Goal: Transaction & Acquisition: Book appointment/travel/reservation

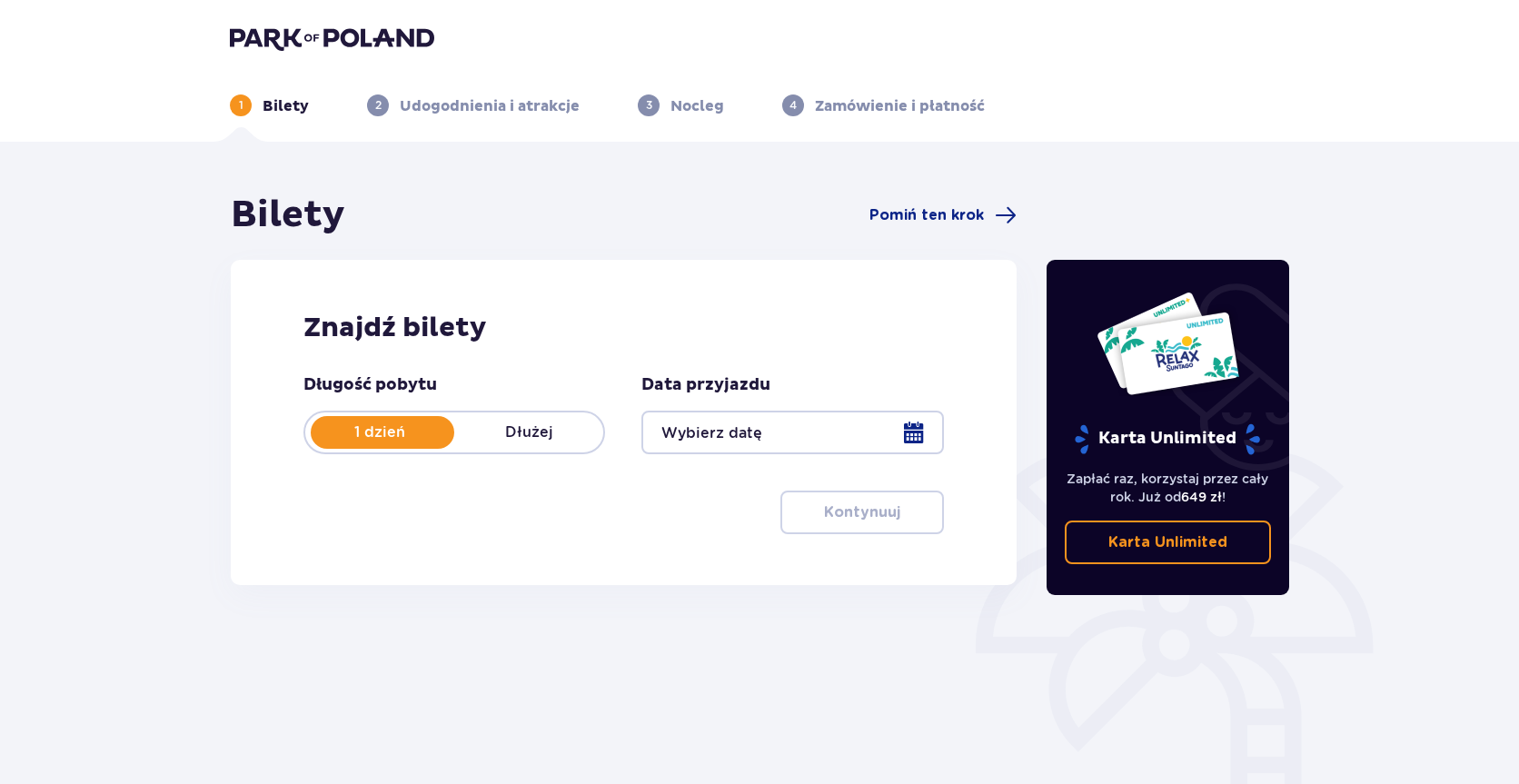
click at [919, 434] on div at bounding box center [792, 432] width 302 height 44
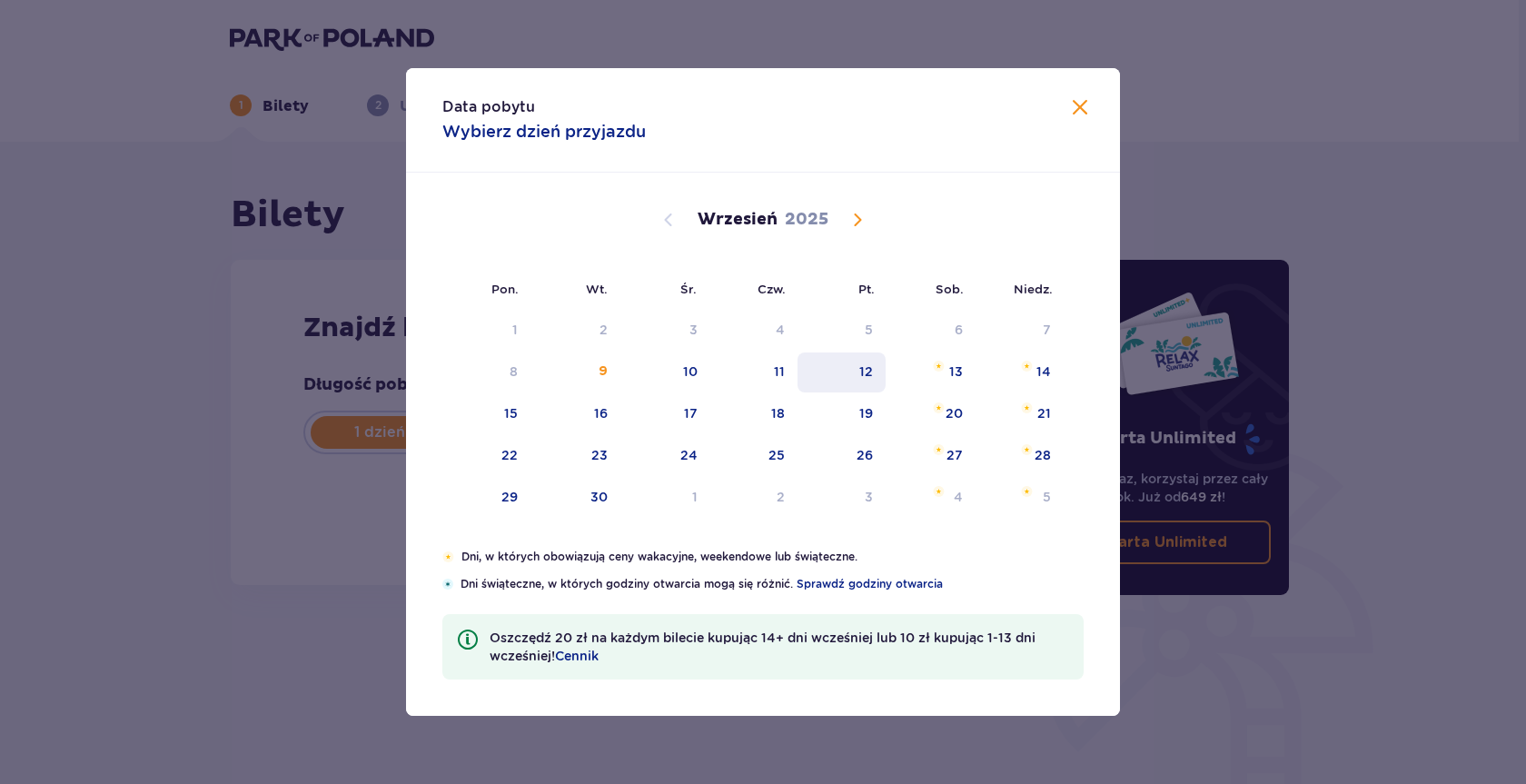
click at [873, 369] on div "12" at bounding box center [866, 371] width 14 height 19
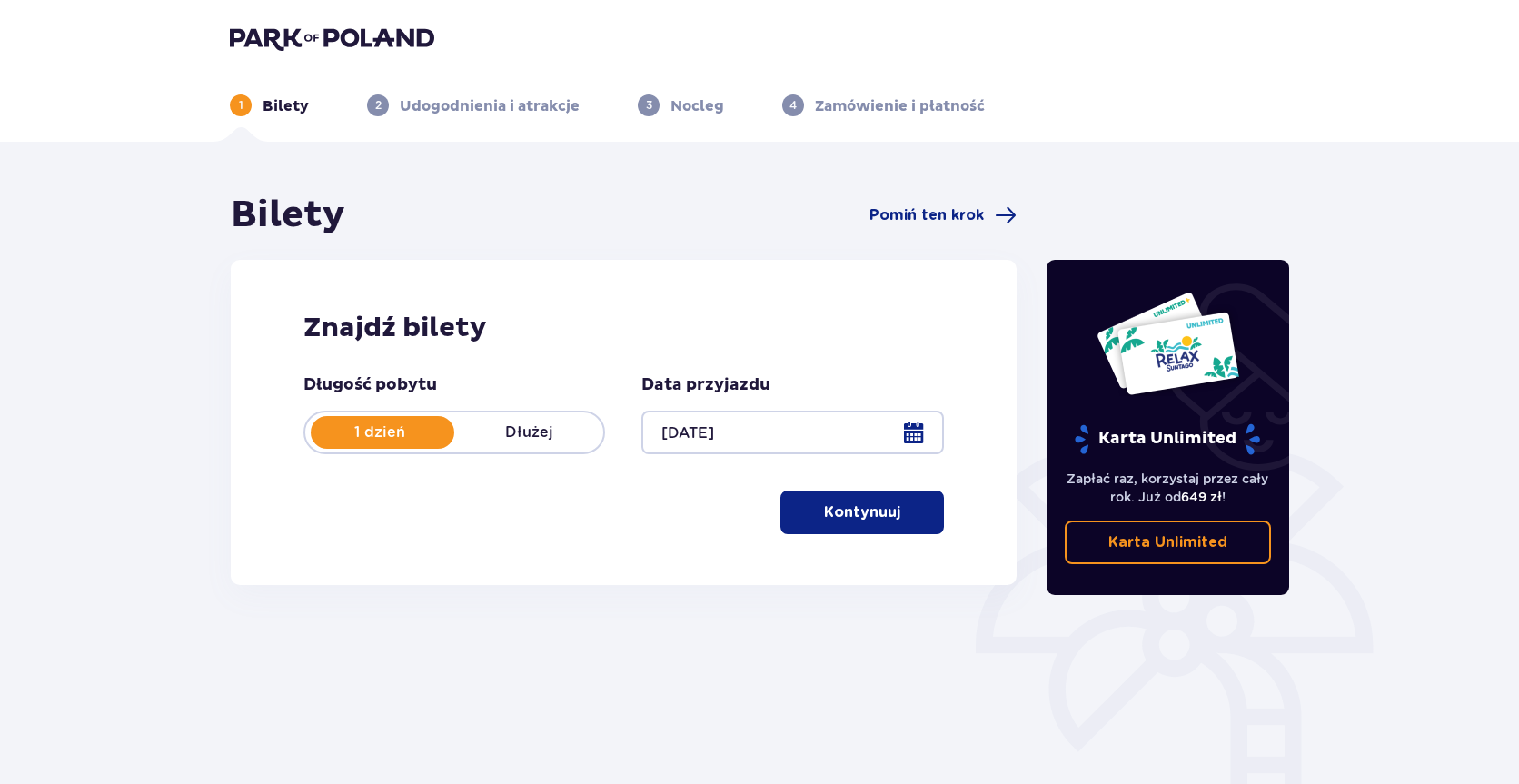
click at [893, 514] on span "button" at bounding box center [904, 512] width 22 height 22
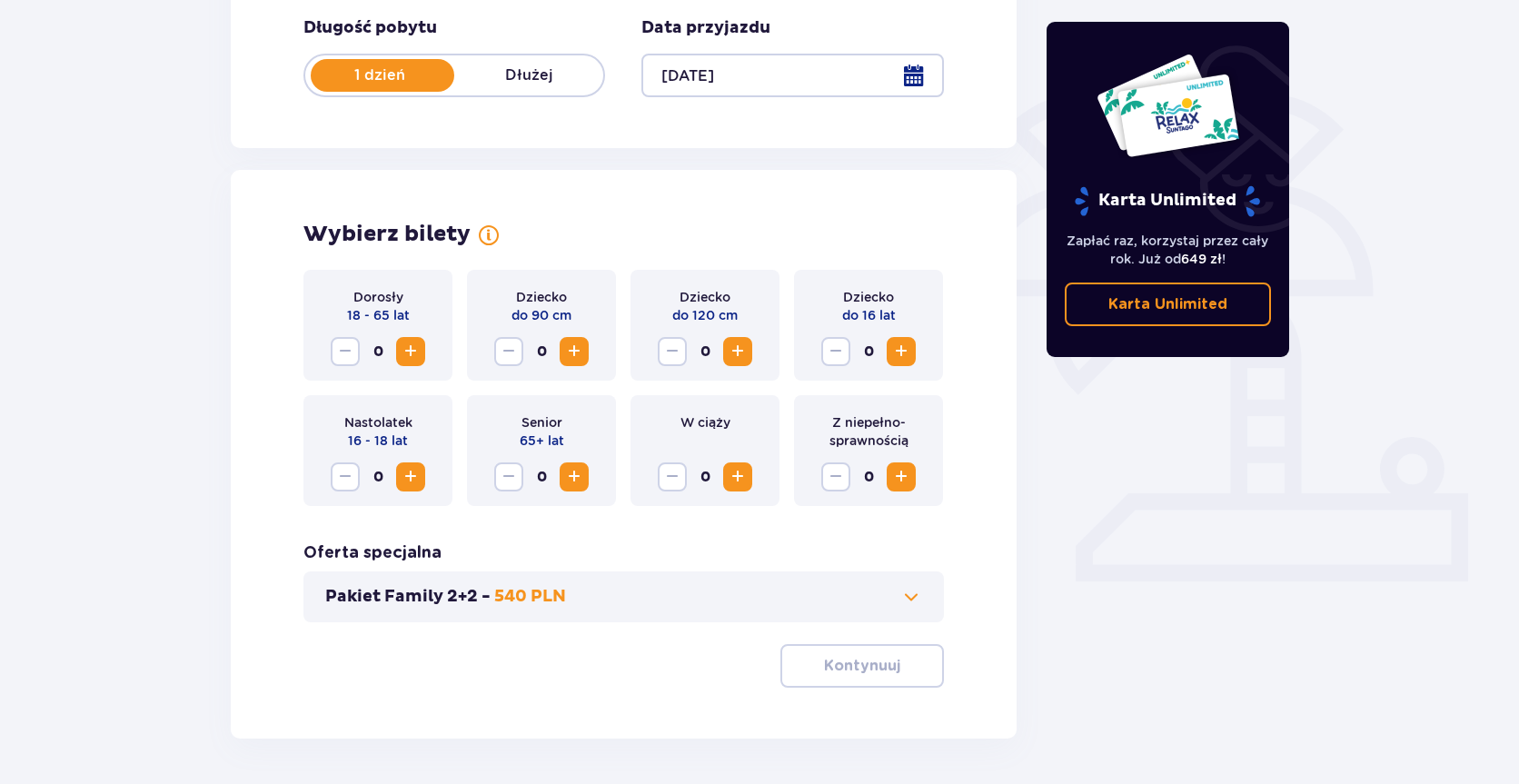
scroll to position [421, 0]
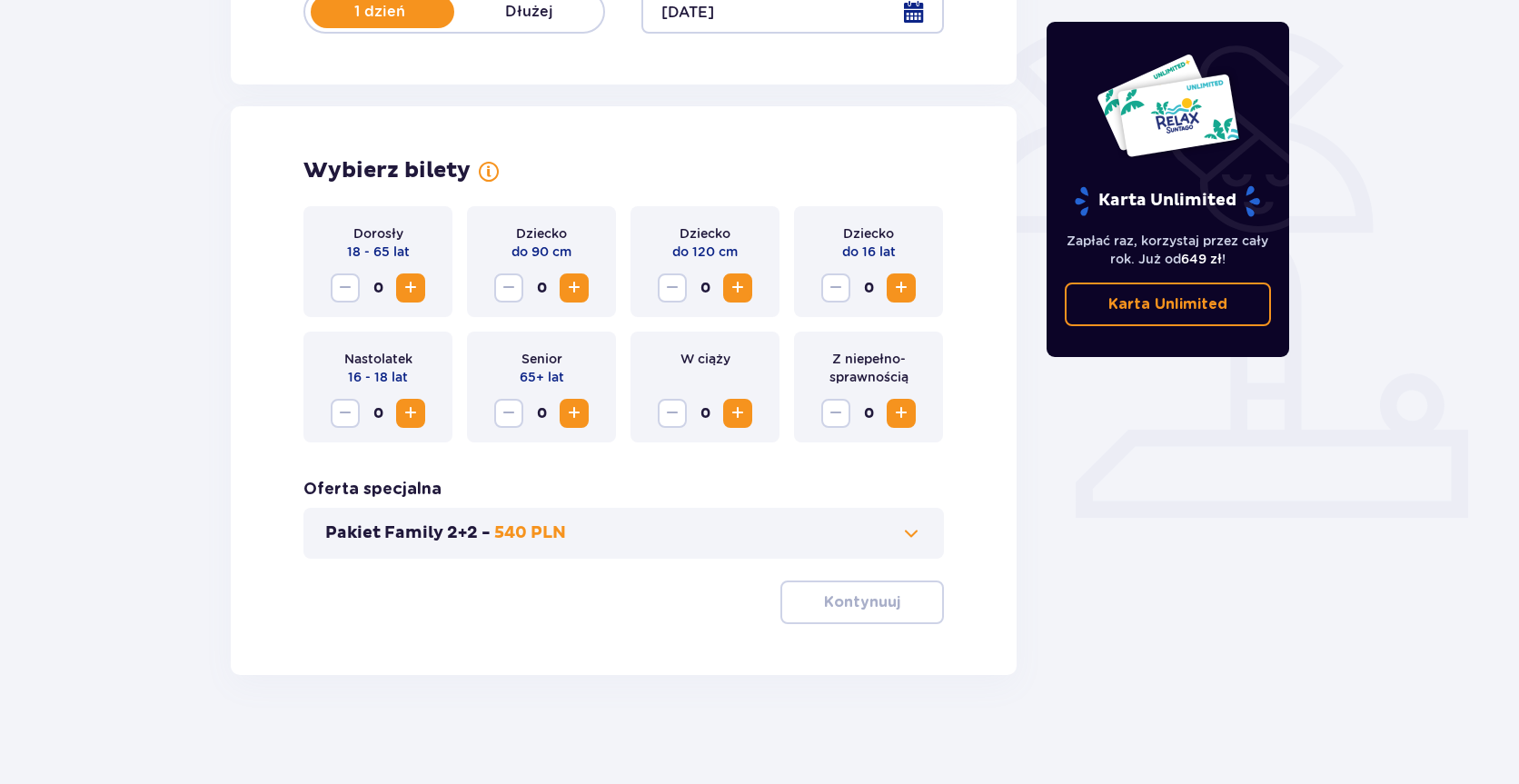
click at [731, 290] on span "Increase" at bounding box center [737, 288] width 22 height 22
click at [860, 610] on p "Kontynuuj" at bounding box center [862, 602] width 76 height 20
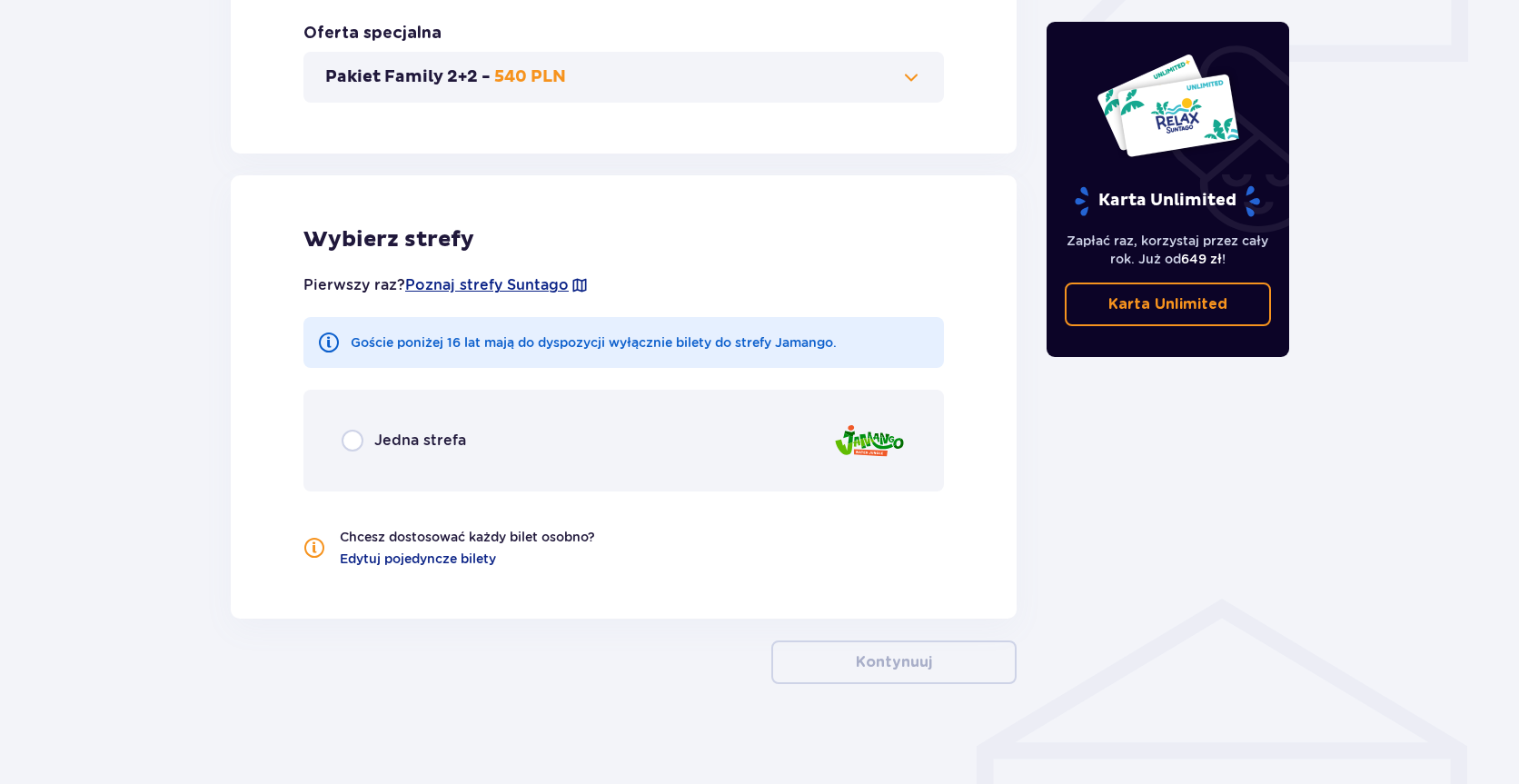
scroll to position [886, 0]
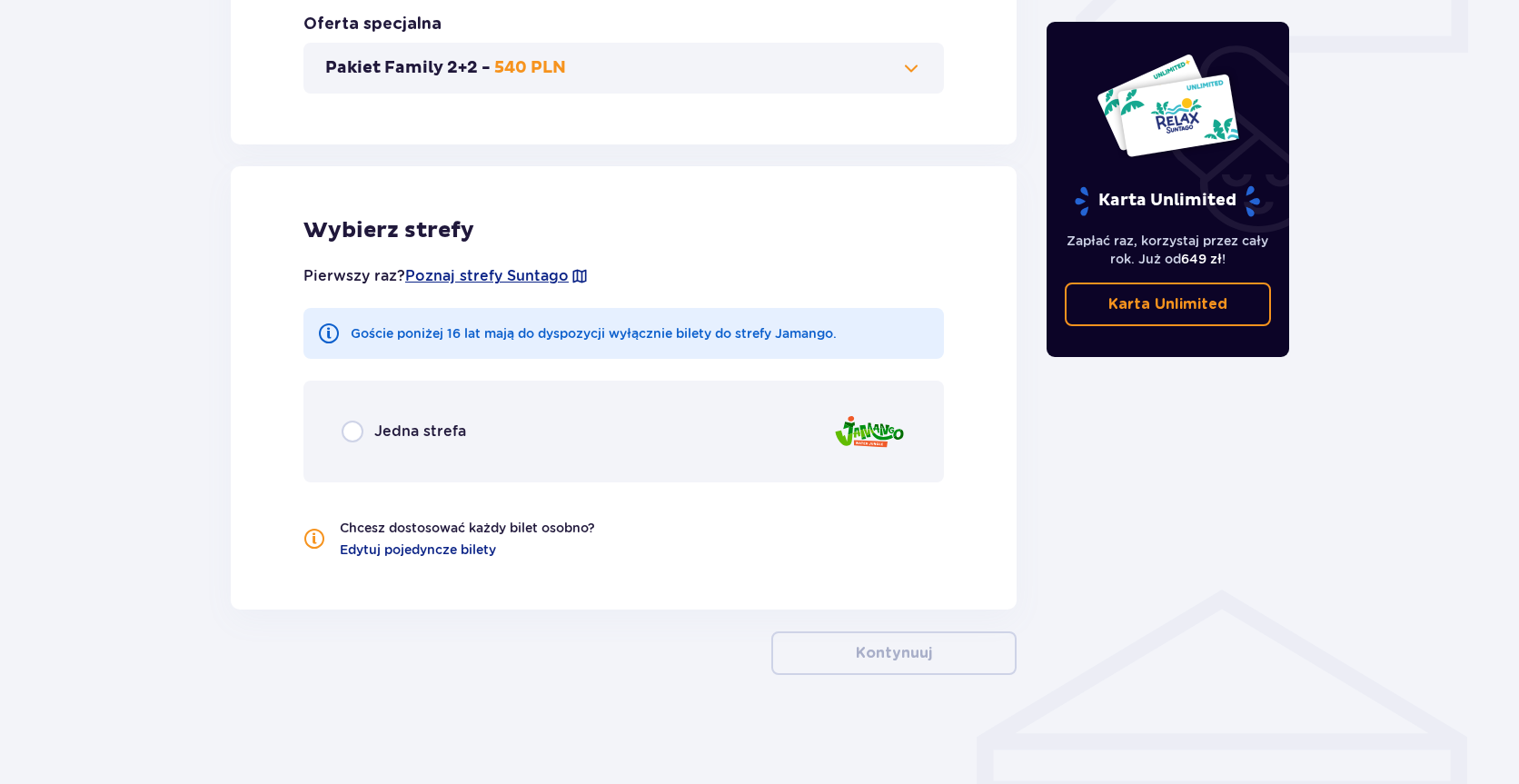
click at [453, 452] on div "Jedna strefa" at bounding box center [624, 432] width 641 height 102
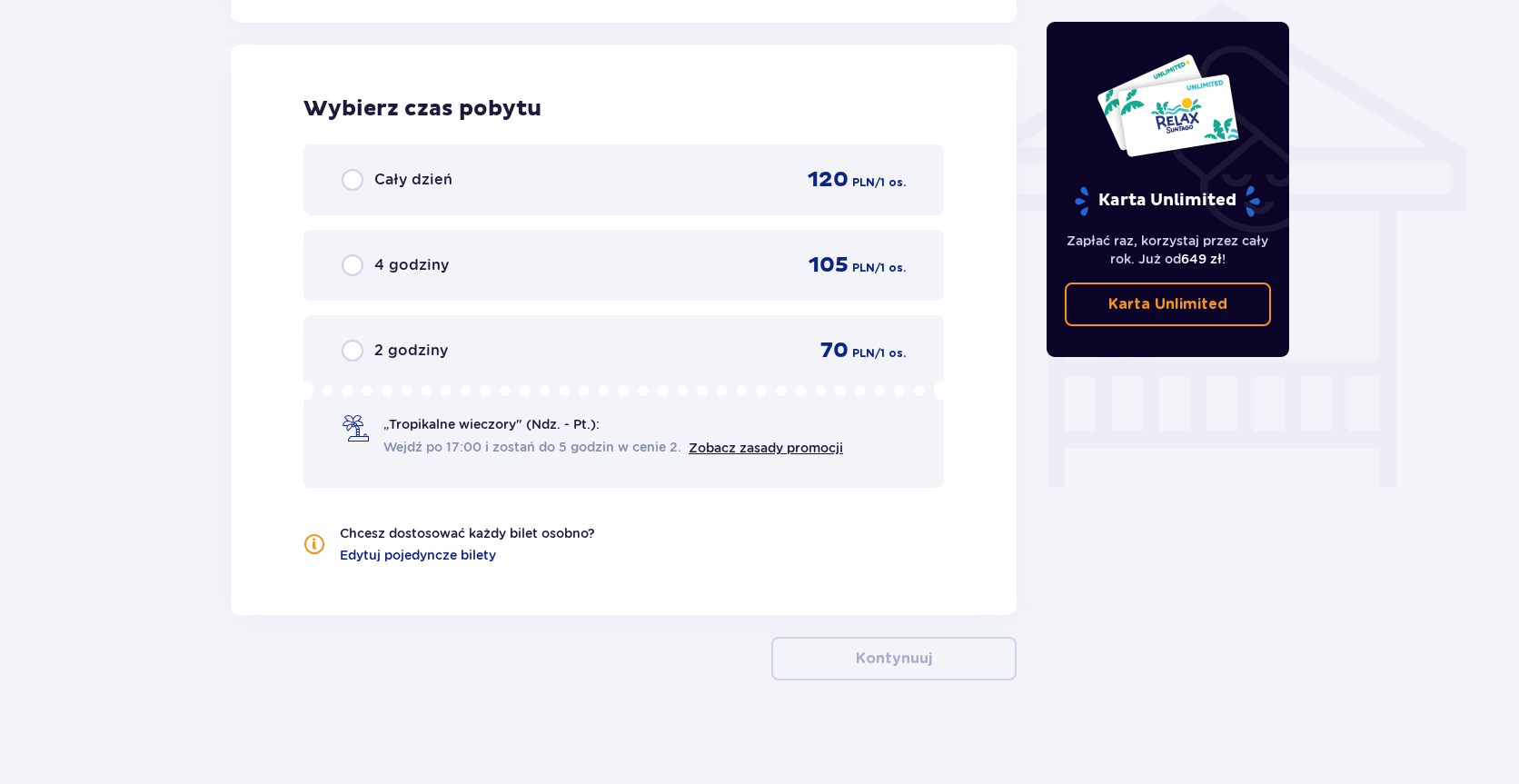
scroll to position [1473, 0]
click at [435, 343] on p "2 godziny" at bounding box center [410, 349] width 73 height 20
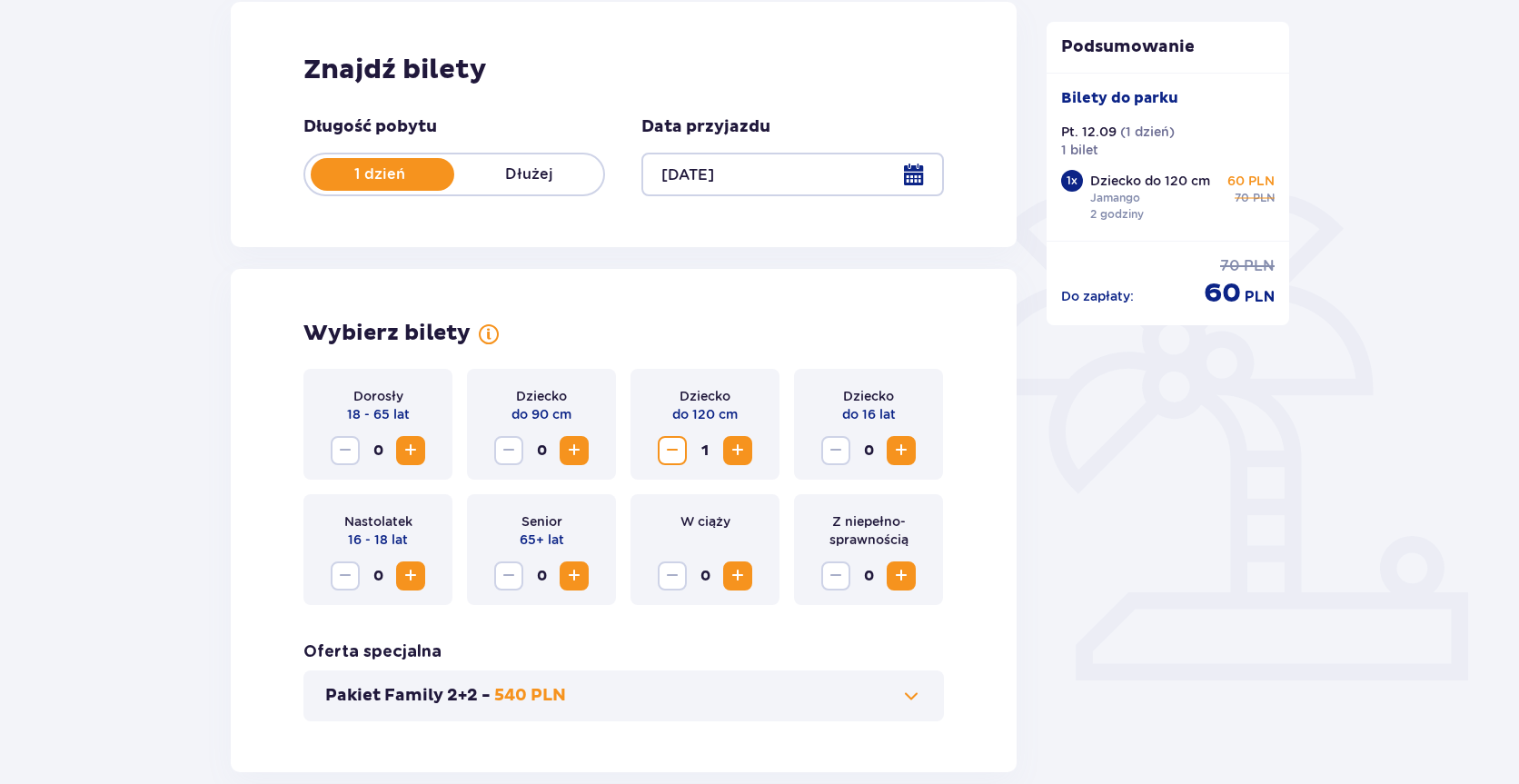
scroll to position [217, 0]
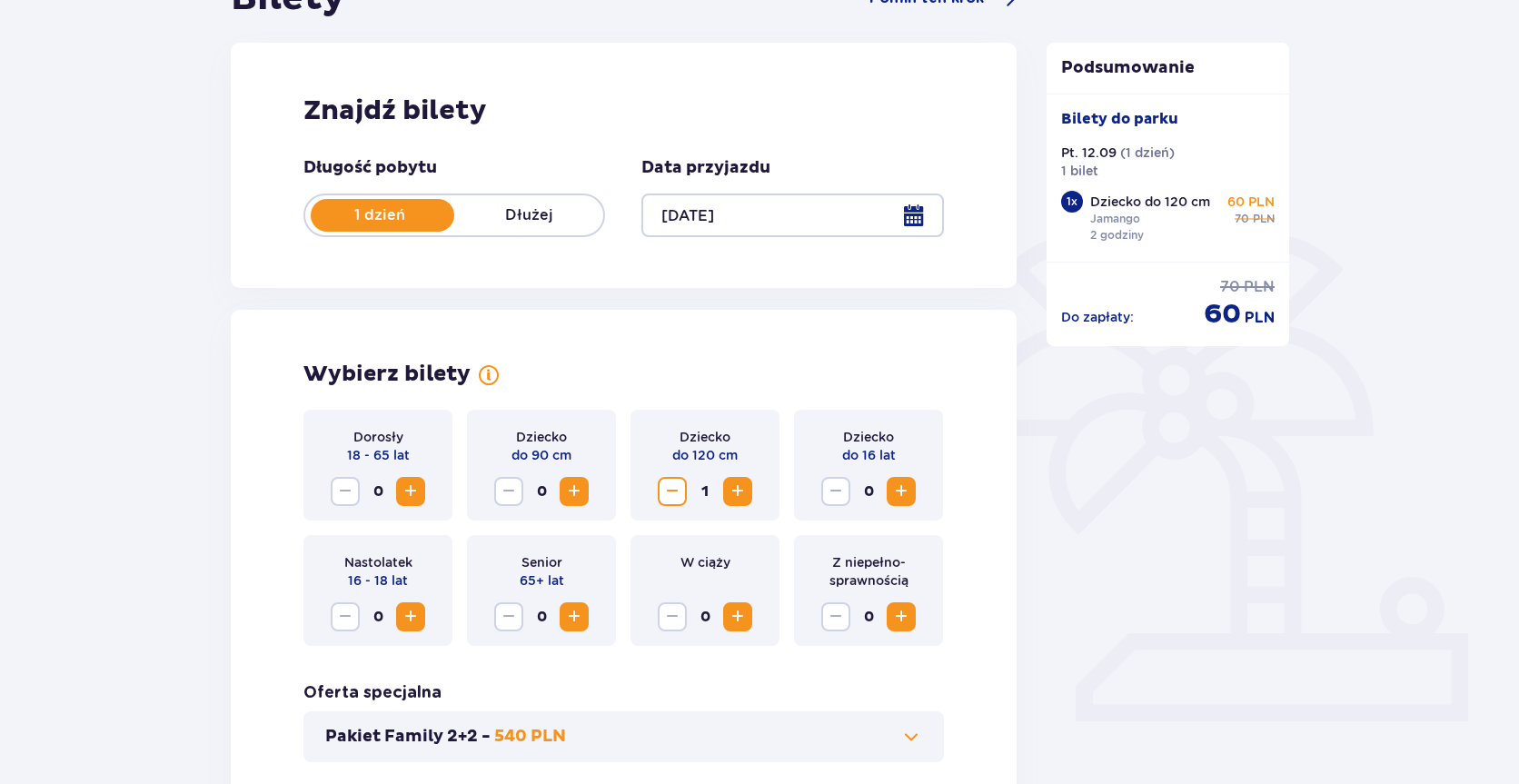
click at [416, 492] on span "Increase" at bounding box center [410, 491] width 22 height 22
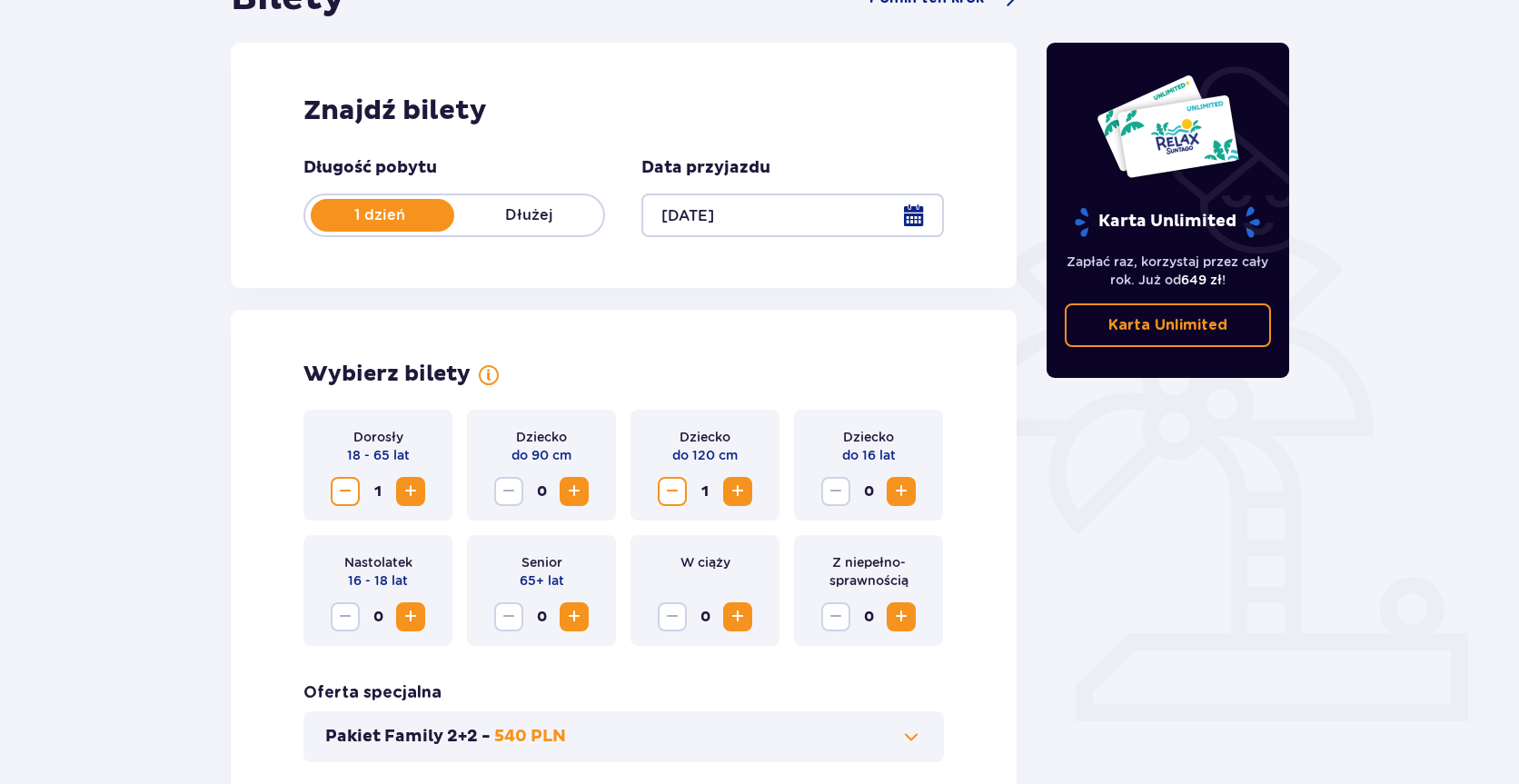
click at [416, 492] on span "Increase" at bounding box center [410, 491] width 22 height 22
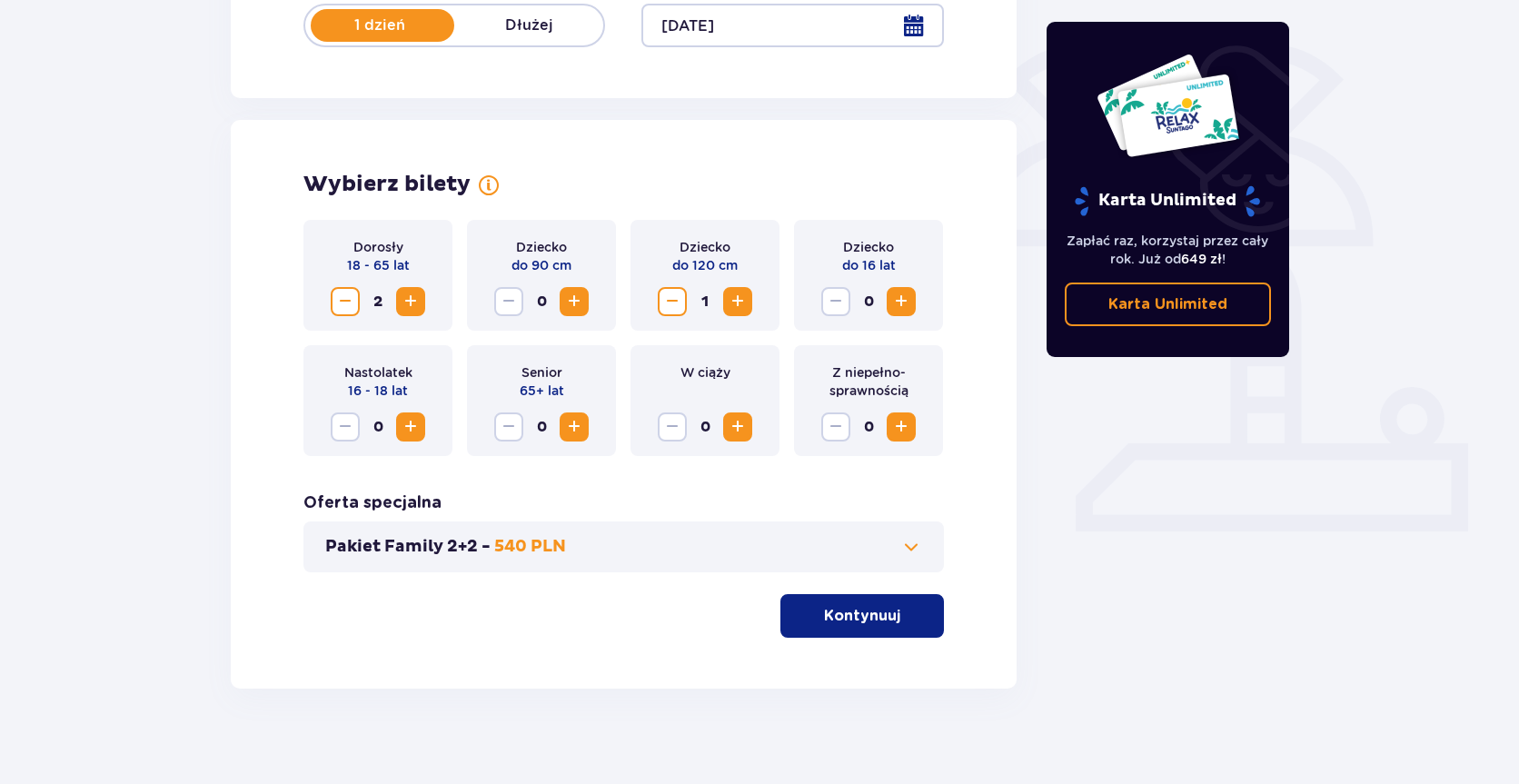
scroll to position [421, 0]
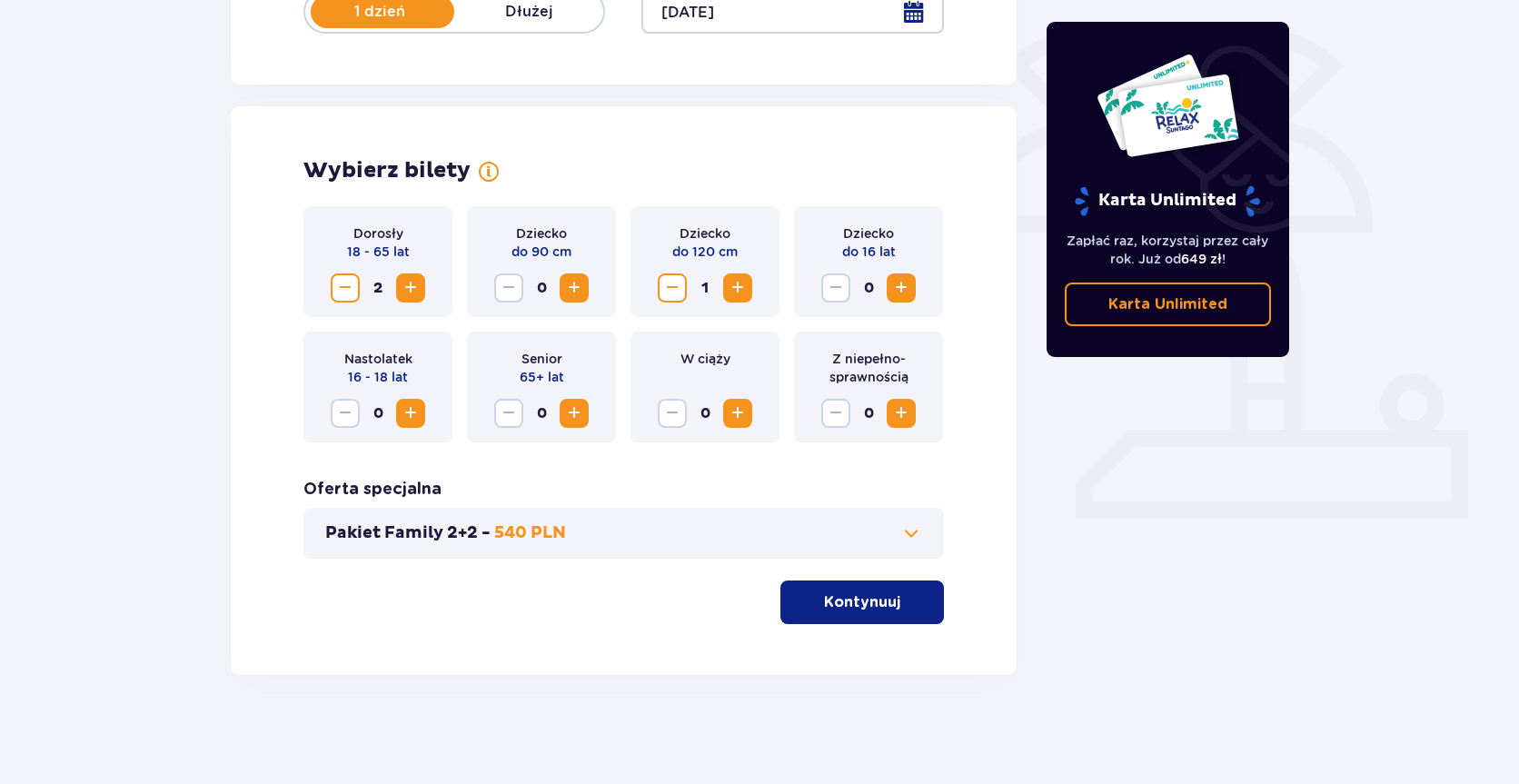
click at [837, 612] on p "Kontynuuj" at bounding box center [862, 602] width 76 height 20
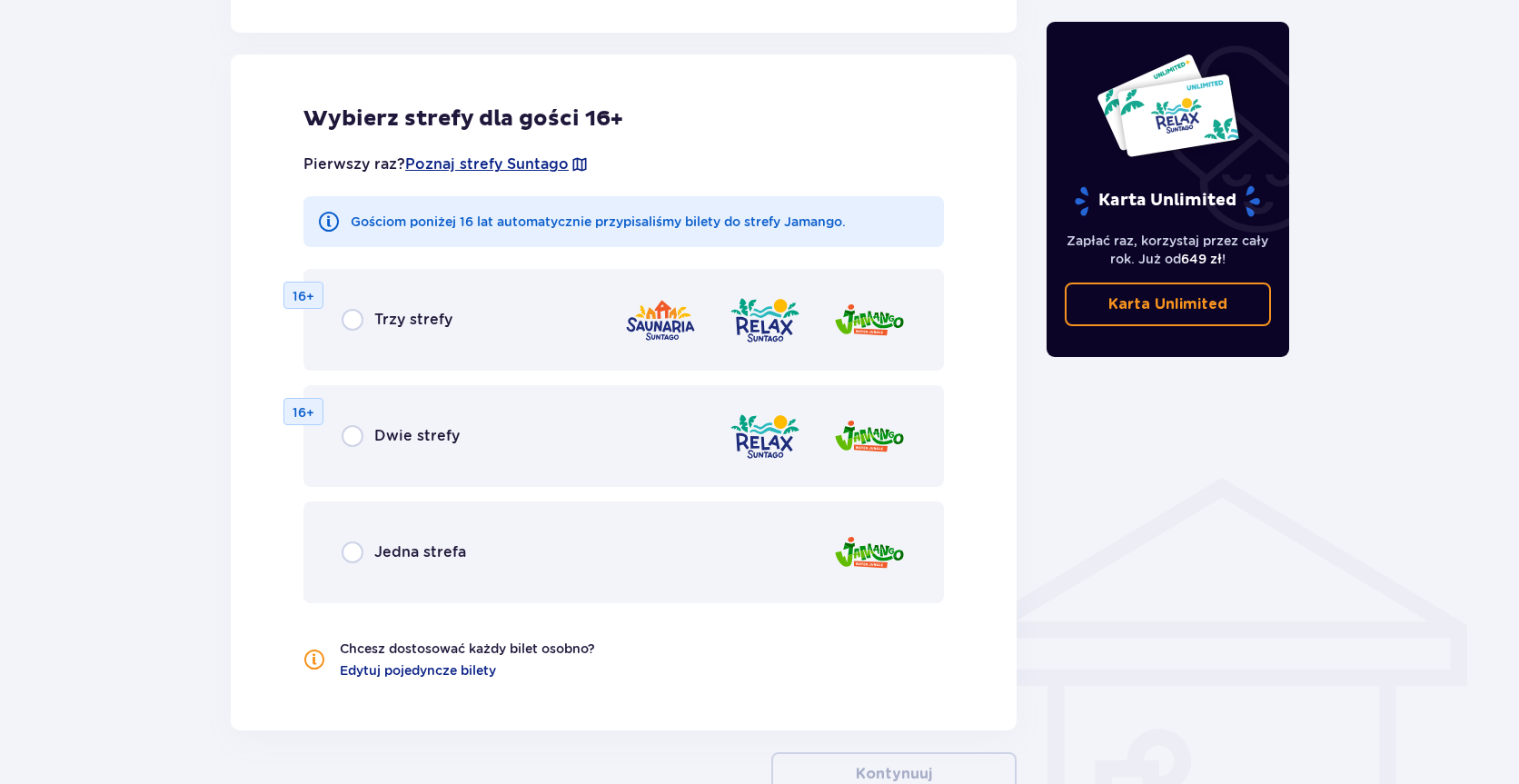
scroll to position [1008, 0]
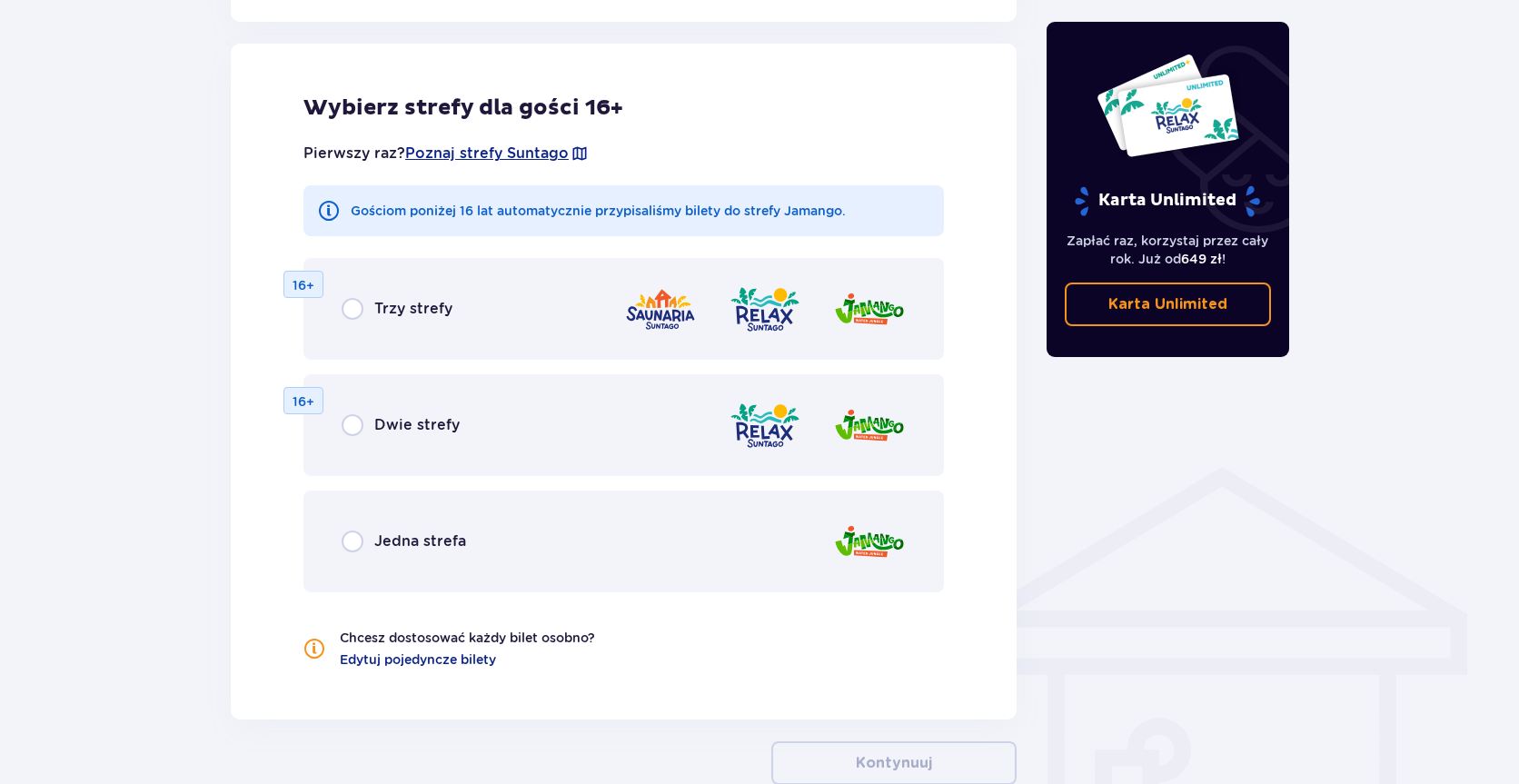
click at [396, 546] on p "Jedna strefa" at bounding box center [420, 541] width 92 height 20
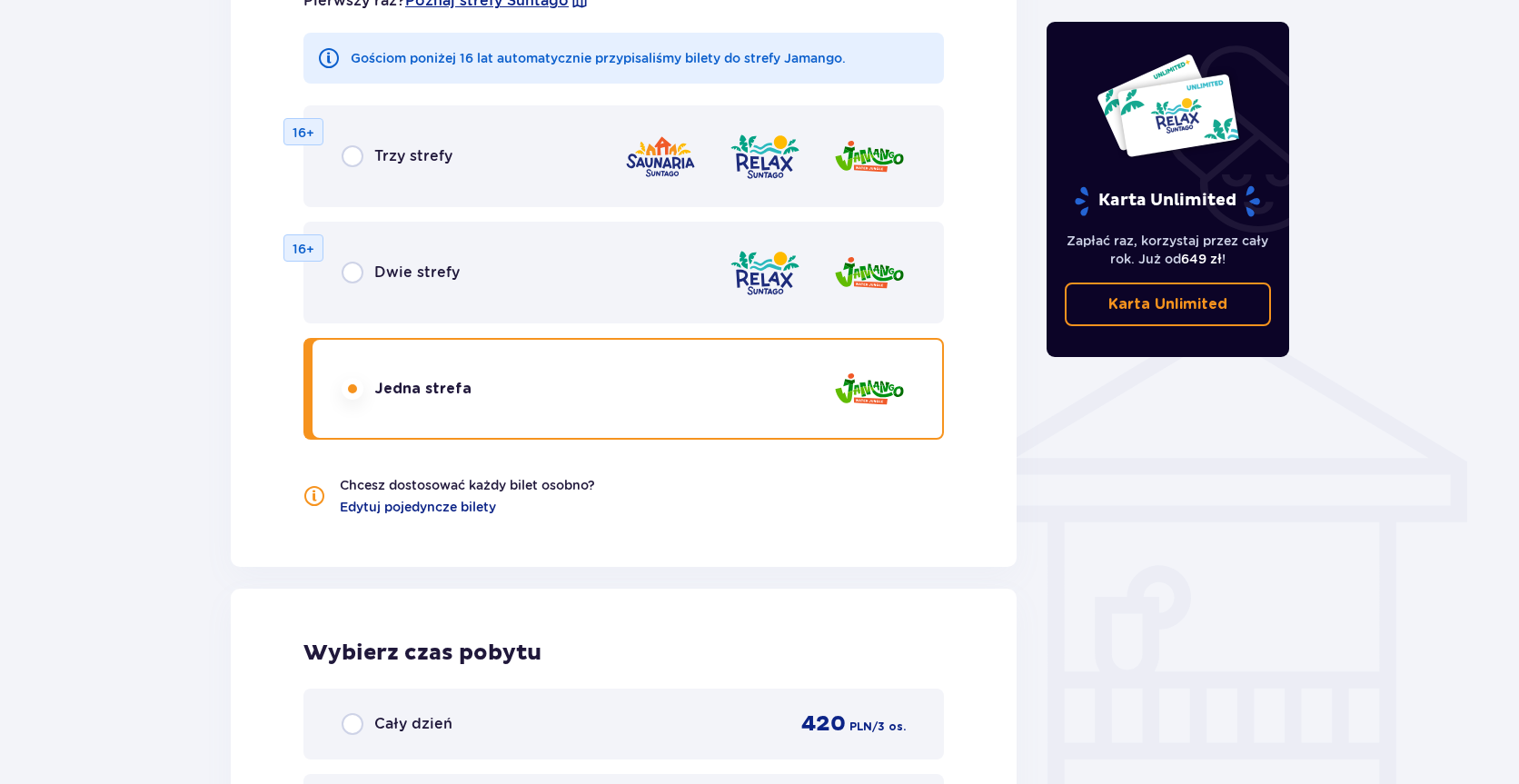
scroll to position [1433, 0]
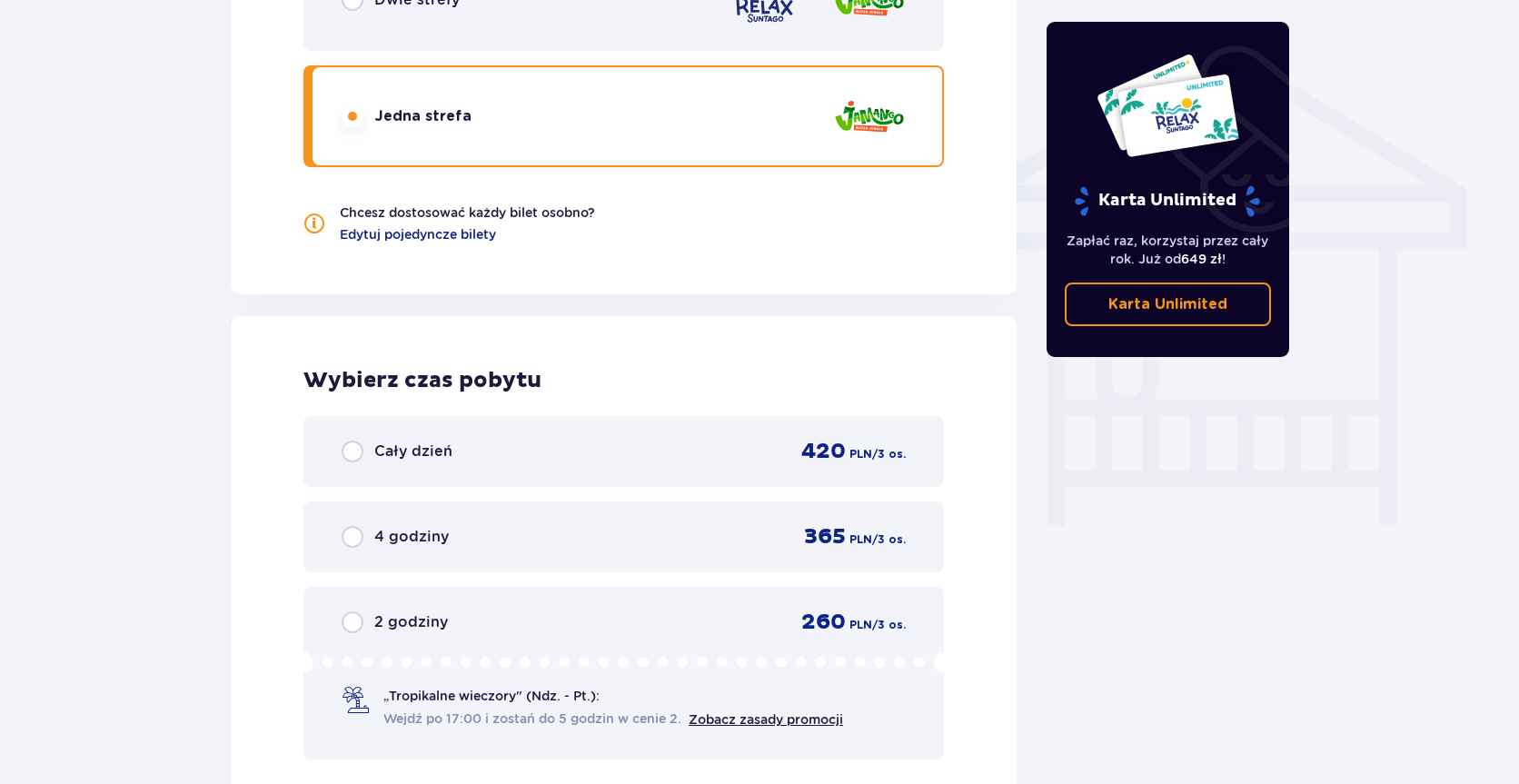
click at [384, 623] on p "2 godziny" at bounding box center [410, 622] width 73 height 20
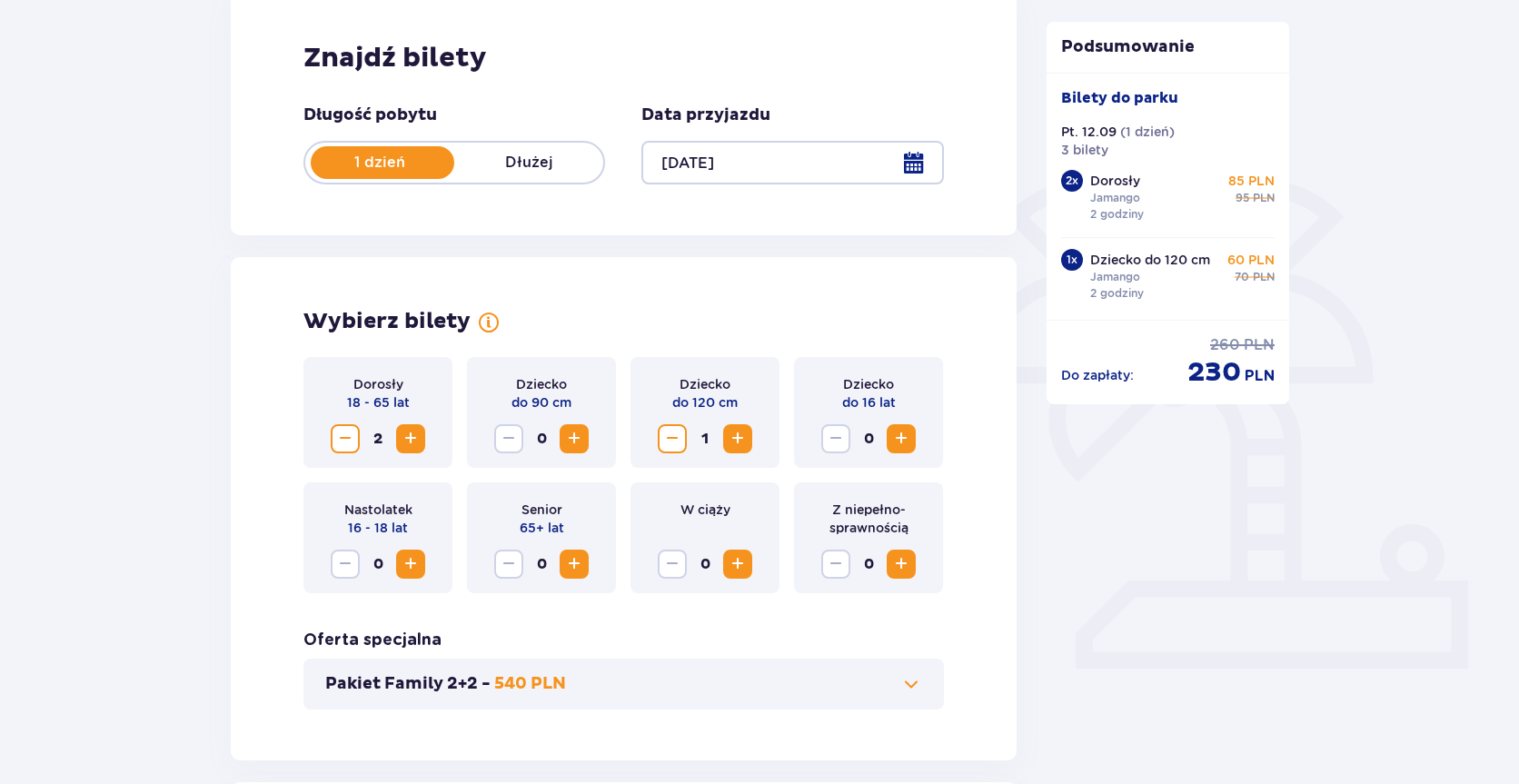
scroll to position [0, 0]
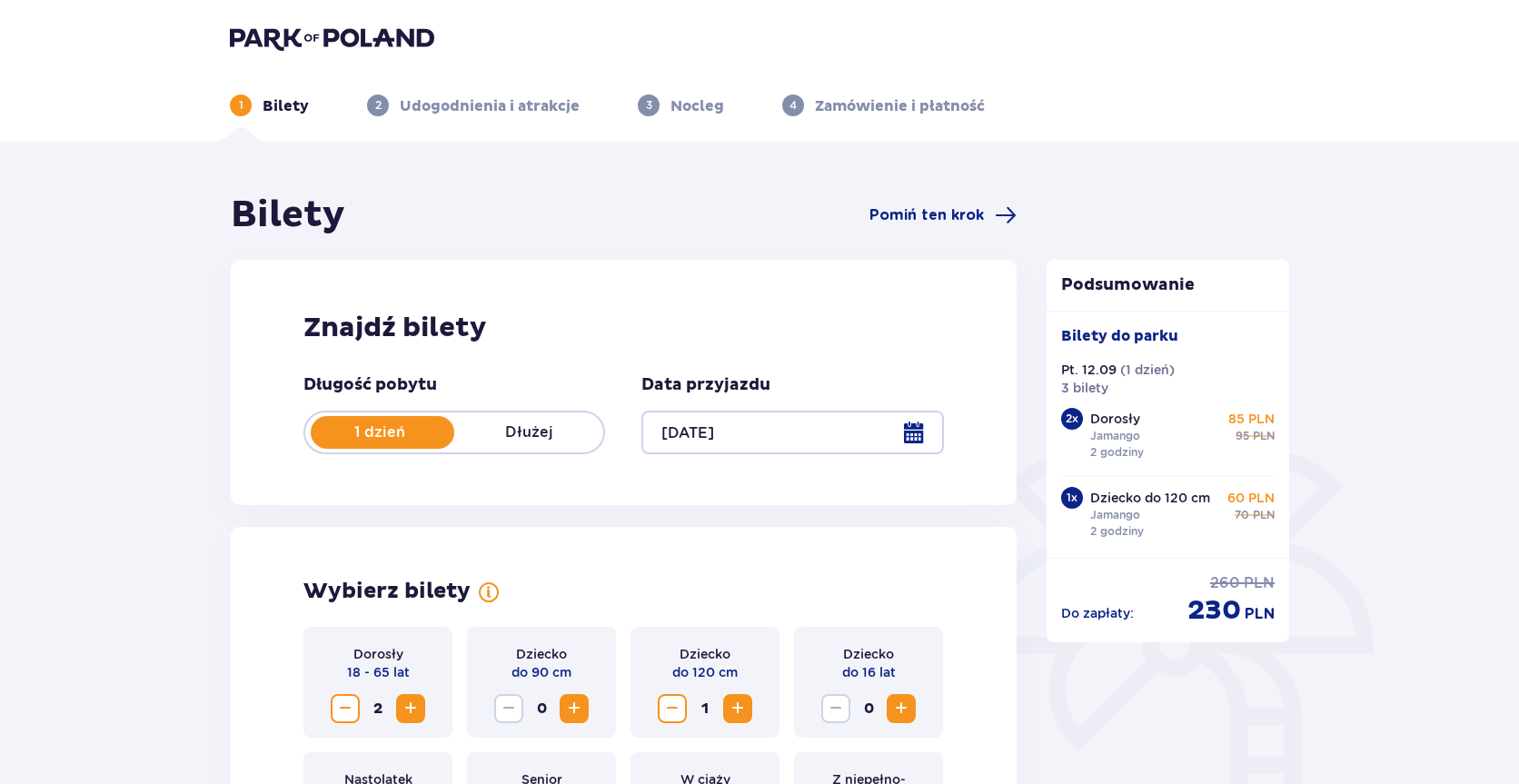
click at [920, 434] on div at bounding box center [792, 432] width 302 height 44
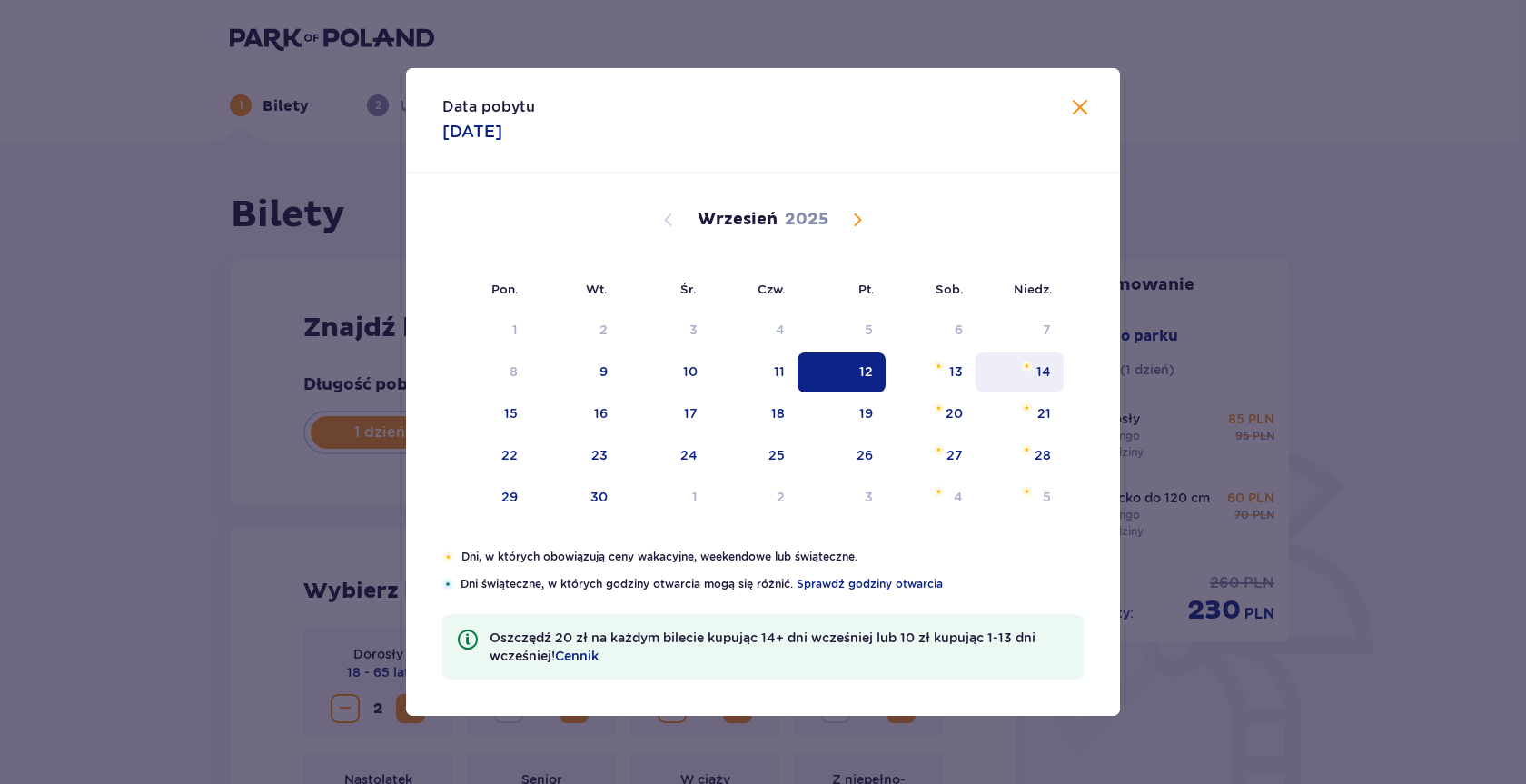
click at [1020, 390] on div "14" at bounding box center [1019, 372] width 88 height 40
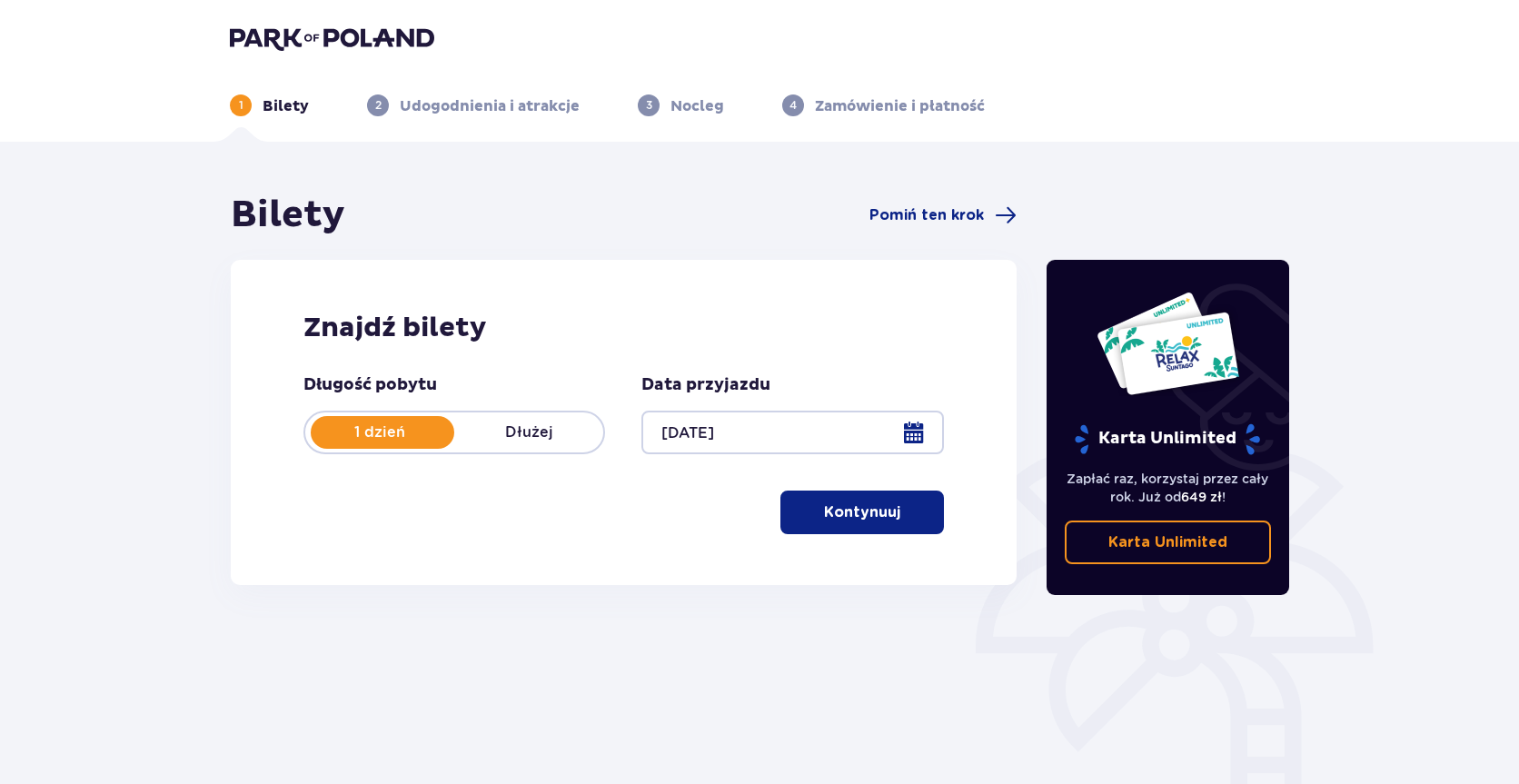
click at [824, 506] on p "Kontynuuj" at bounding box center [862, 512] width 76 height 20
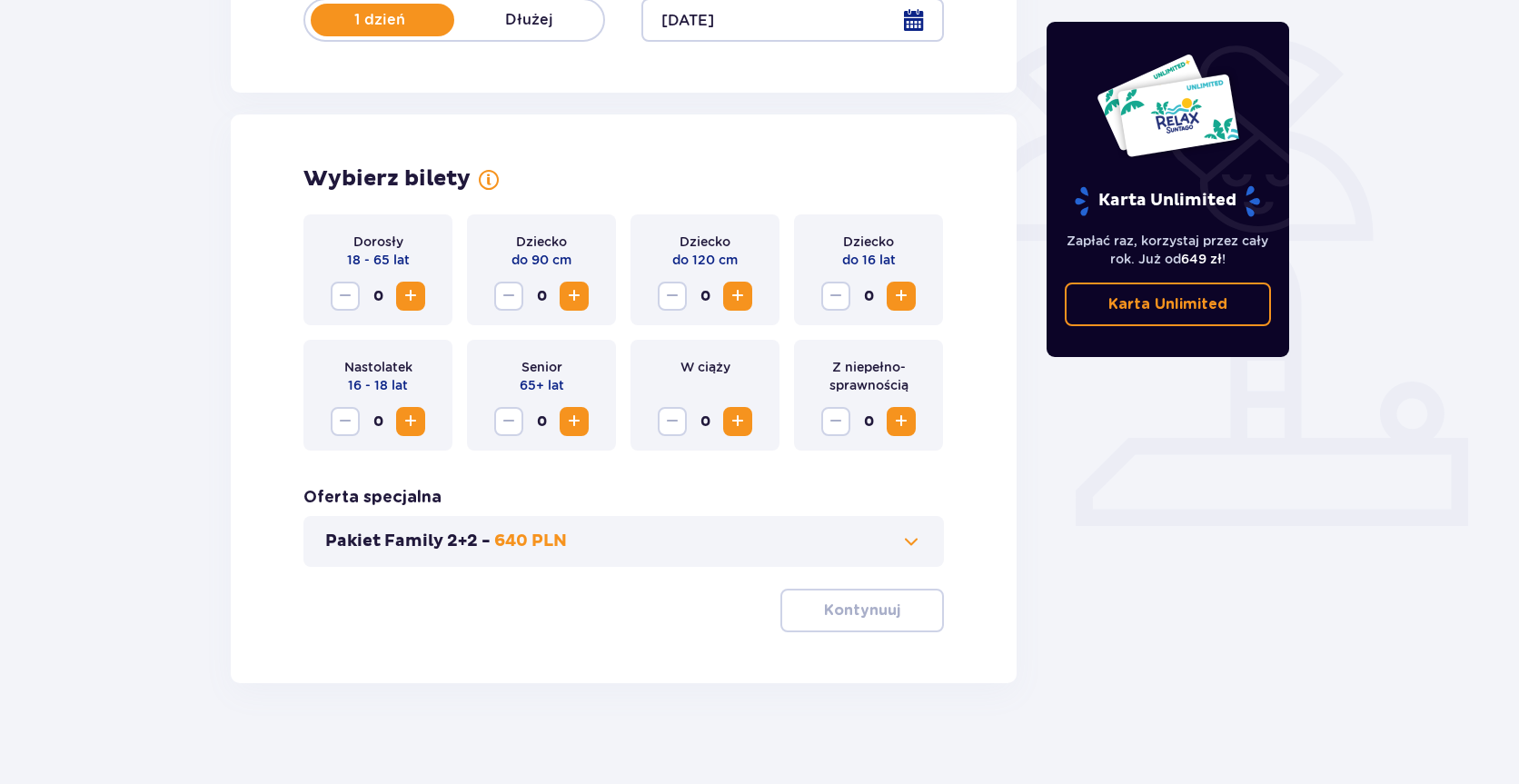
scroll to position [421, 0]
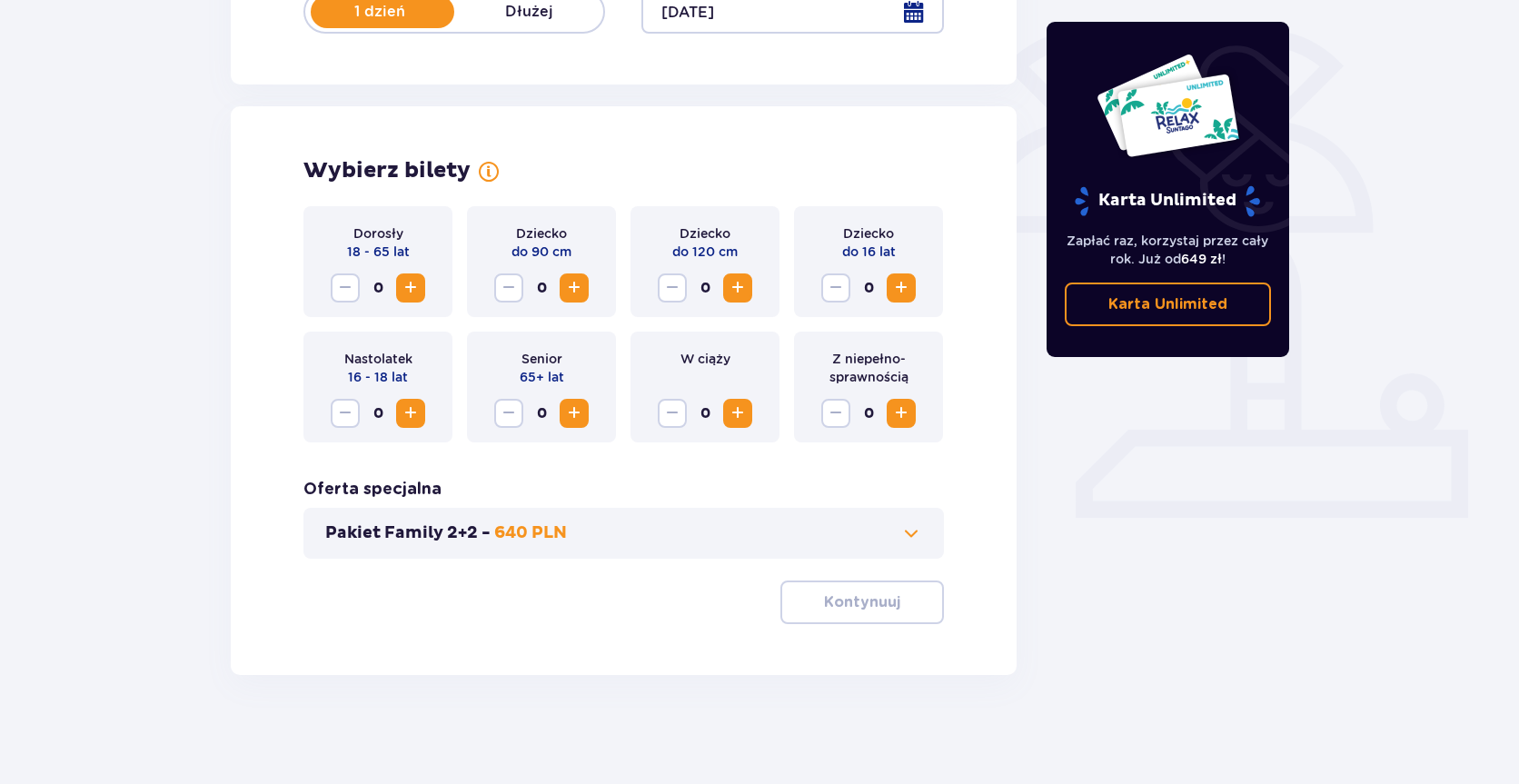
click at [412, 283] on span "Increase" at bounding box center [410, 288] width 22 height 22
click at [736, 294] on span "Increase" at bounding box center [737, 288] width 22 height 22
click at [893, 608] on span "button" at bounding box center [904, 602] width 22 height 22
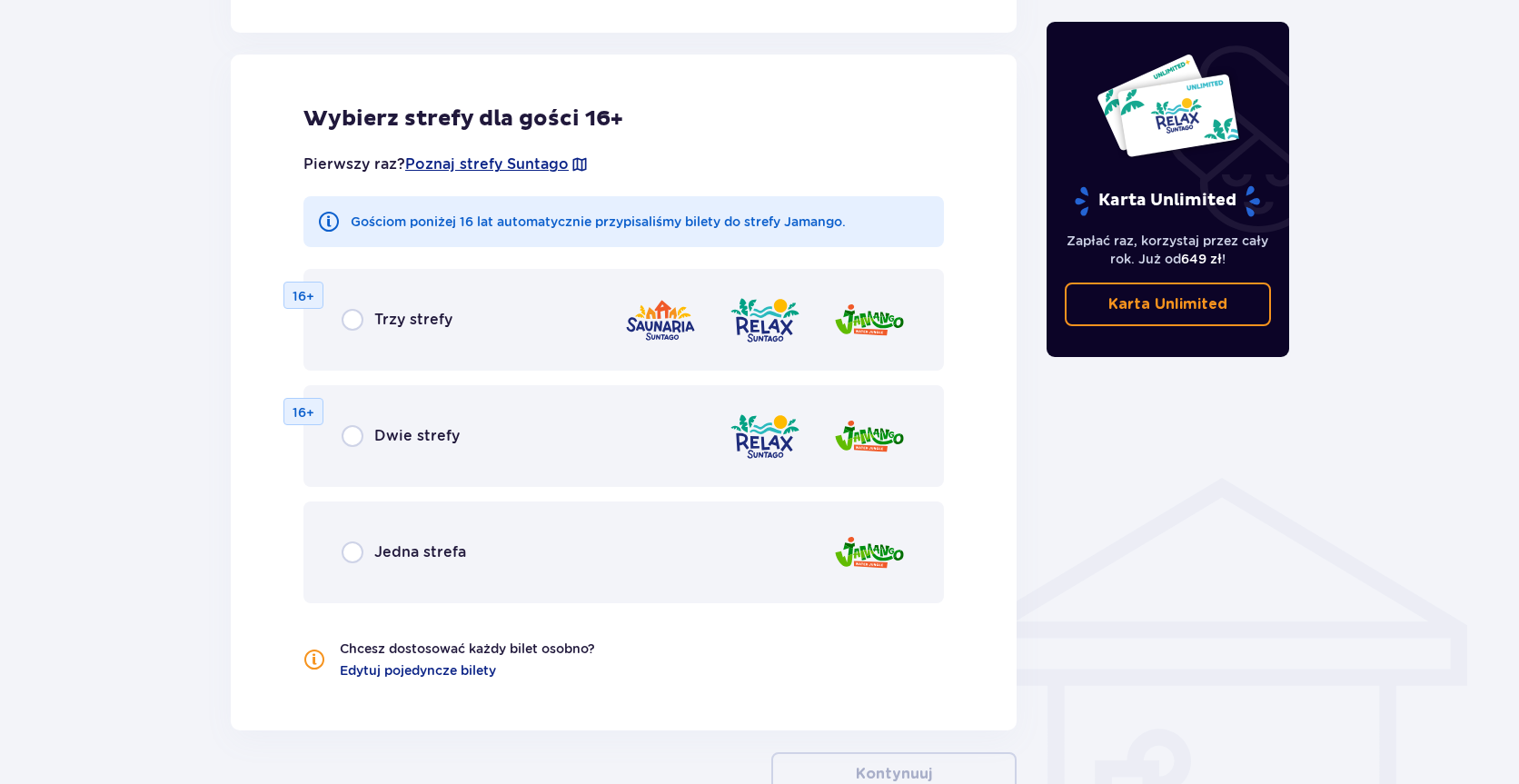
scroll to position [1008, 0]
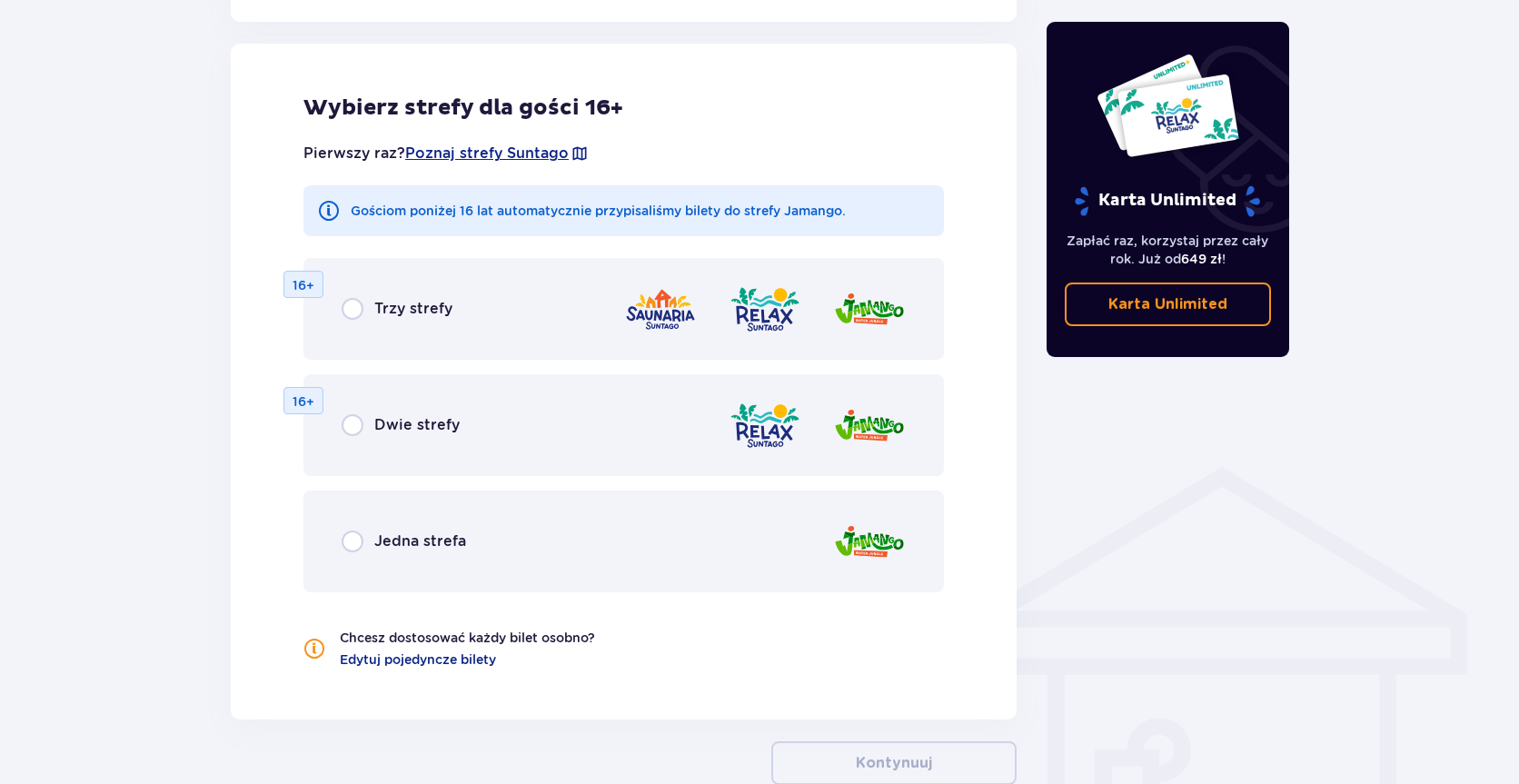
click at [785, 535] on div "Jedna strefa" at bounding box center [624, 541] width 641 height 102
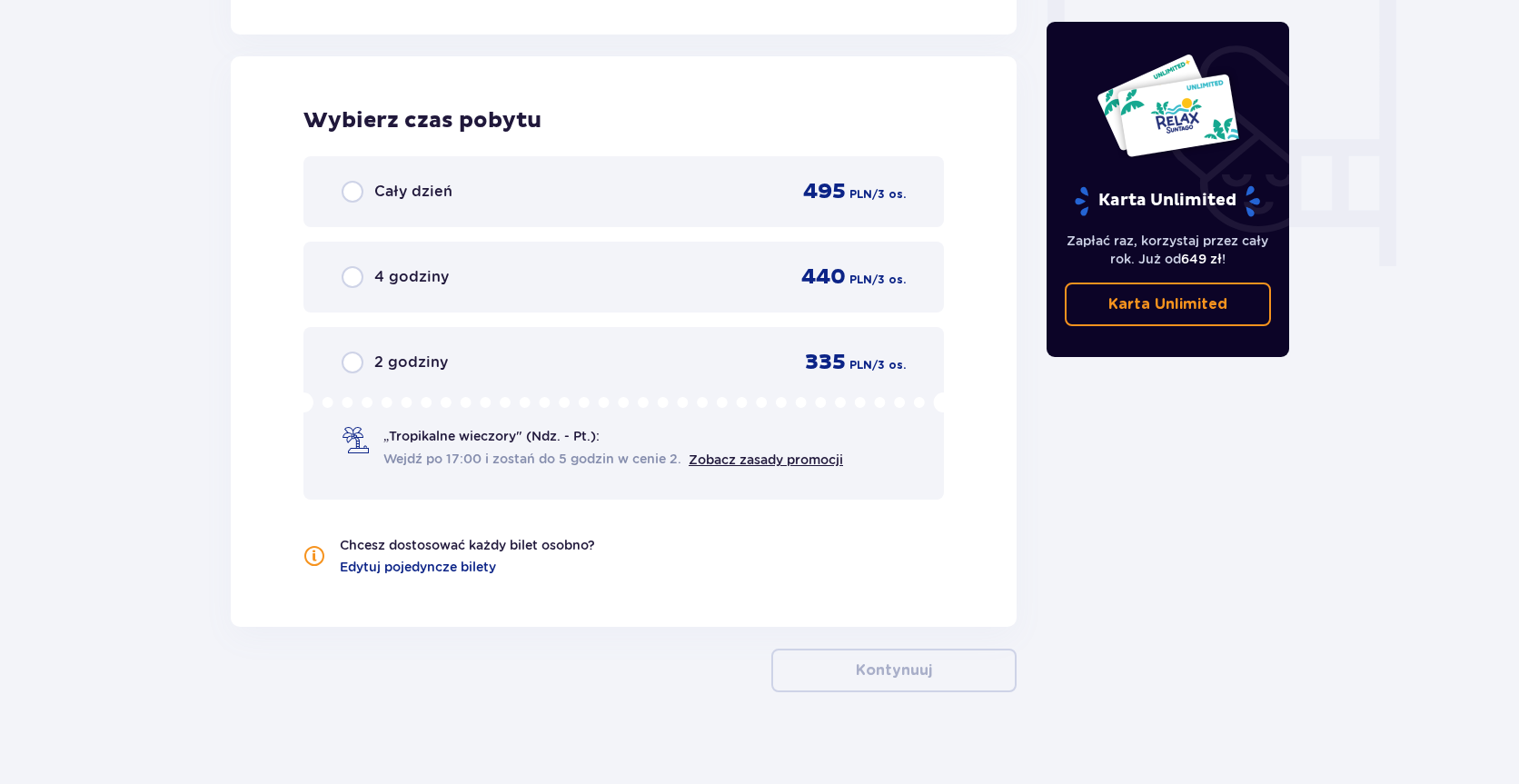
scroll to position [1705, 0]
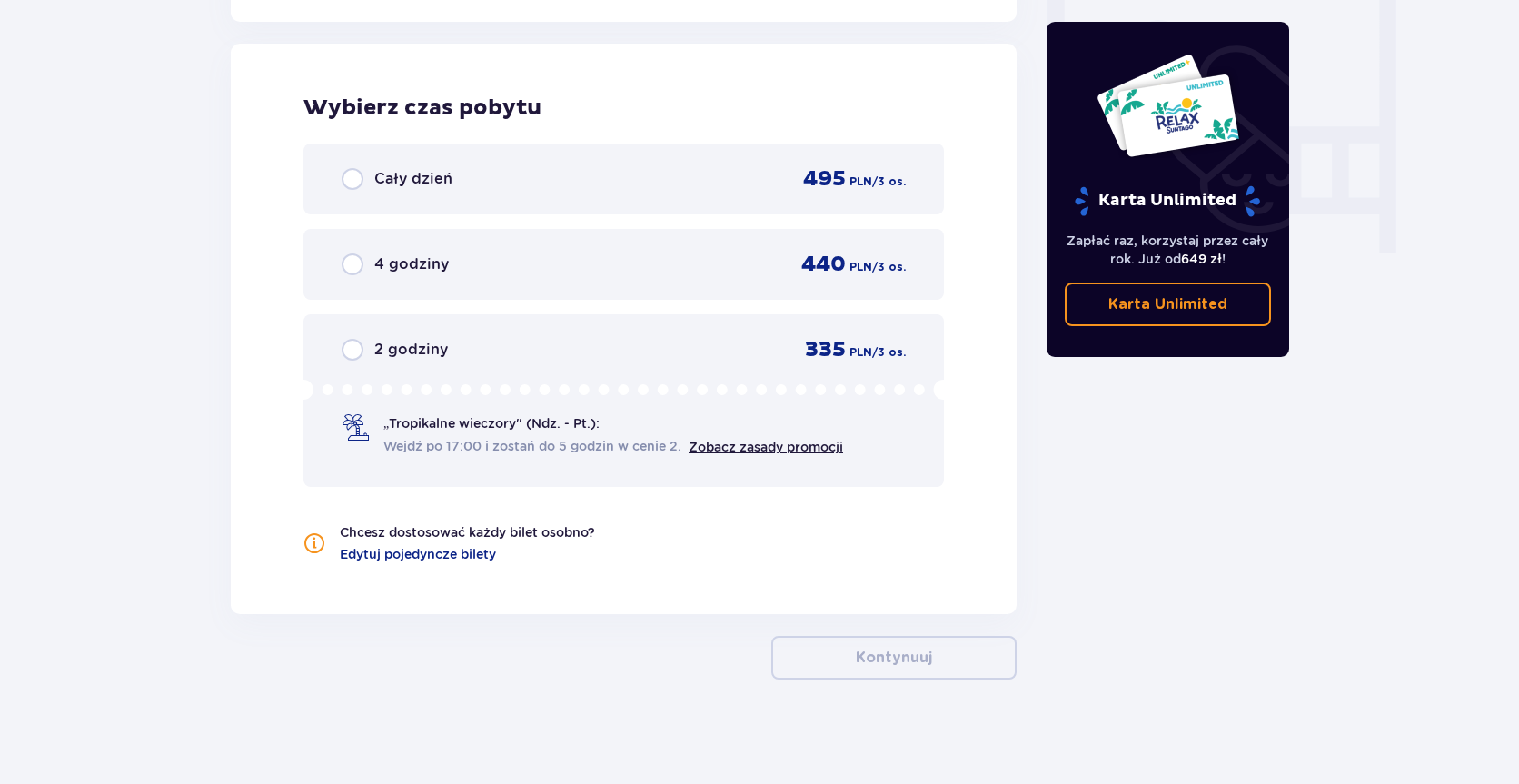
click at [737, 341] on div "2 godziny 335 PLN / 3 os." at bounding box center [624, 349] width 564 height 27
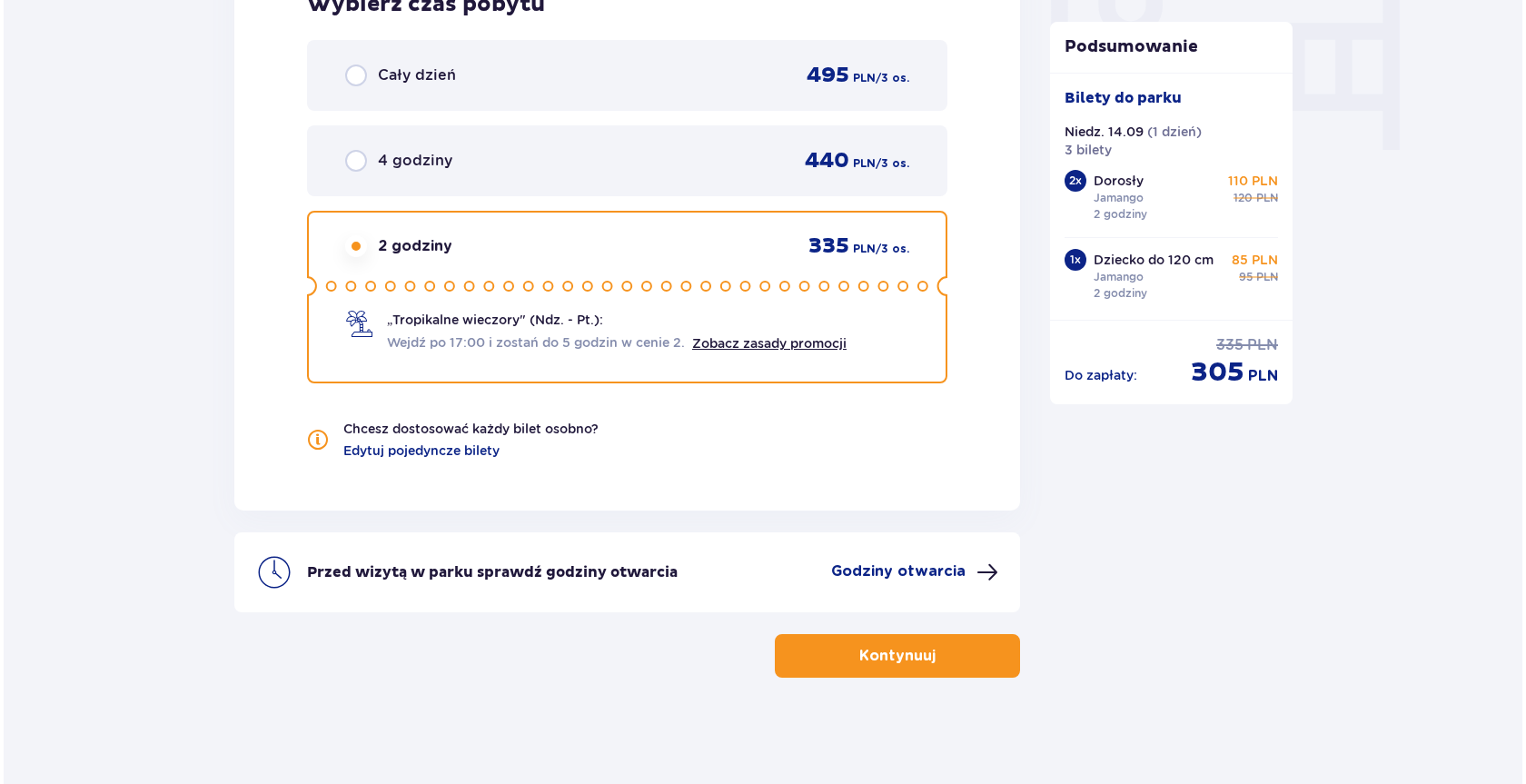
scroll to position [1812, 0]
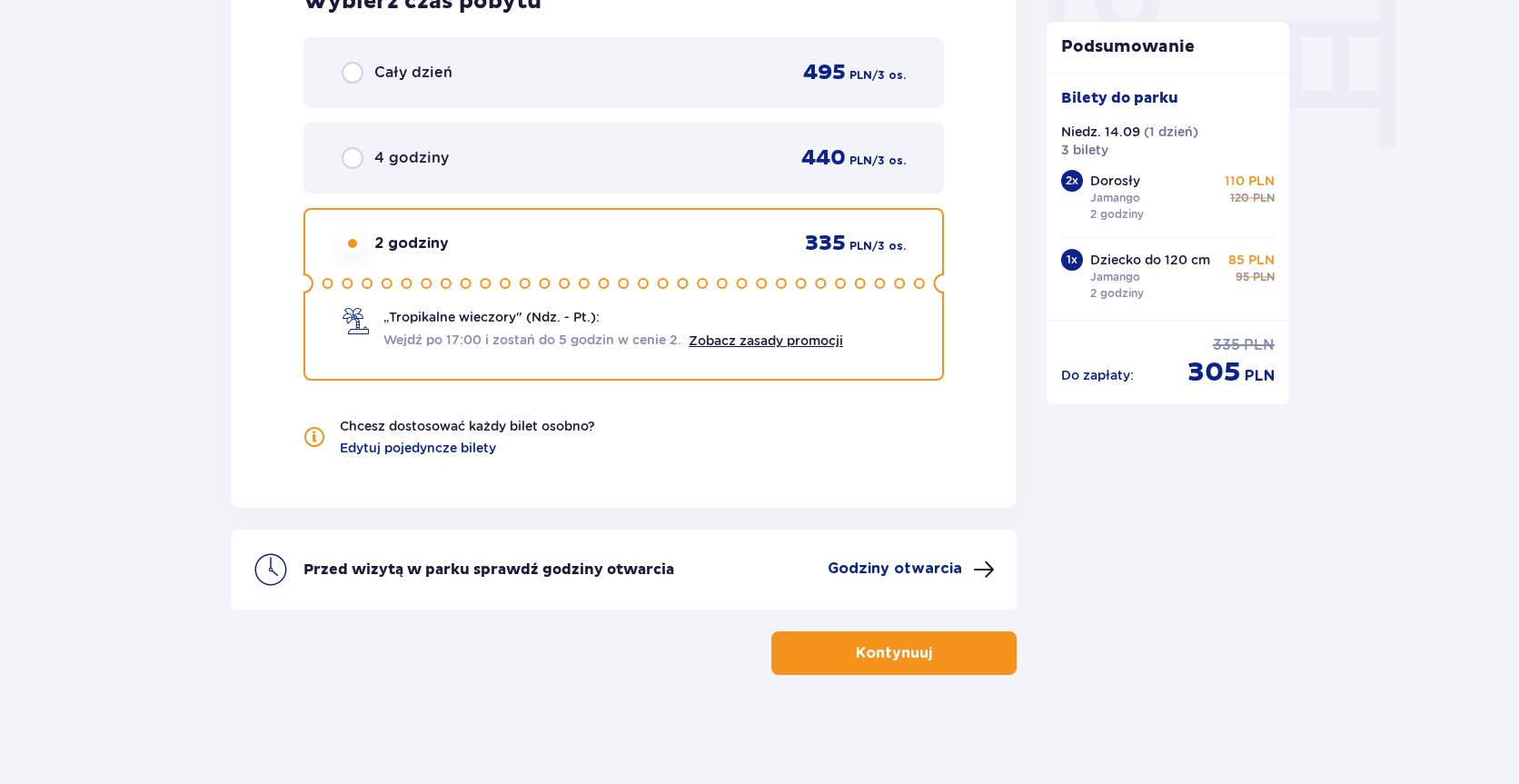
click at [984, 569] on span at bounding box center [984, 570] width 22 height 22
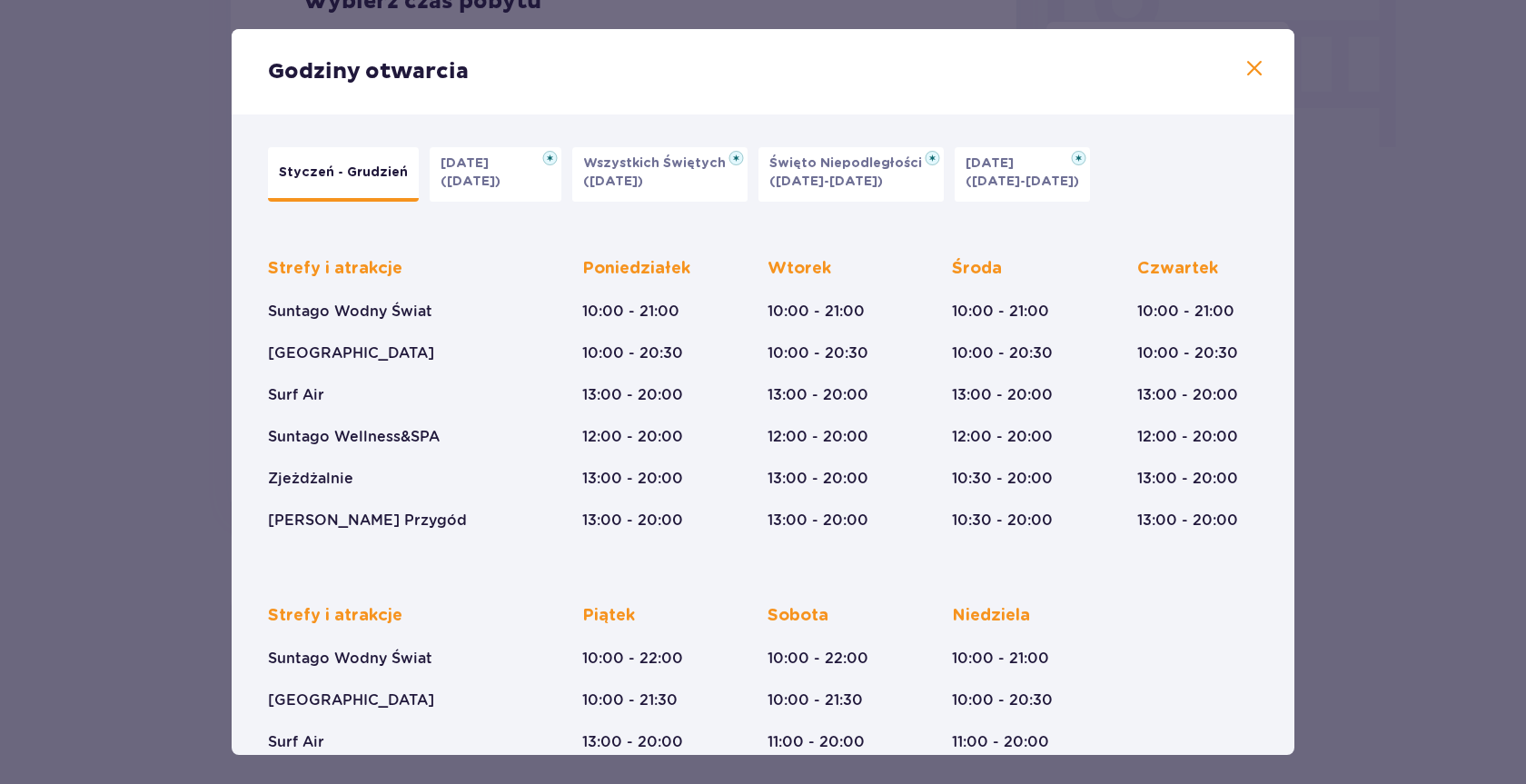
click at [1250, 66] on span at bounding box center [1254, 69] width 22 height 22
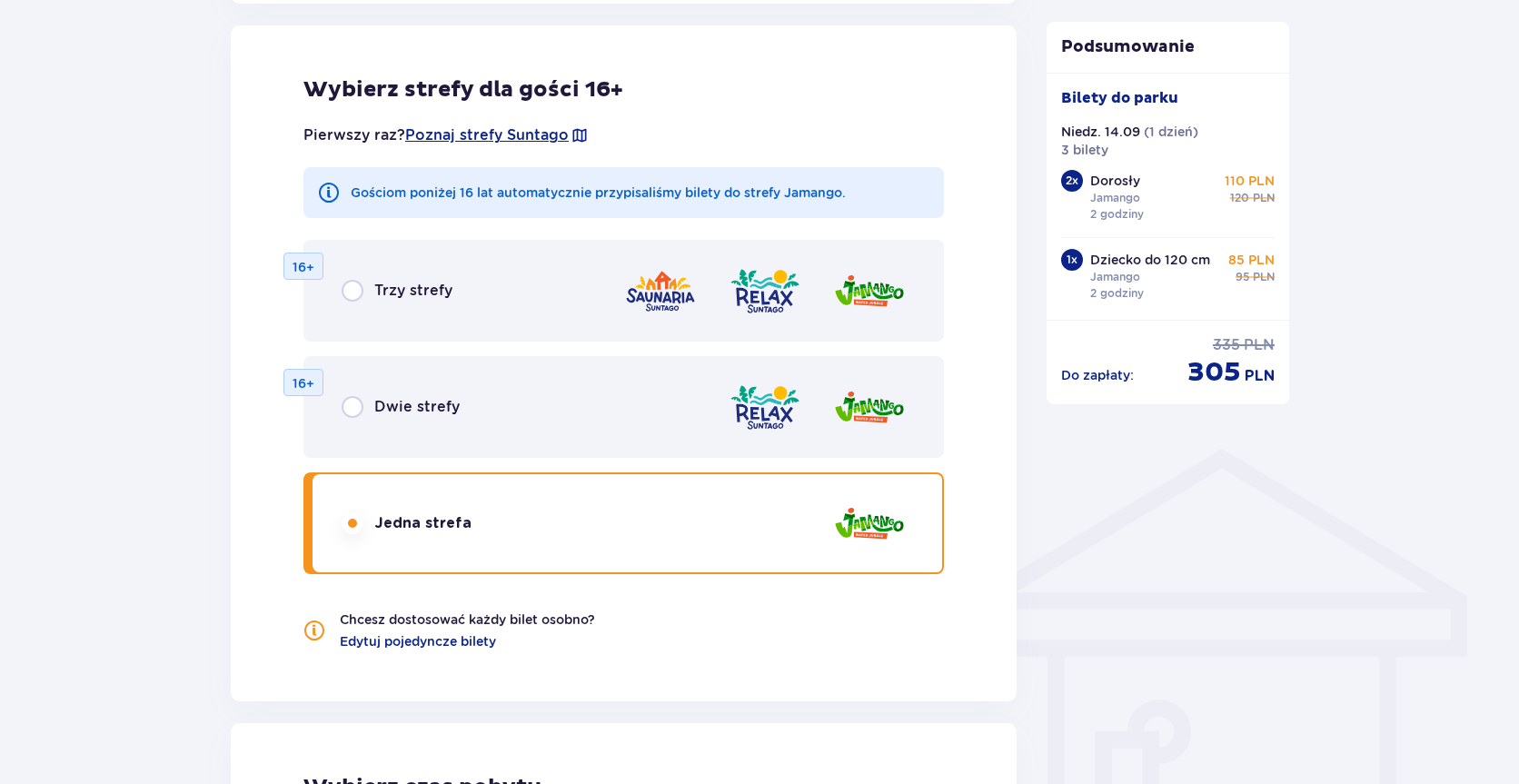
scroll to position [1453, 0]
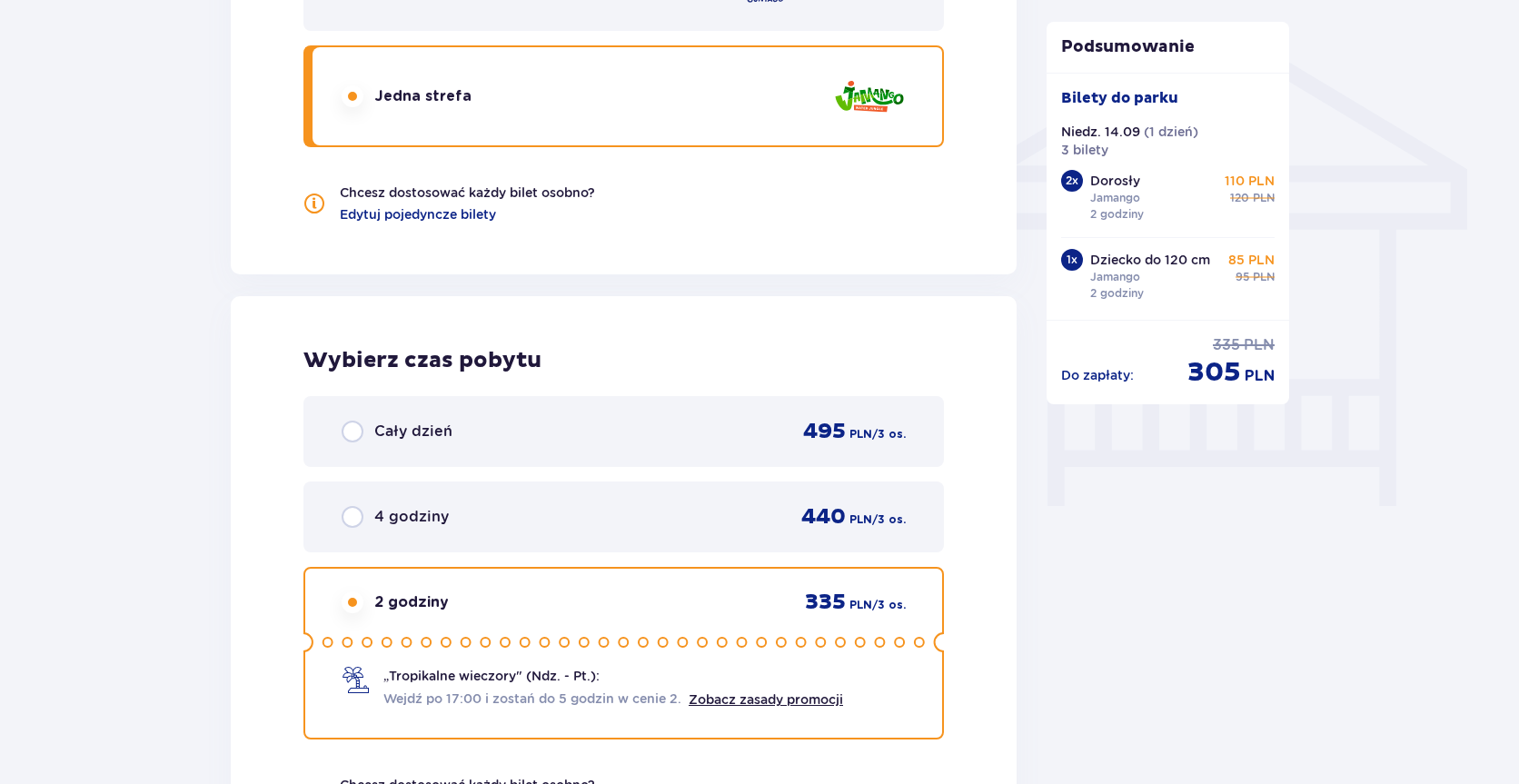
click at [524, 512] on div "4 godziny 440 PLN / 3 os." at bounding box center [624, 517] width 564 height 27
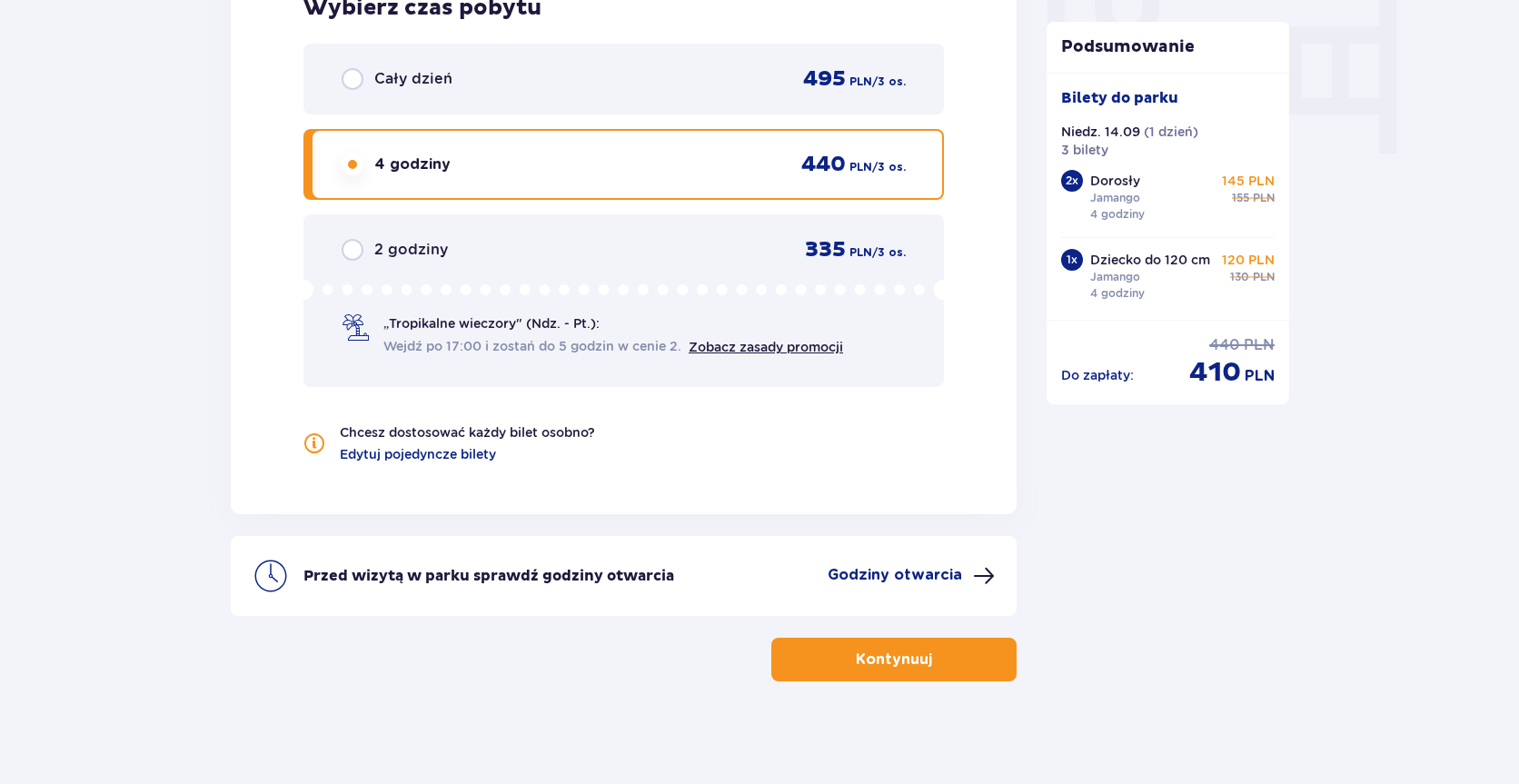
scroll to position [1812, 0]
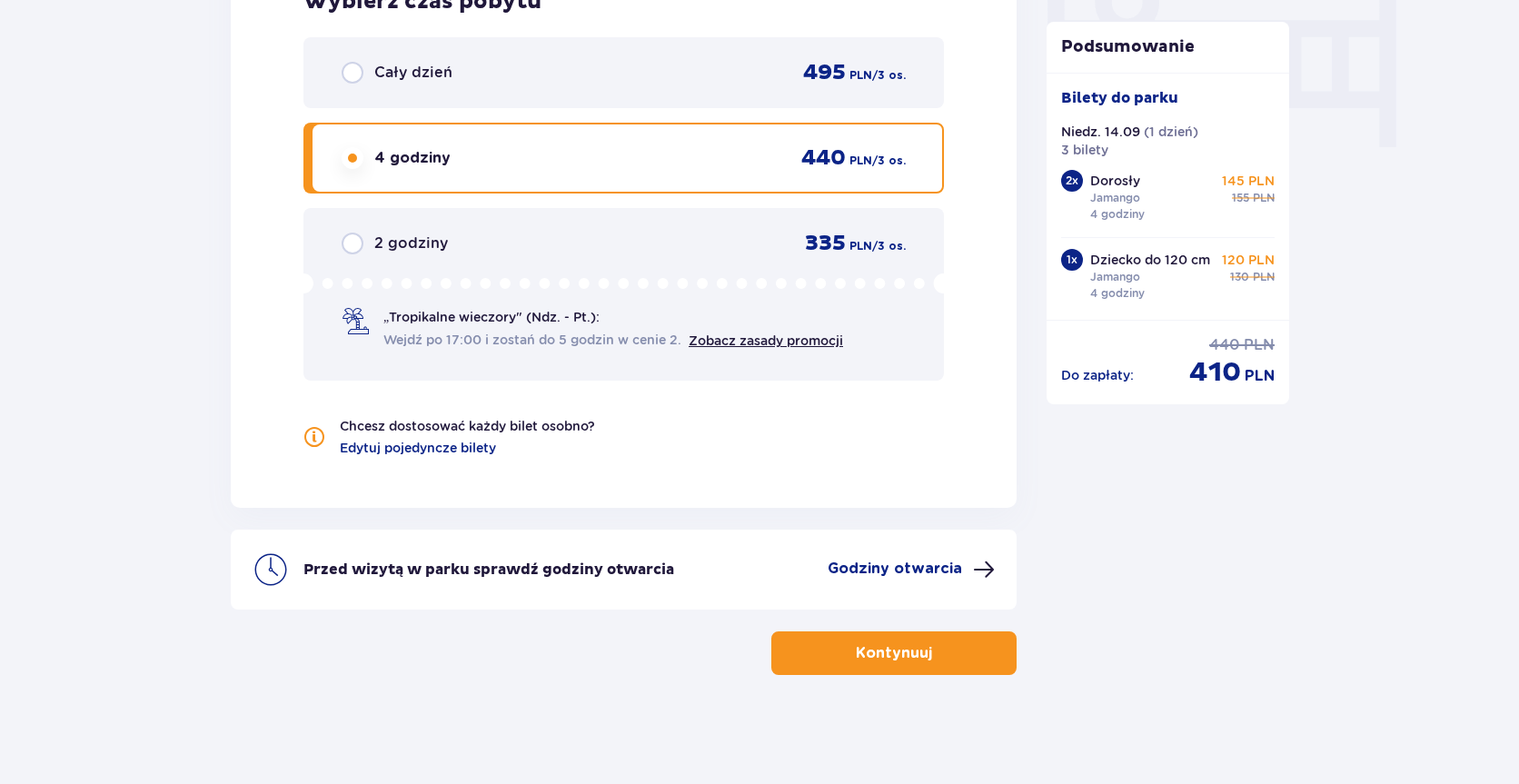
click at [383, 239] on p "2 godziny" at bounding box center [410, 243] width 73 height 20
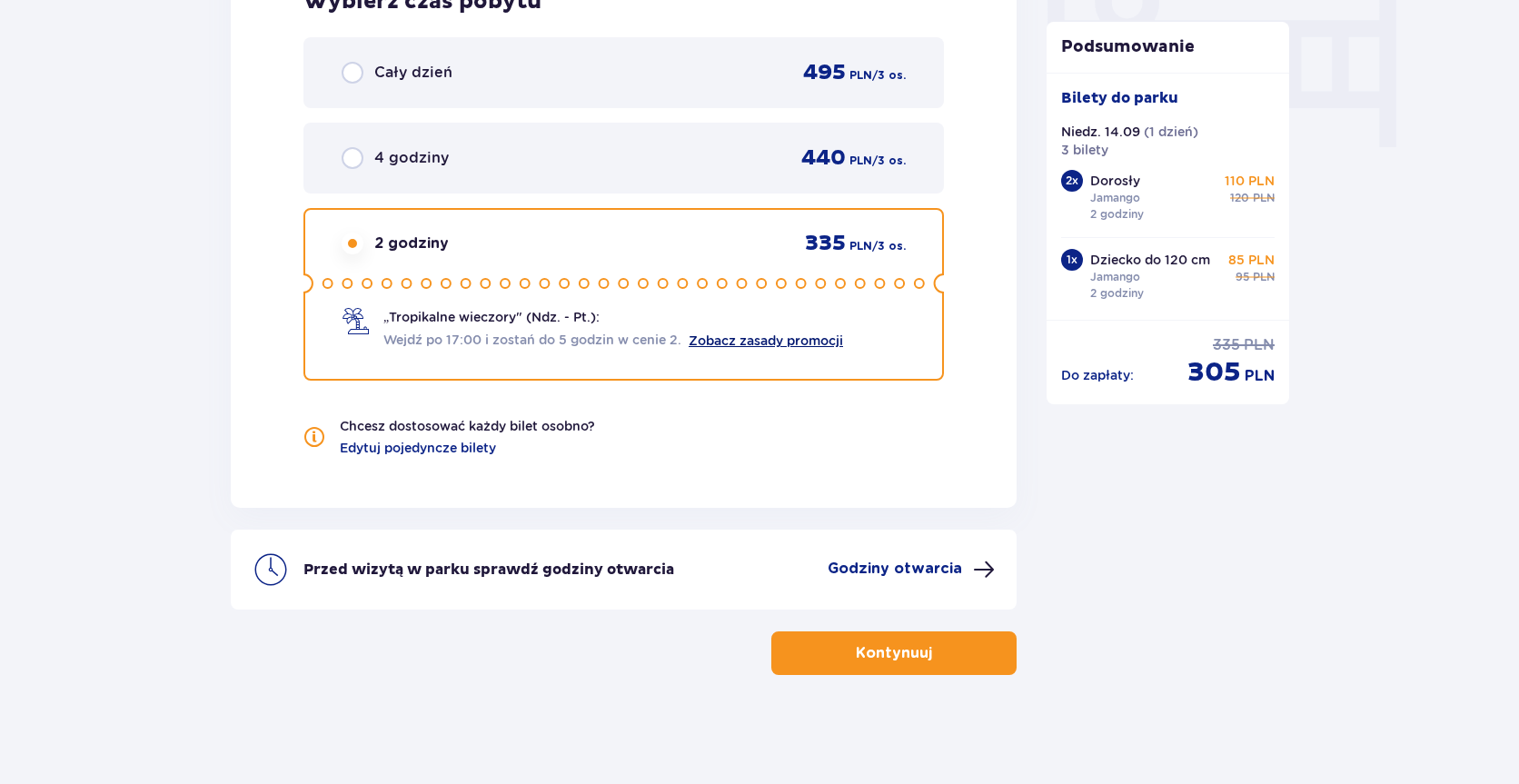
click at [825, 337] on link "Zobacz zasady promocji" at bounding box center [766, 340] width 155 height 15
click at [533, 335] on span "Wejdź po 17:00 i zostań do 5 godzin w cenie 2." at bounding box center [533, 340] width 298 height 19
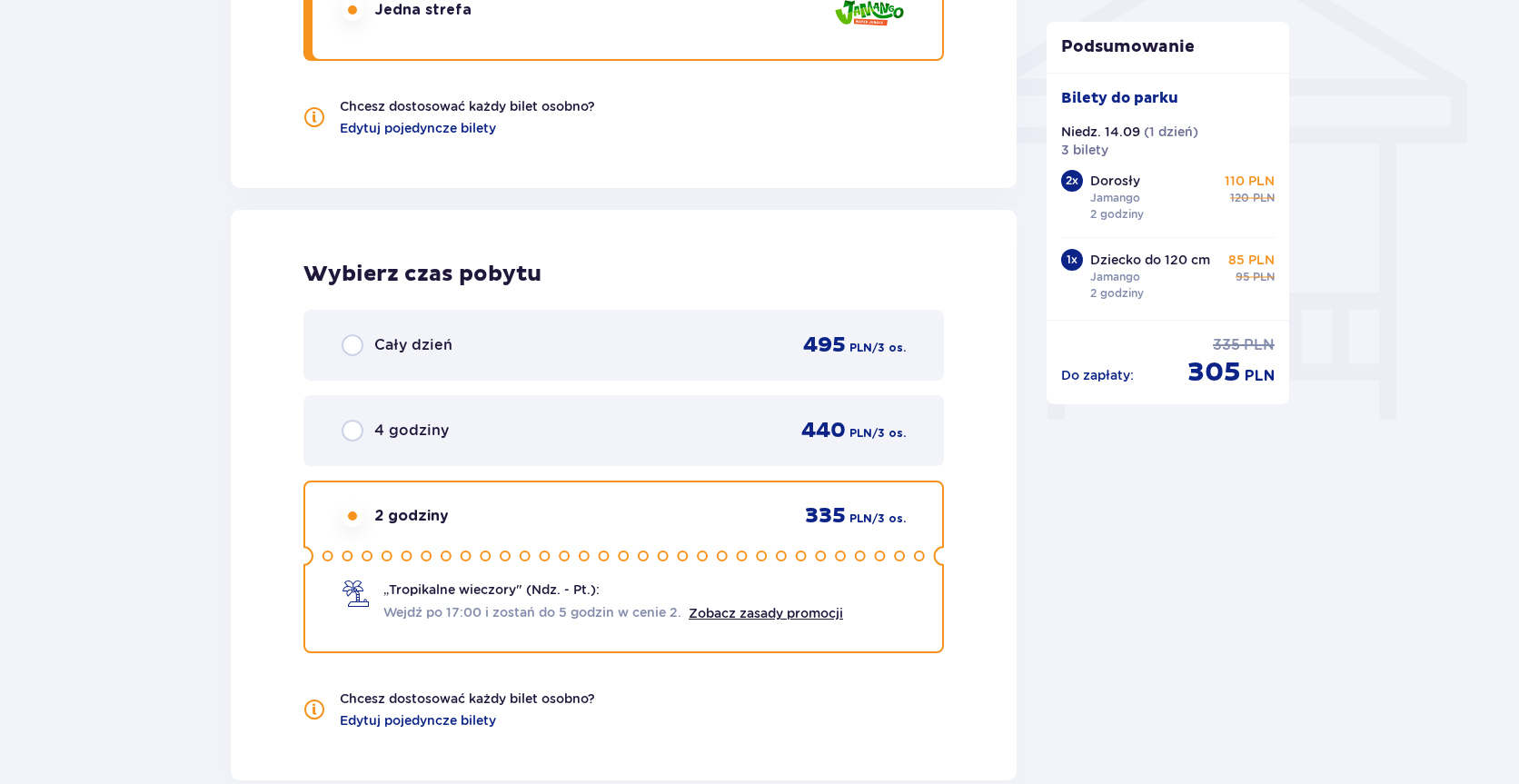
click at [559, 458] on div "4 godziny 440 PLN / 3 os." at bounding box center [624, 431] width 641 height 70
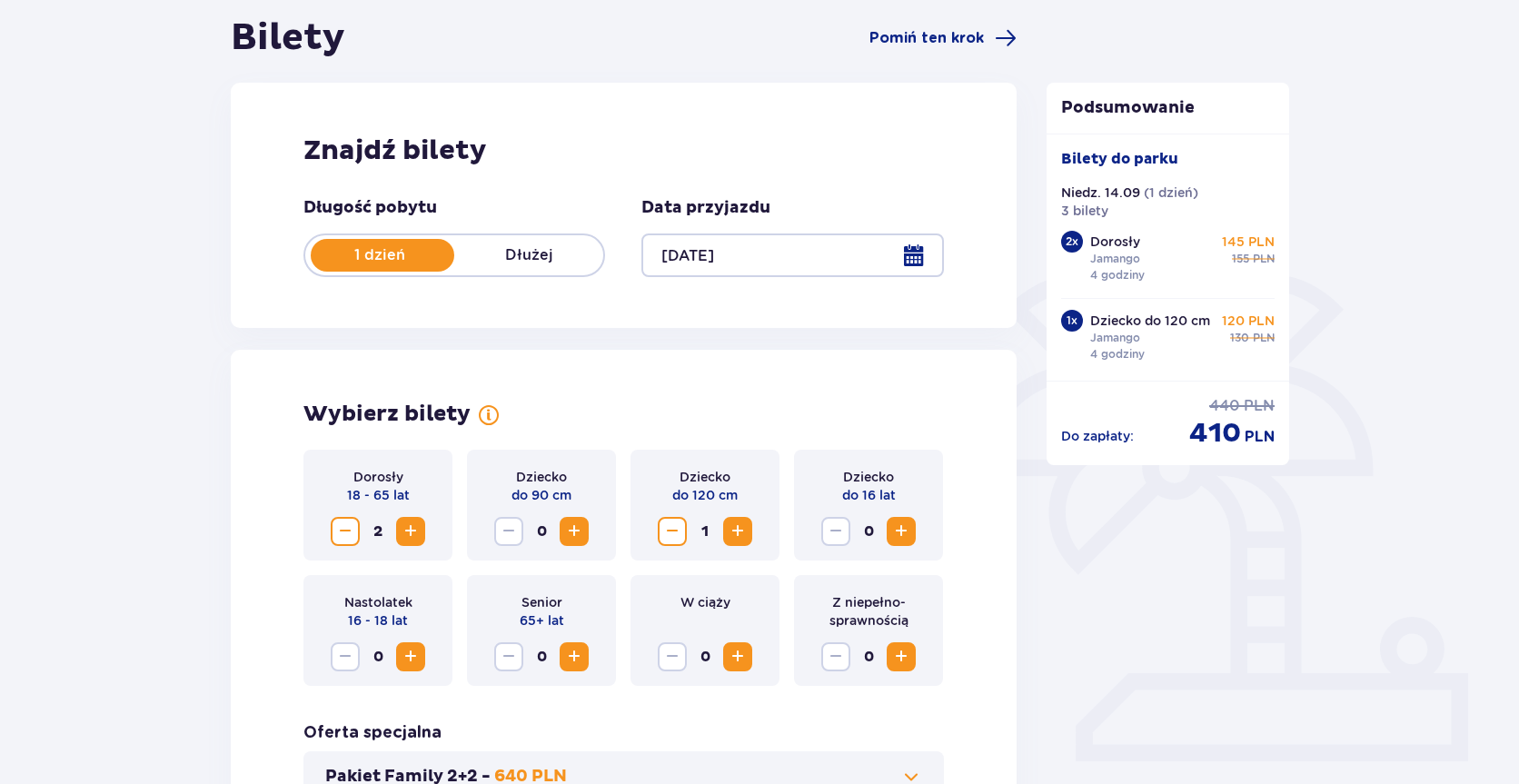
scroll to position [0, 0]
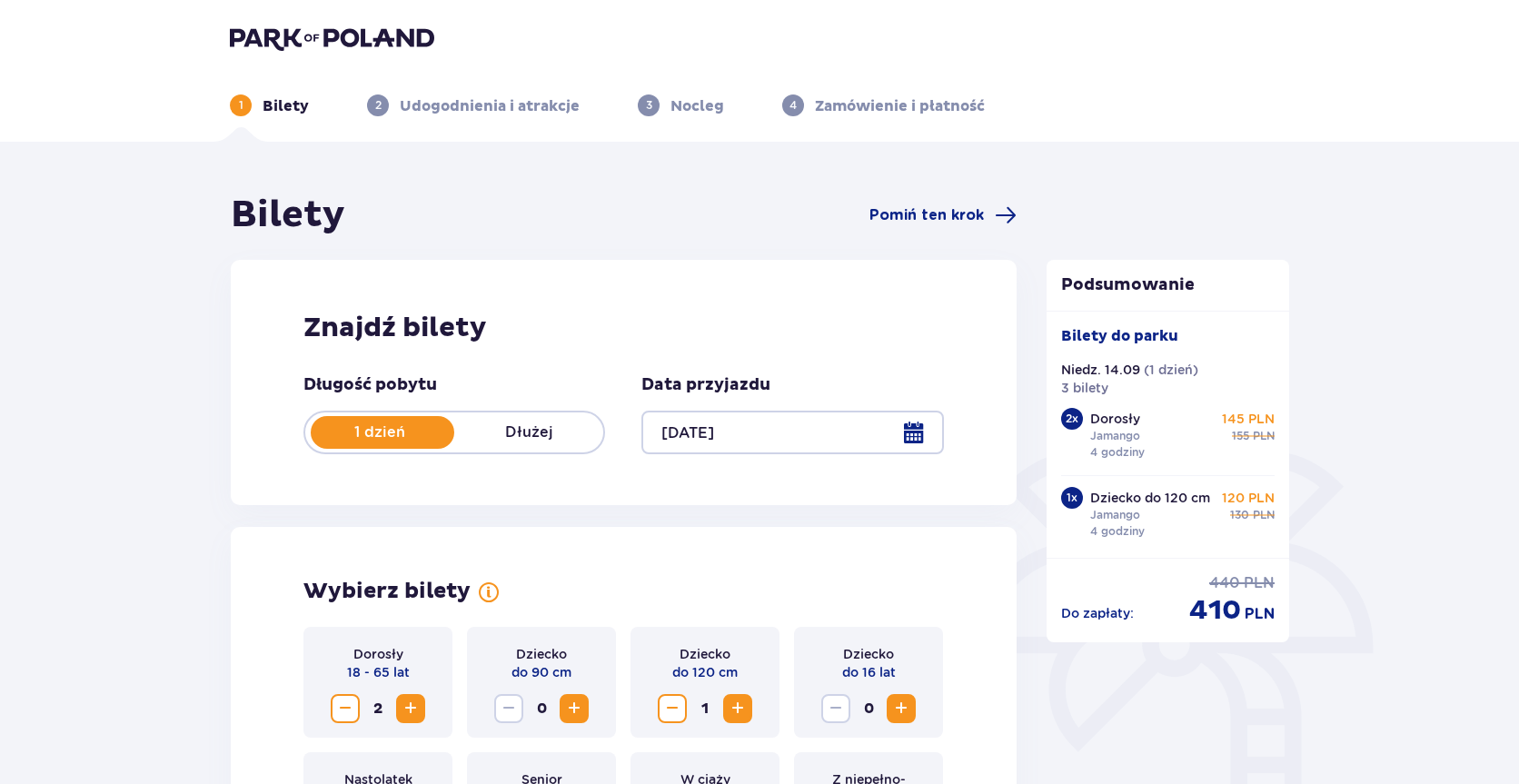
click at [914, 433] on div at bounding box center [792, 432] width 302 height 44
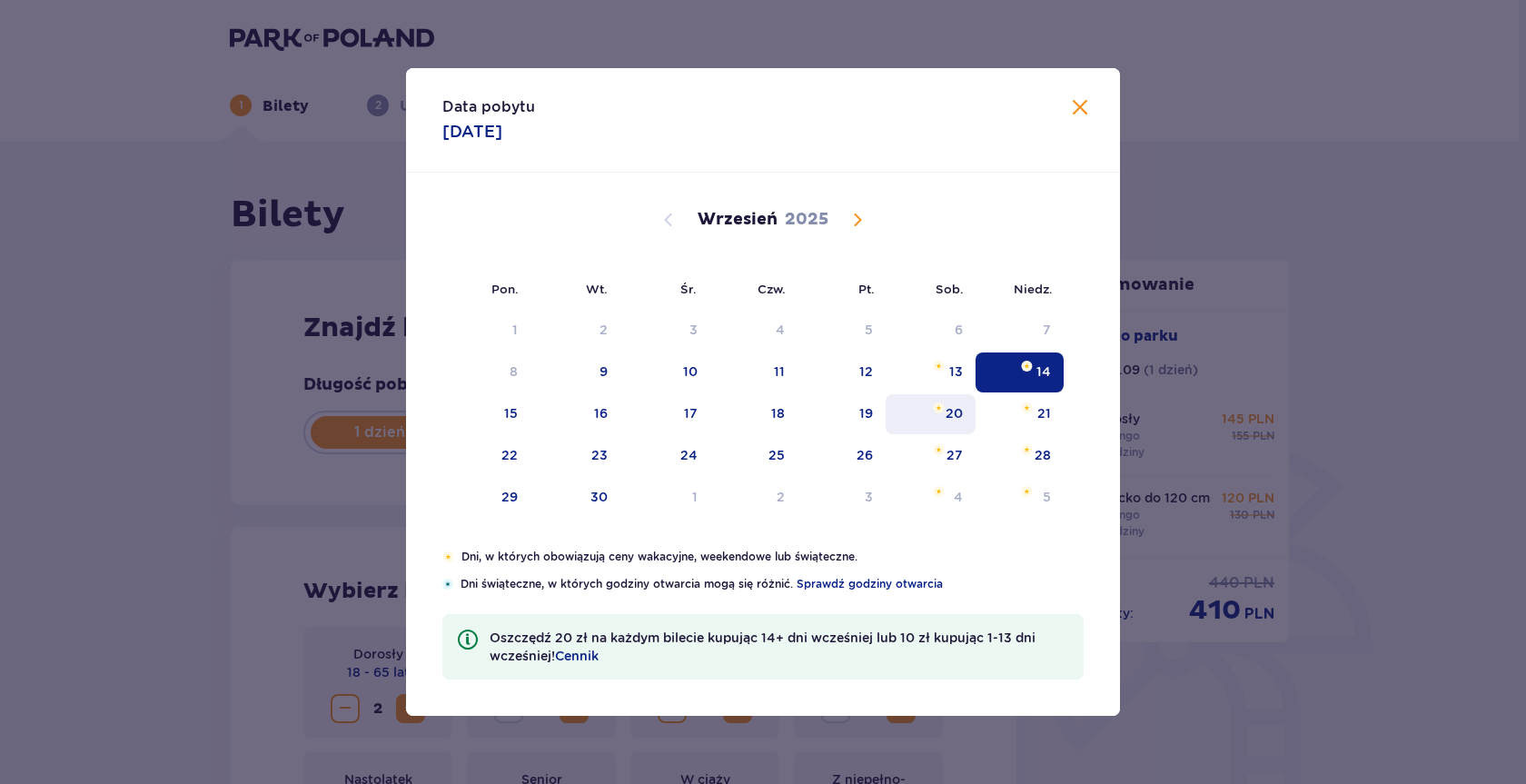
click at [952, 395] on div "20" at bounding box center [931, 414] width 90 height 40
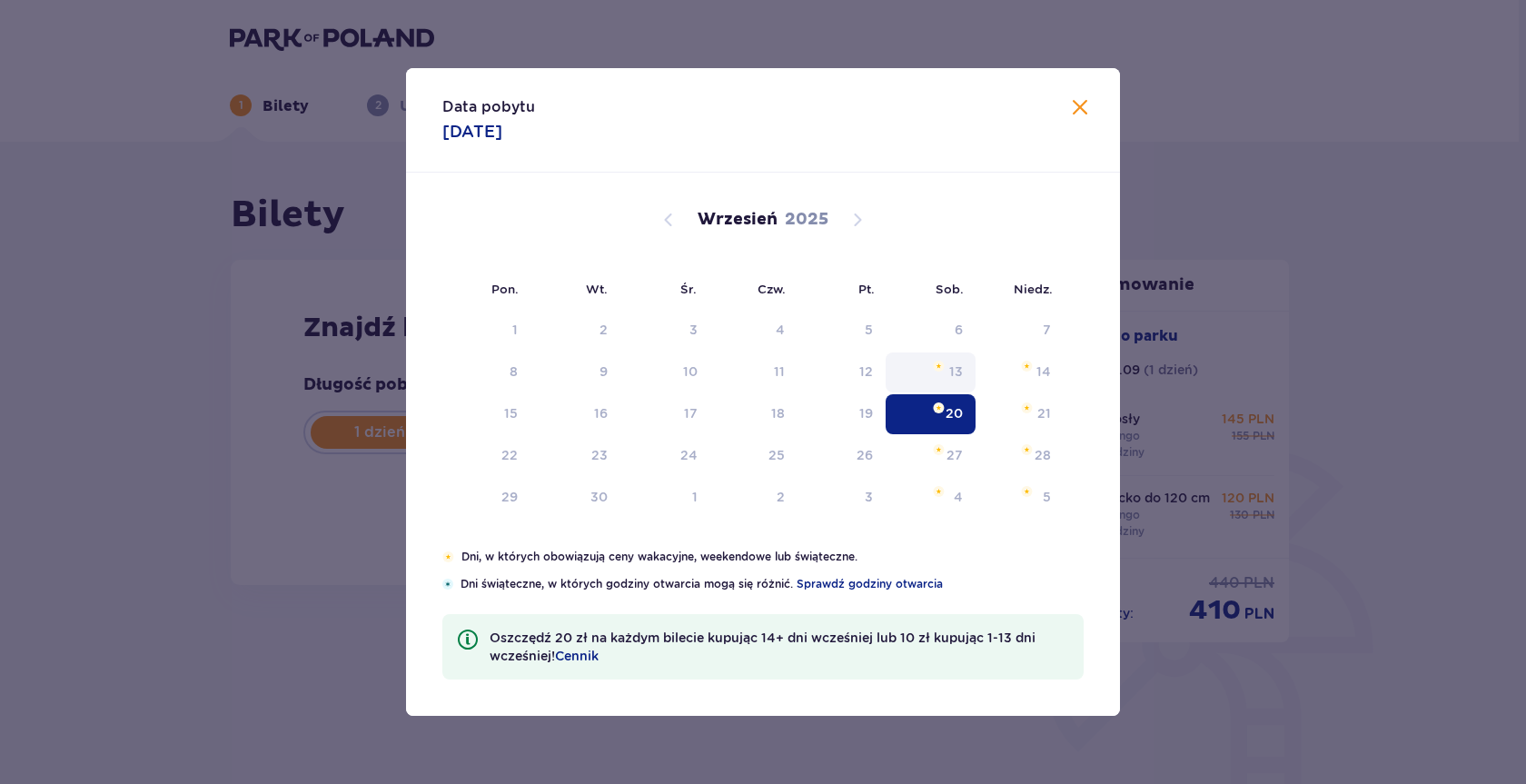
click at [951, 371] on div "13" at bounding box center [955, 371] width 14 height 19
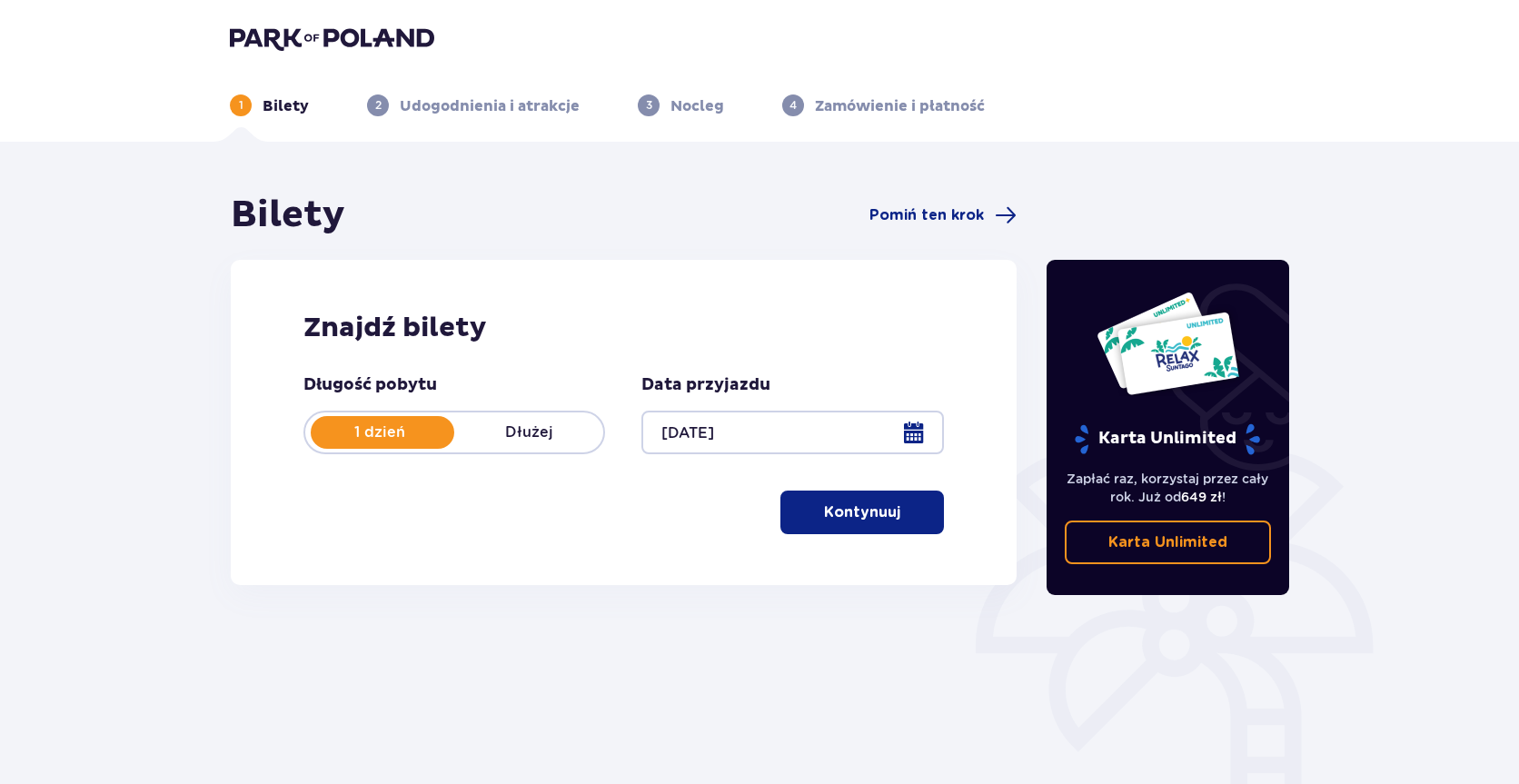
click at [749, 421] on div at bounding box center [792, 432] width 302 height 44
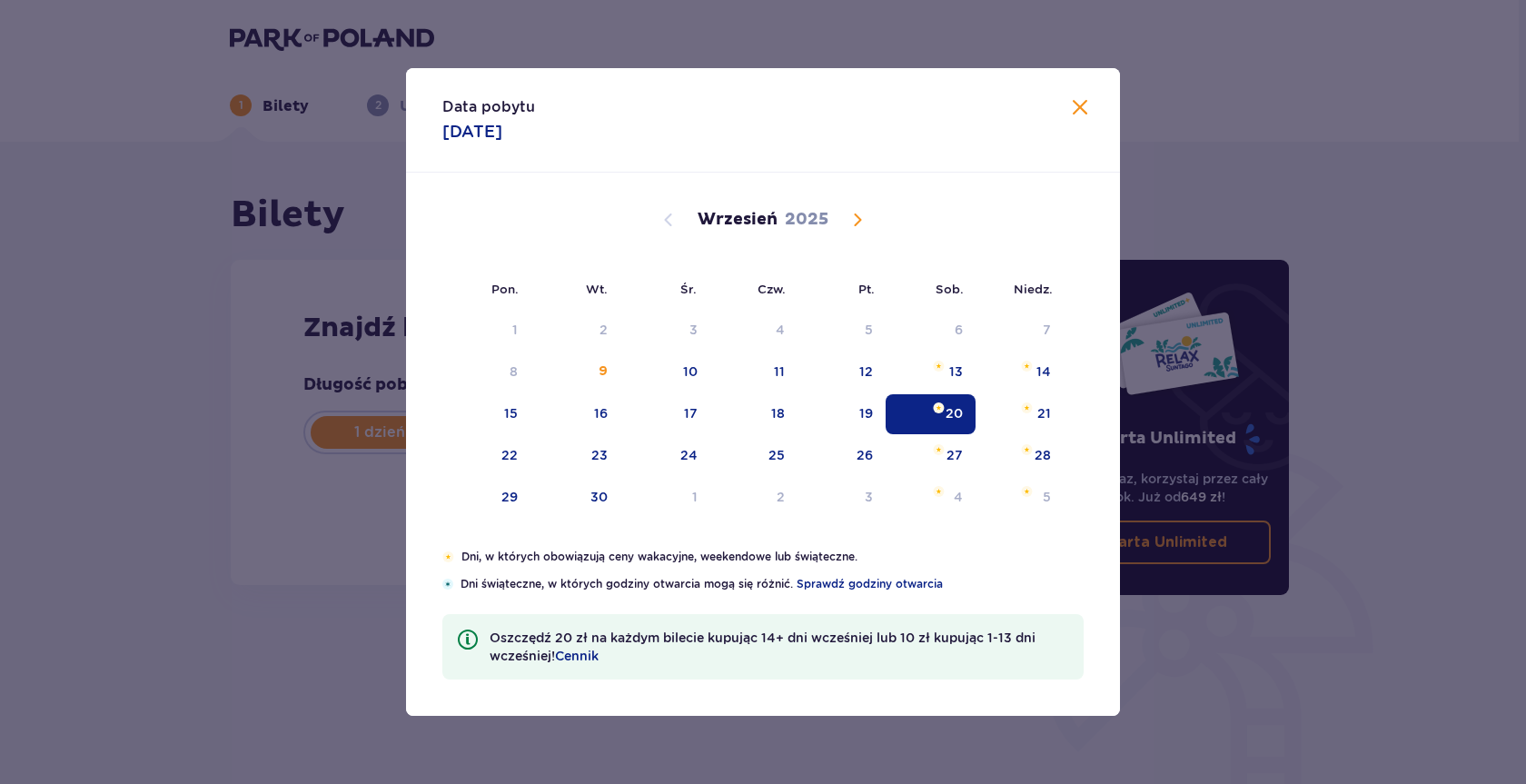
click at [924, 434] on div "20" at bounding box center [931, 414] width 90 height 40
click at [961, 371] on div "13" at bounding box center [931, 372] width 90 height 40
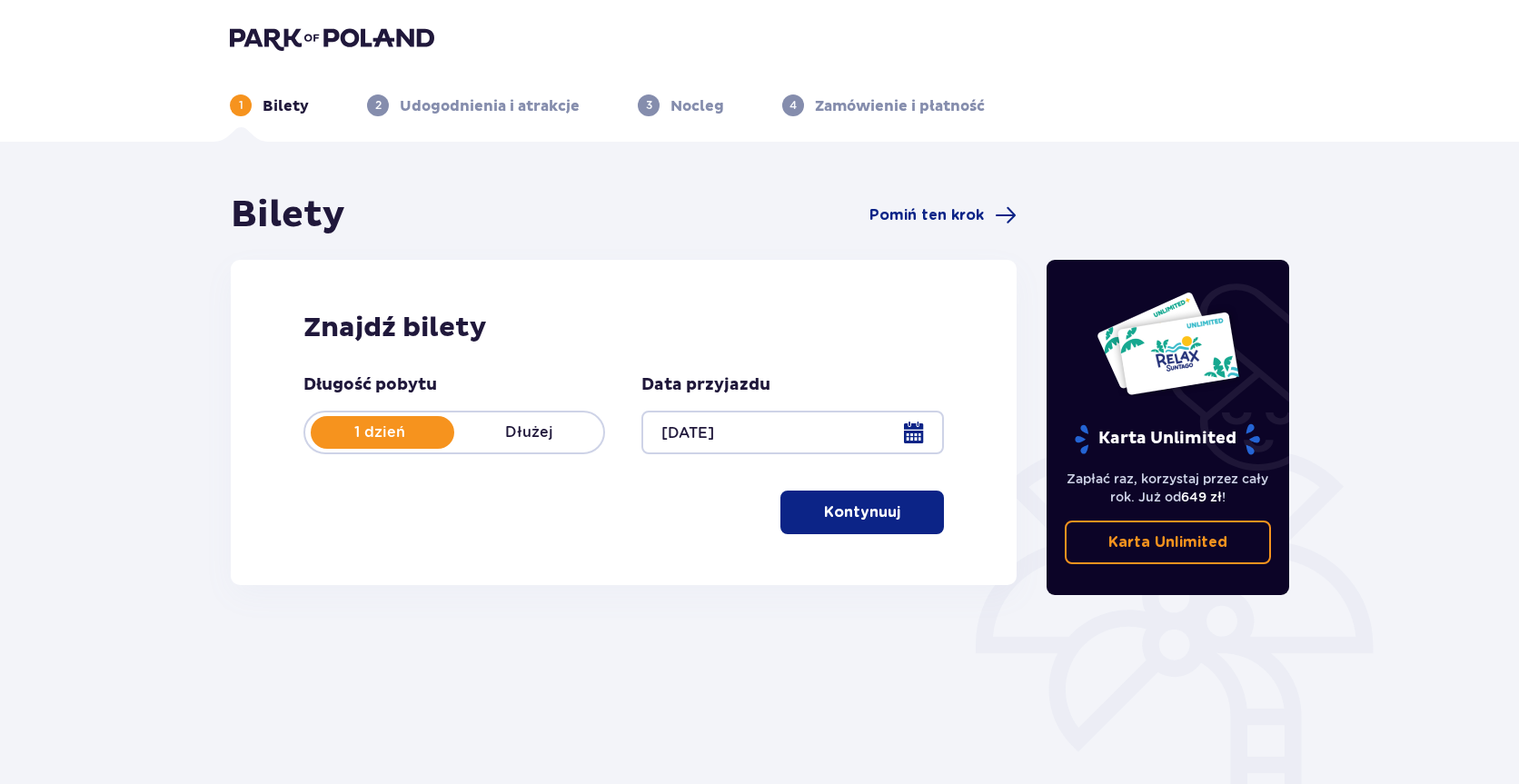
click at [916, 440] on div at bounding box center [792, 432] width 302 height 44
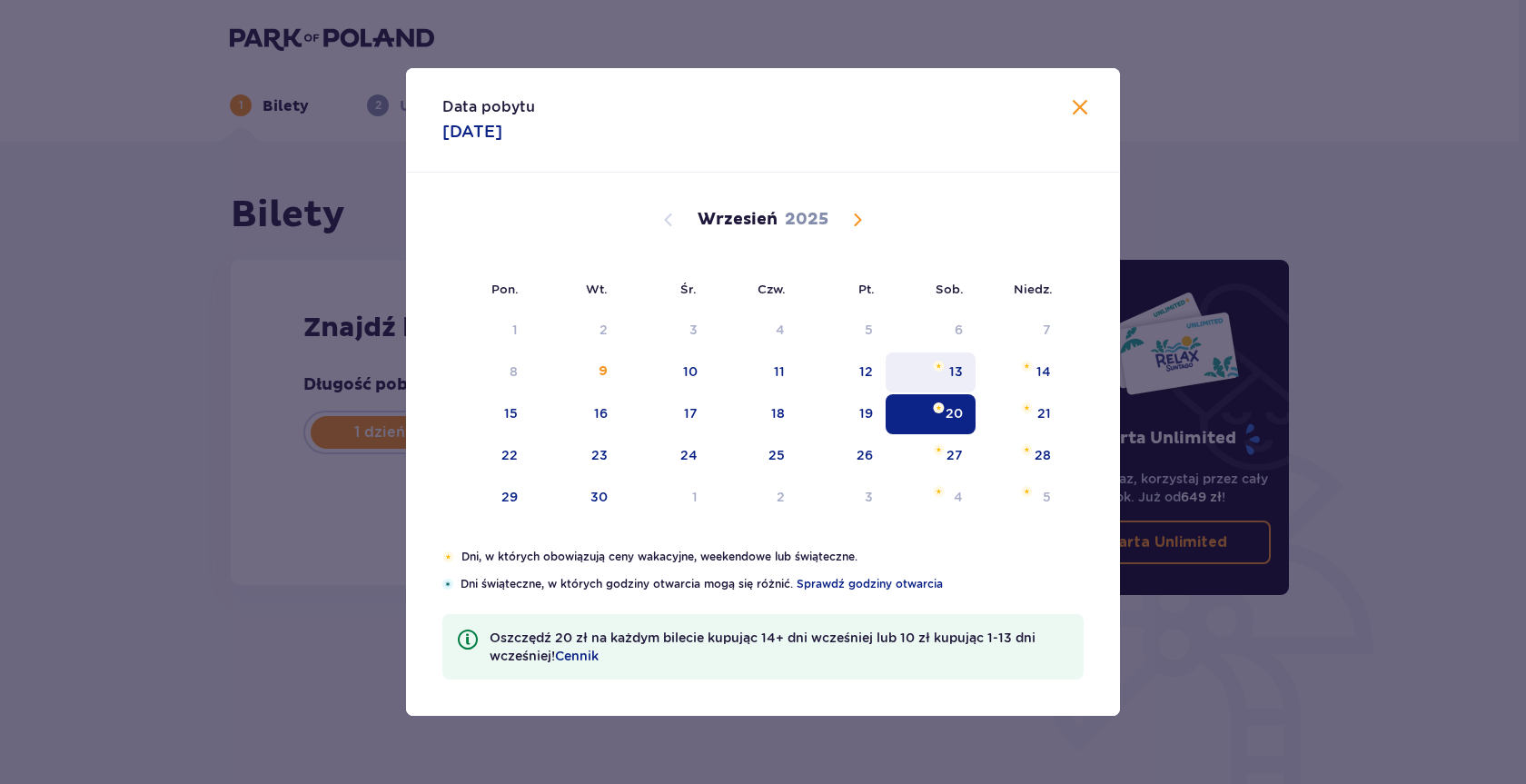
click at [964, 375] on div "13" at bounding box center [931, 372] width 90 height 40
type input "[DATE]"
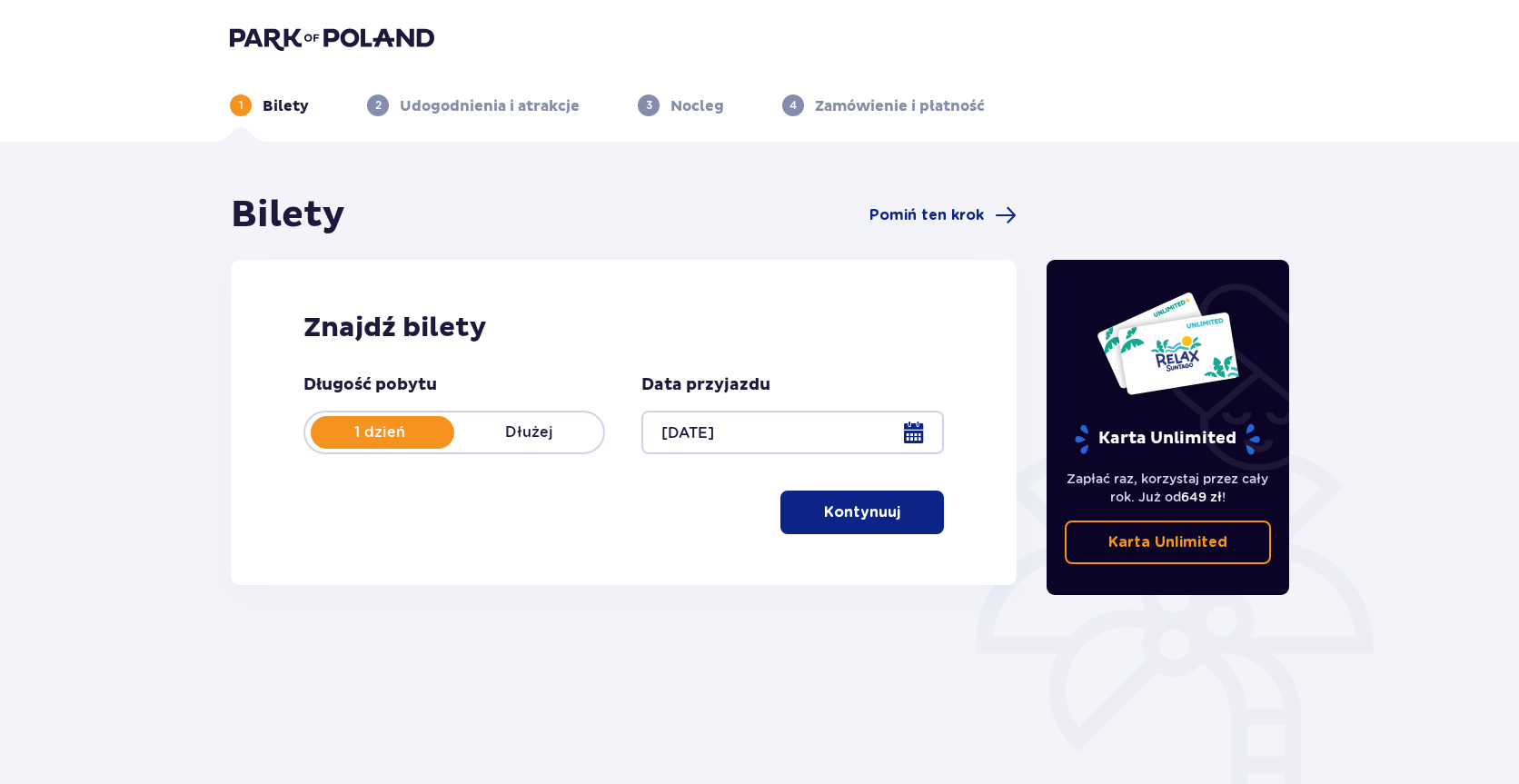
click at [839, 506] on p "Kontynuuj" at bounding box center [862, 512] width 76 height 20
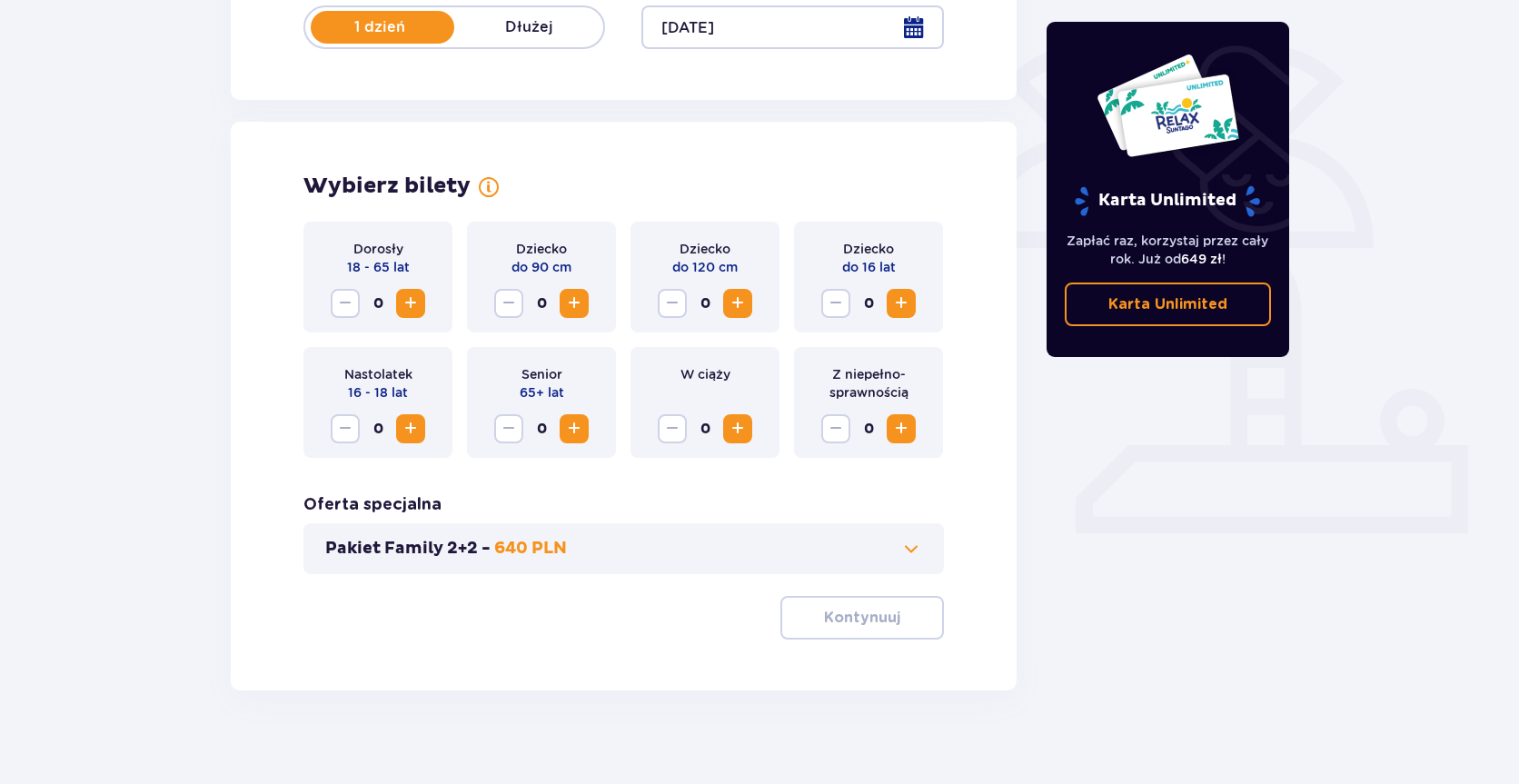
scroll to position [421, 0]
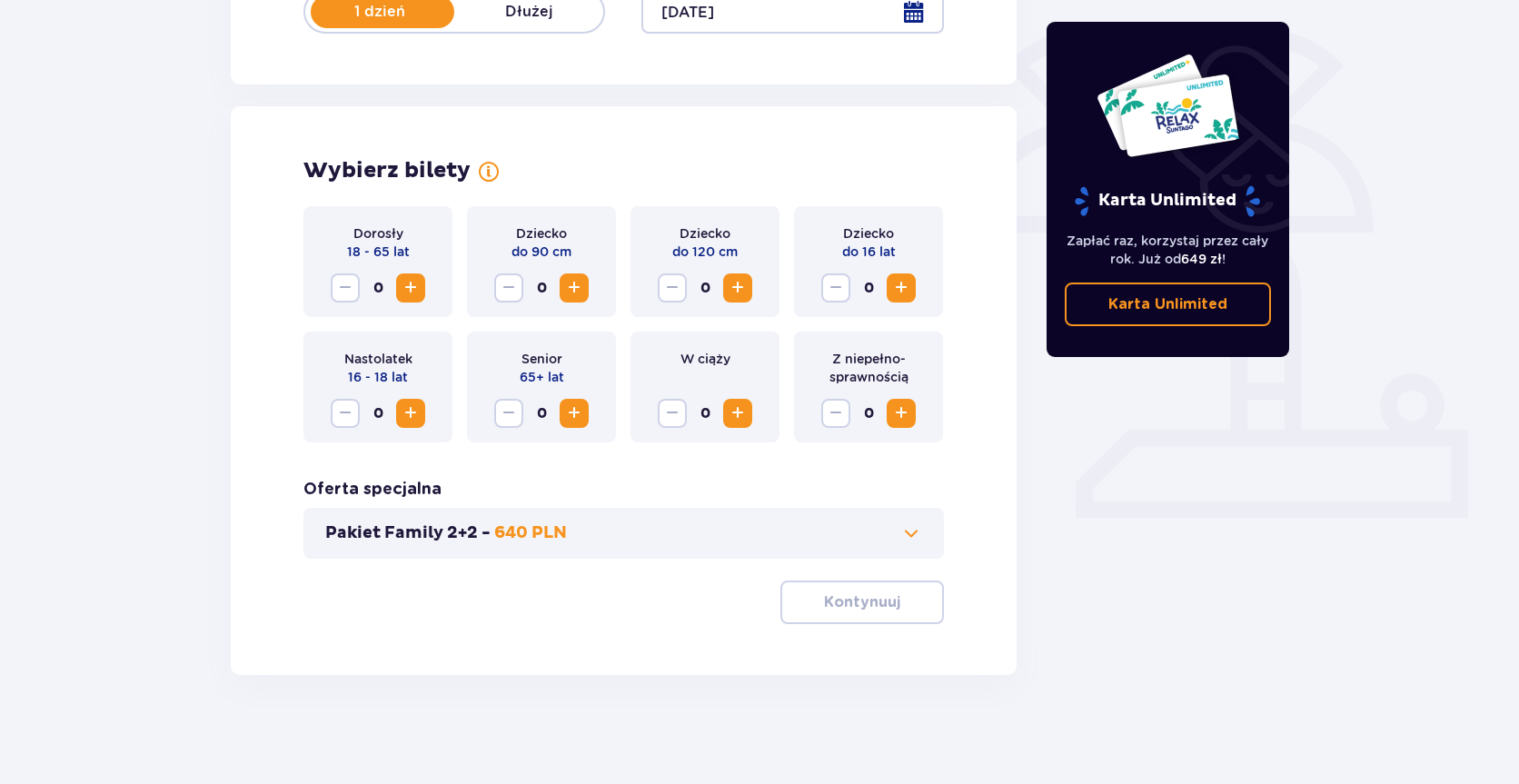
click at [409, 289] on span "Increase" at bounding box center [410, 288] width 22 height 22
click at [747, 290] on span "Increase" at bounding box center [737, 288] width 22 height 22
click at [853, 610] on p "Kontynuuj" at bounding box center [862, 602] width 76 height 20
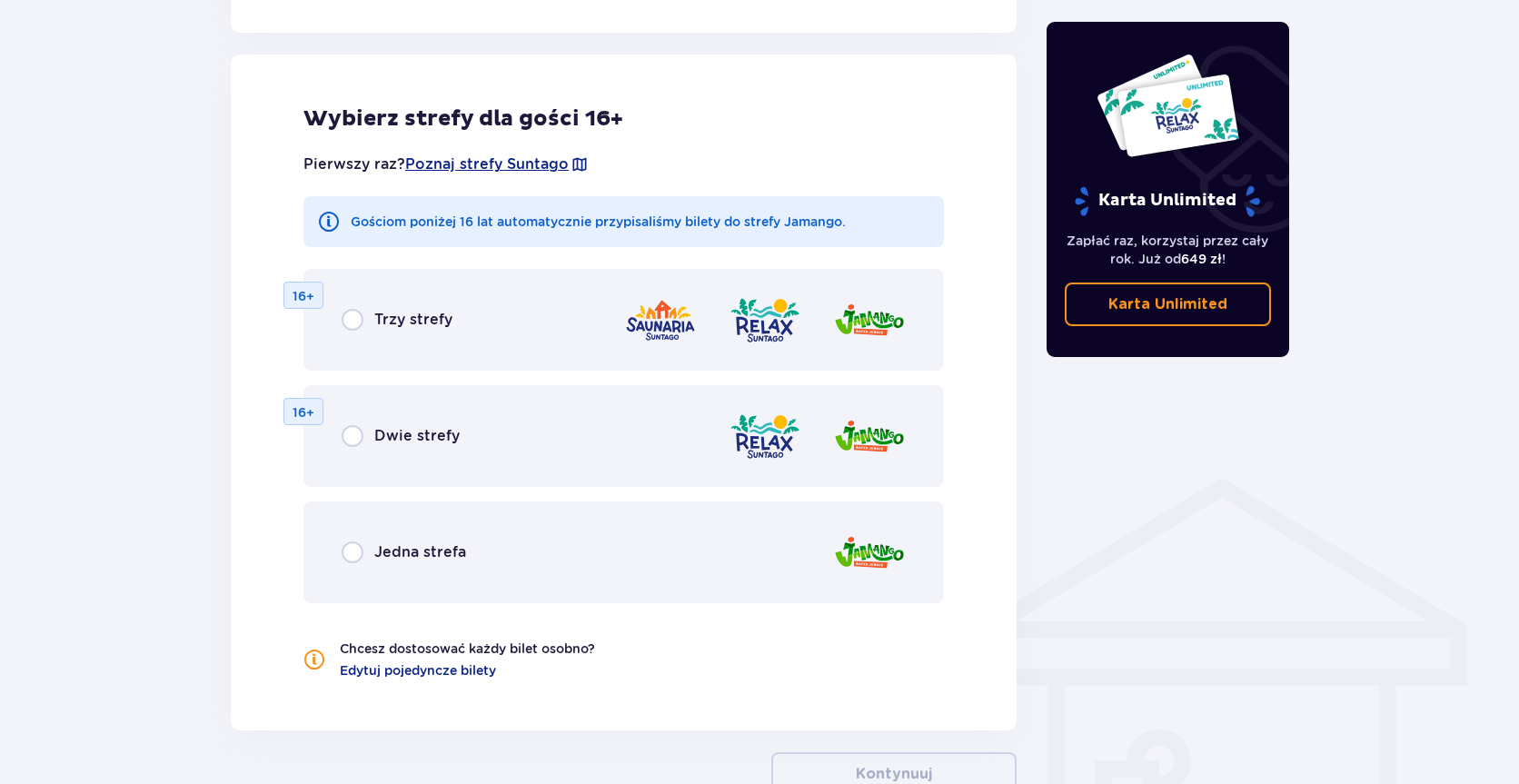
scroll to position [1008, 0]
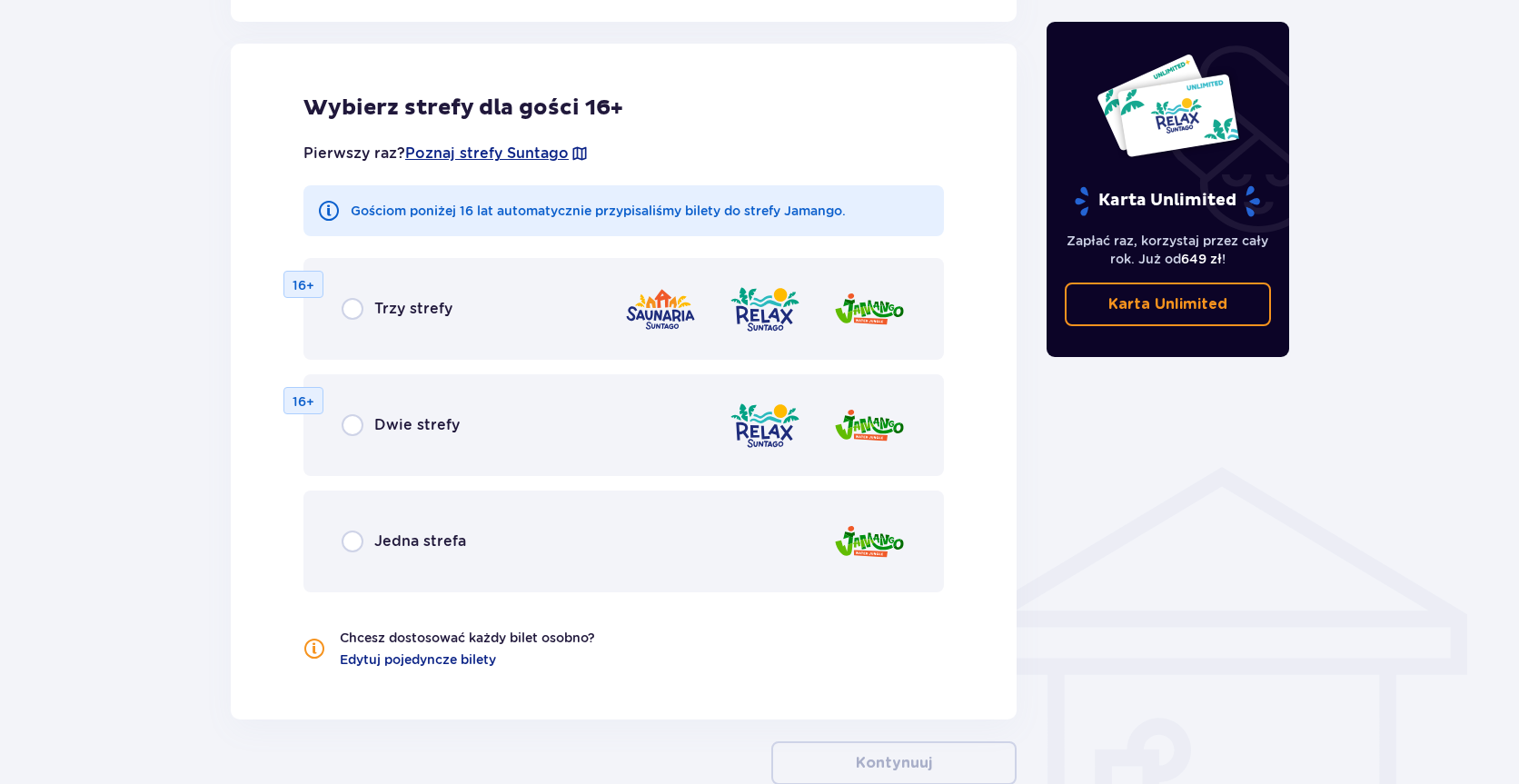
click at [663, 556] on div "Jedna strefa" at bounding box center [624, 541] width 641 height 102
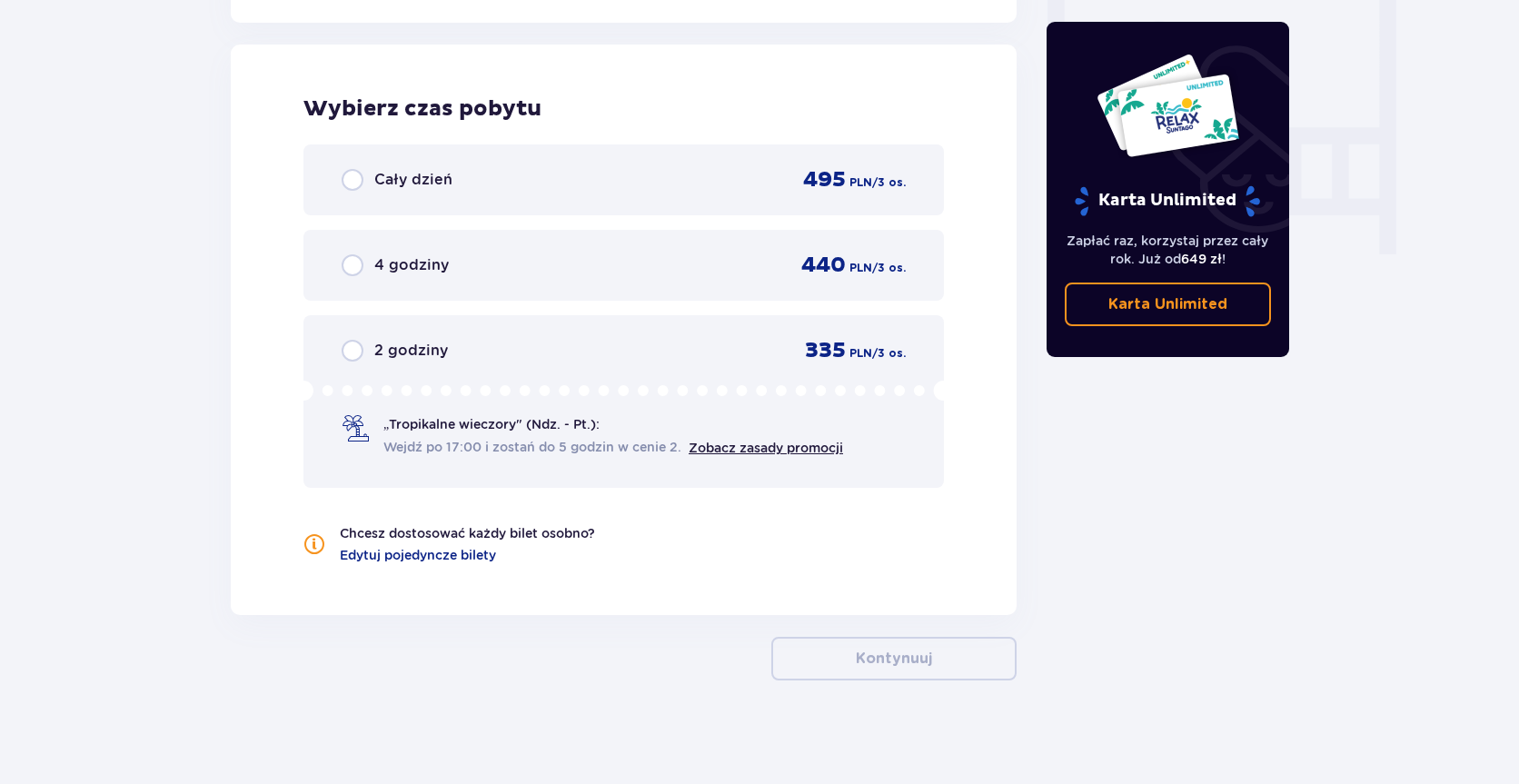
scroll to position [1705, 0]
click at [644, 305] on div "Cały dzień 495 PLN / 3 os. 4 godziny 440 PLN / 3 os. 2 godziny 335 PLN / 3 os. …" at bounding box center [624, 315] width 641 height 344
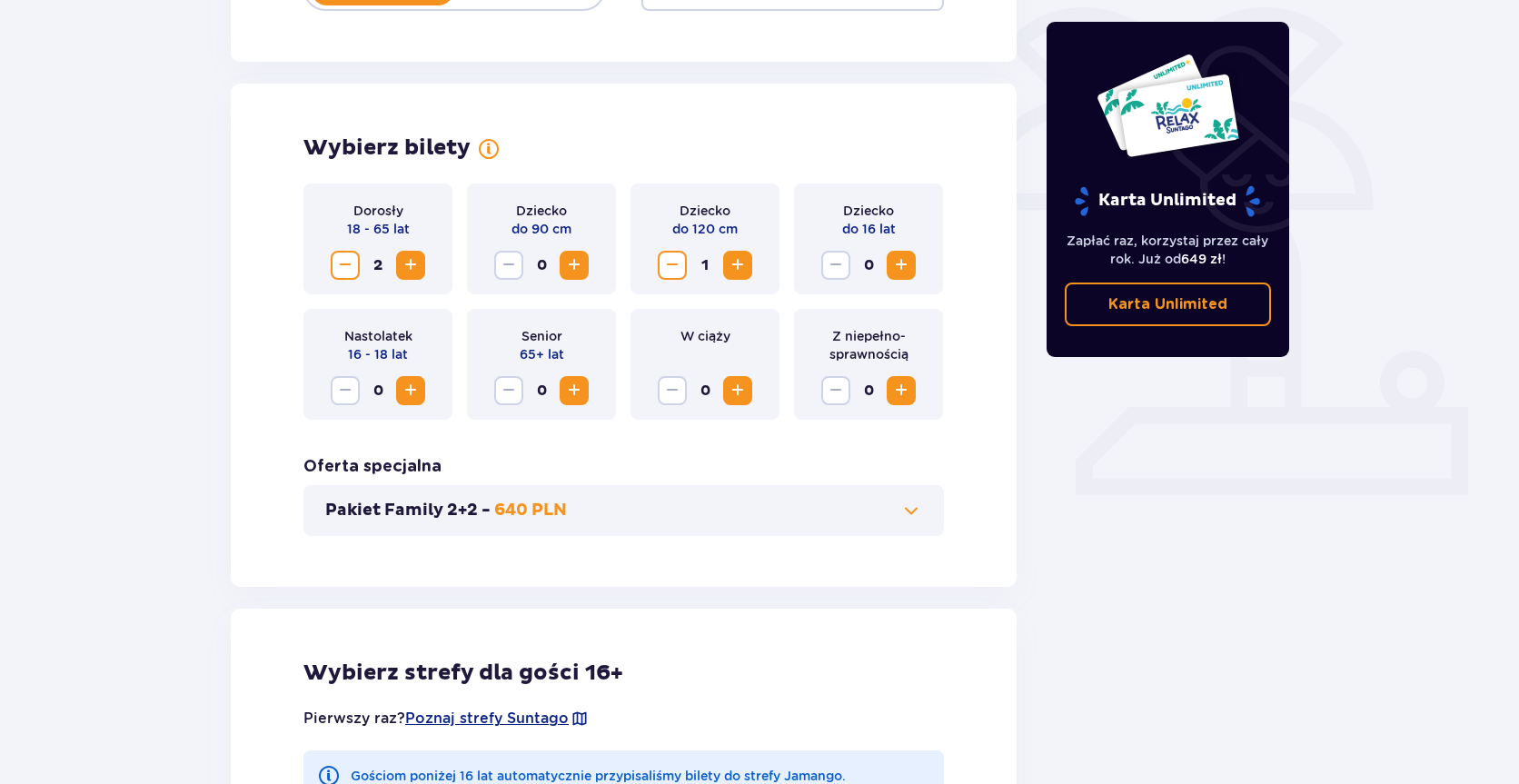
scroll to position [161, 0]
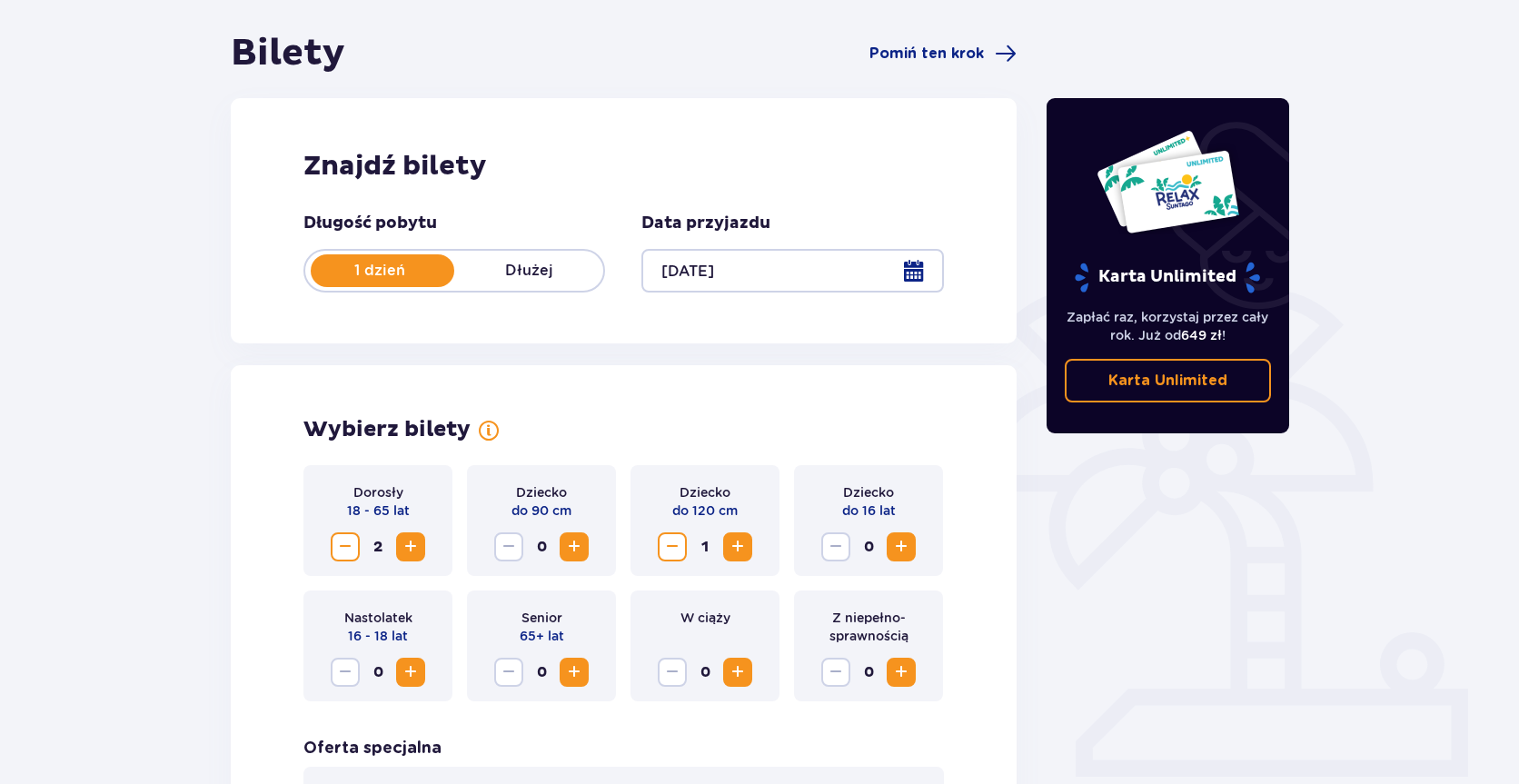
click at [915, 276] on div at bounding box center [792, 270] width 302 height 44
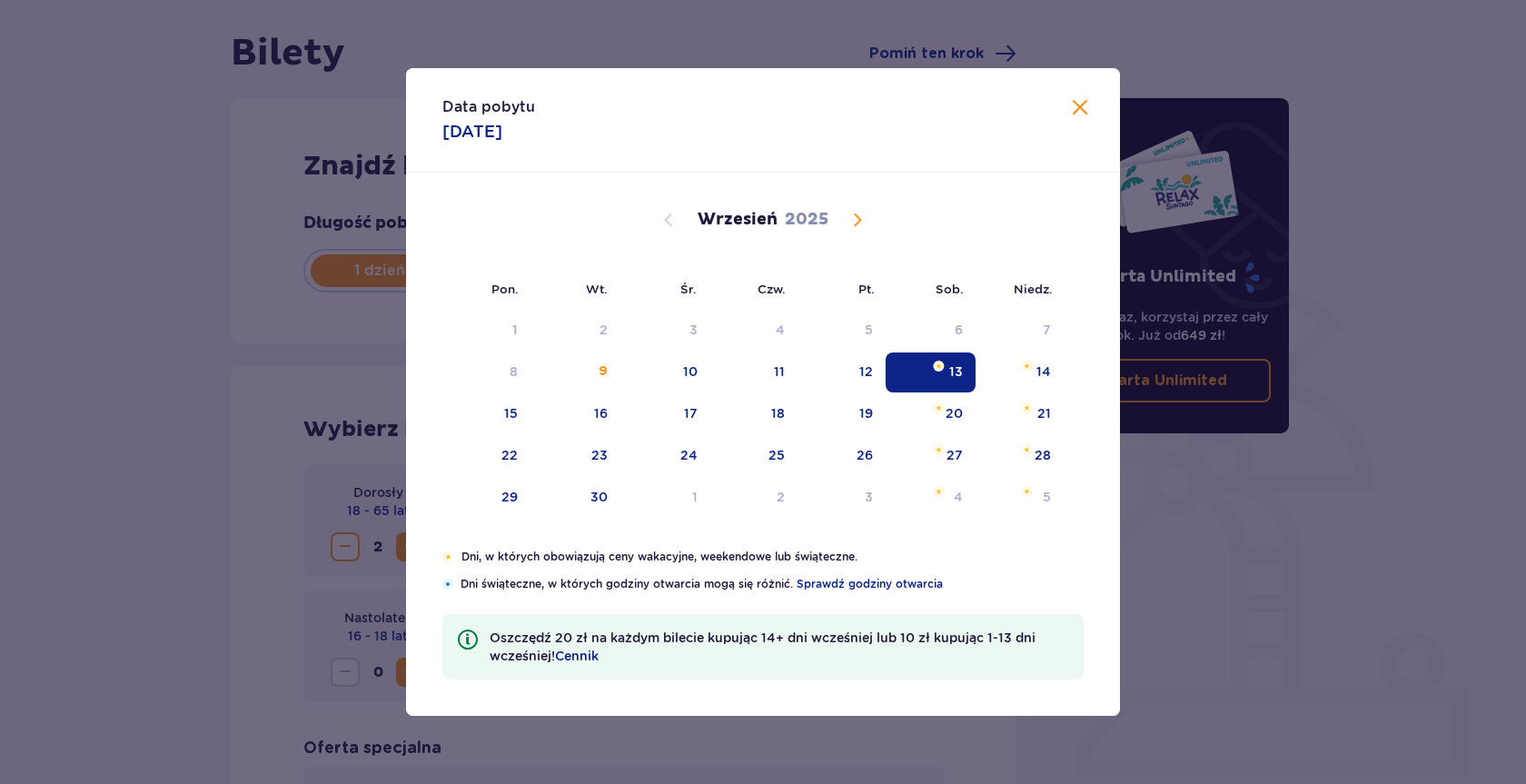
click at [1087, 109] on span at bounding box center [1080, 108] width 22 height 22
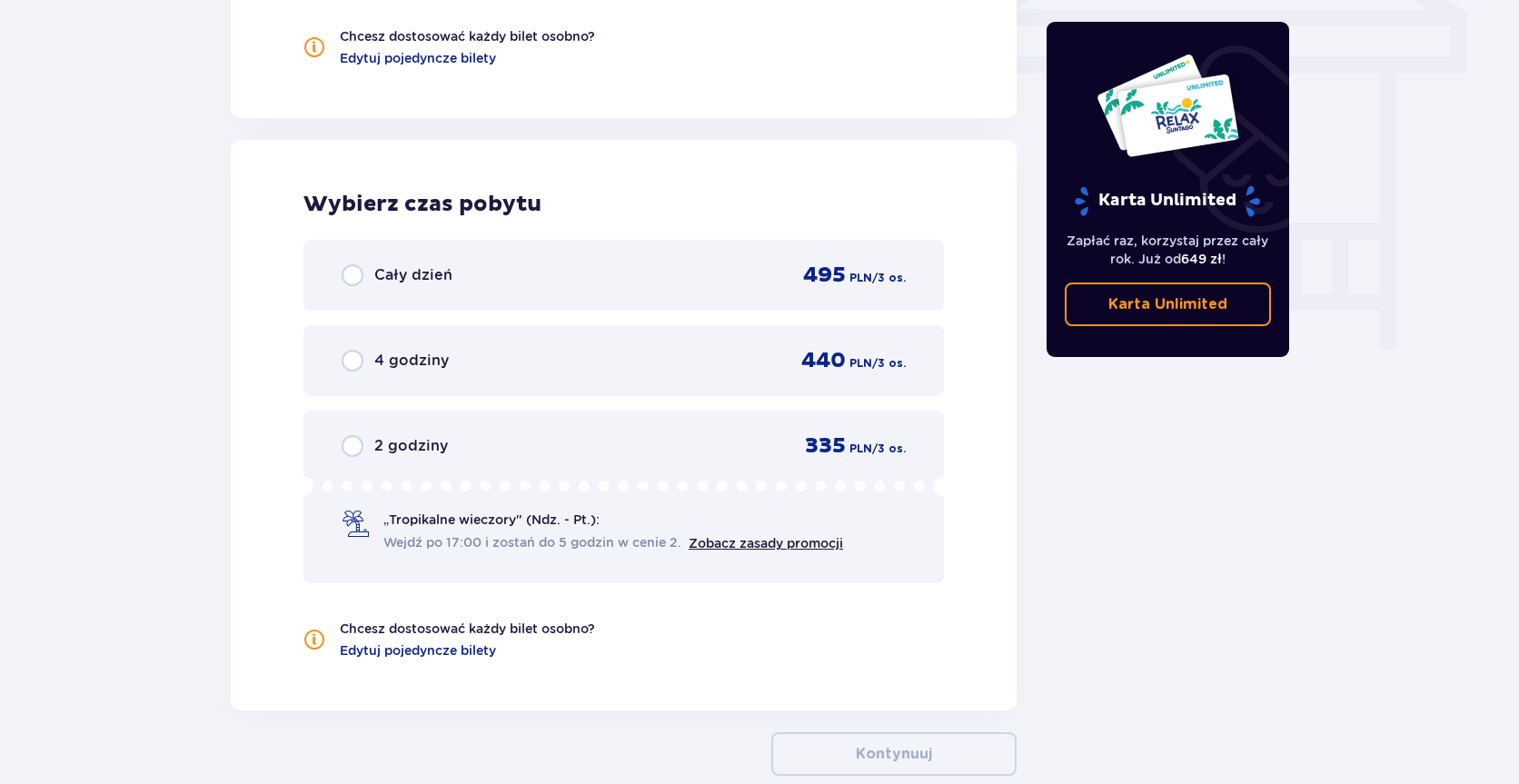
scroll to position [1615, 0]
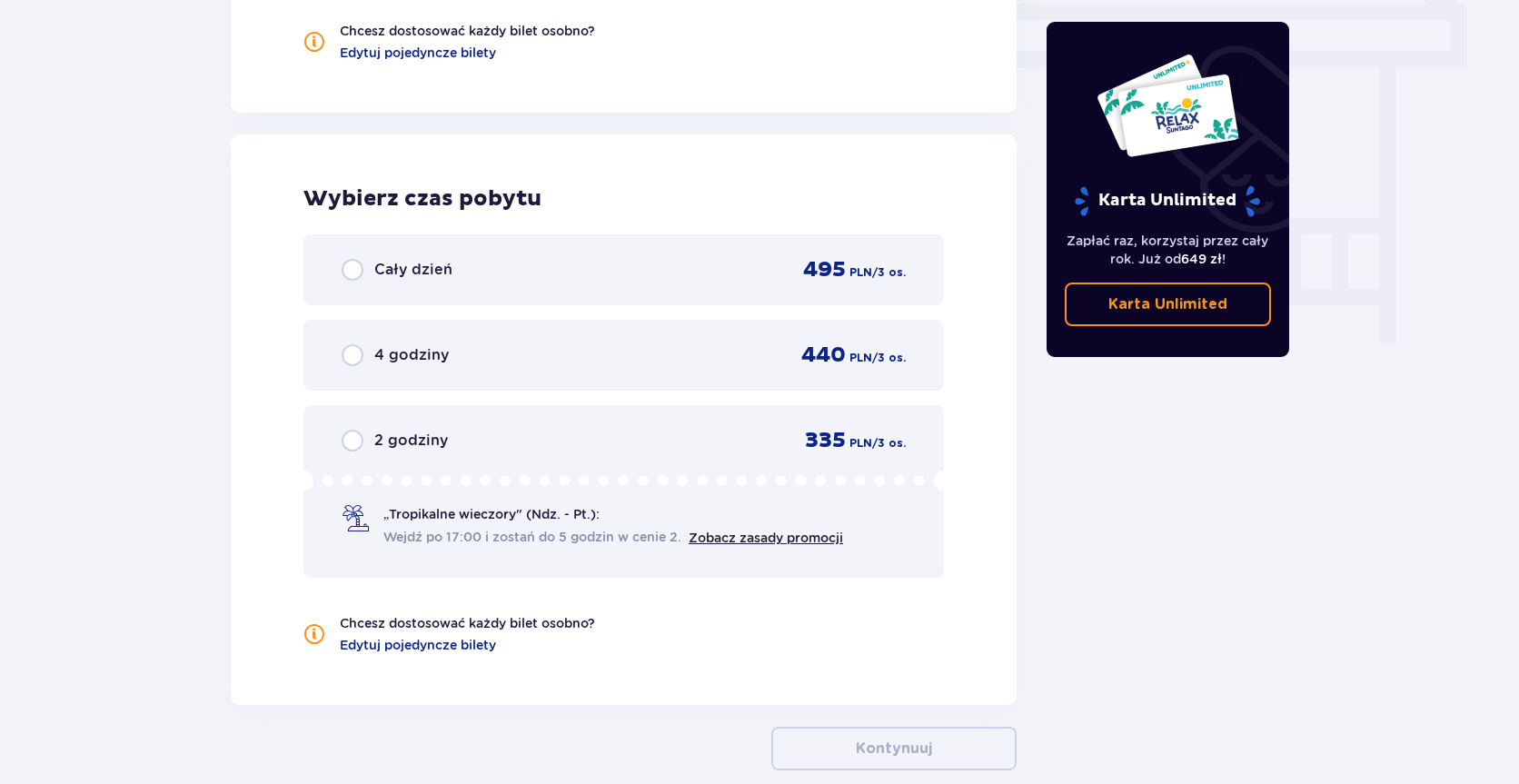
click at [538, 540] on span "Wejdź po 17:00 i zostań do 5 godzin w cenie 2." at bounding box center [533, 536] width 298 height 19
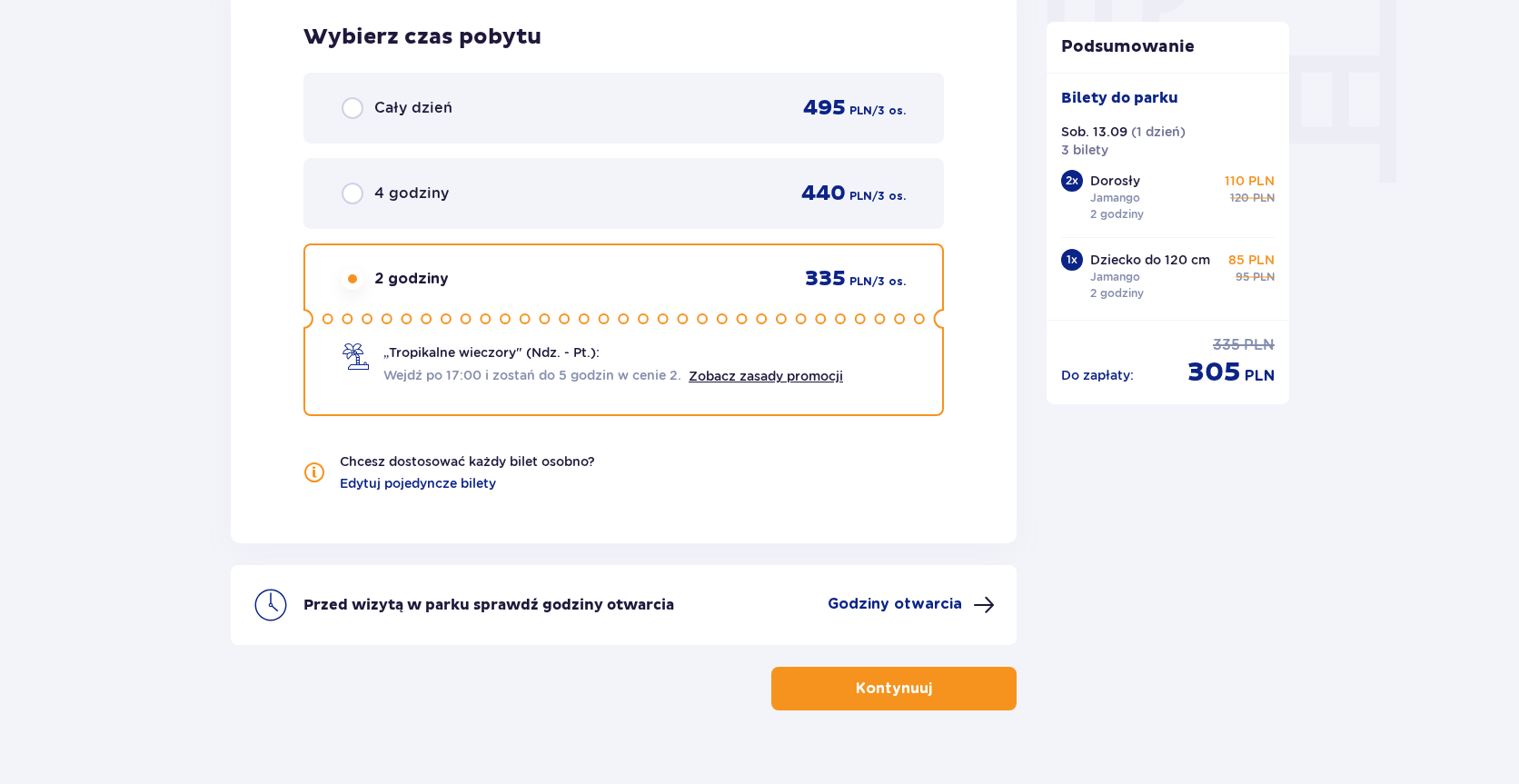
click at [759, 544] on div "Przed wizytą w parku sprawdź godziny otwarcia Godziny otwarcia" at bounding box center [624, 594] width 785 height 102
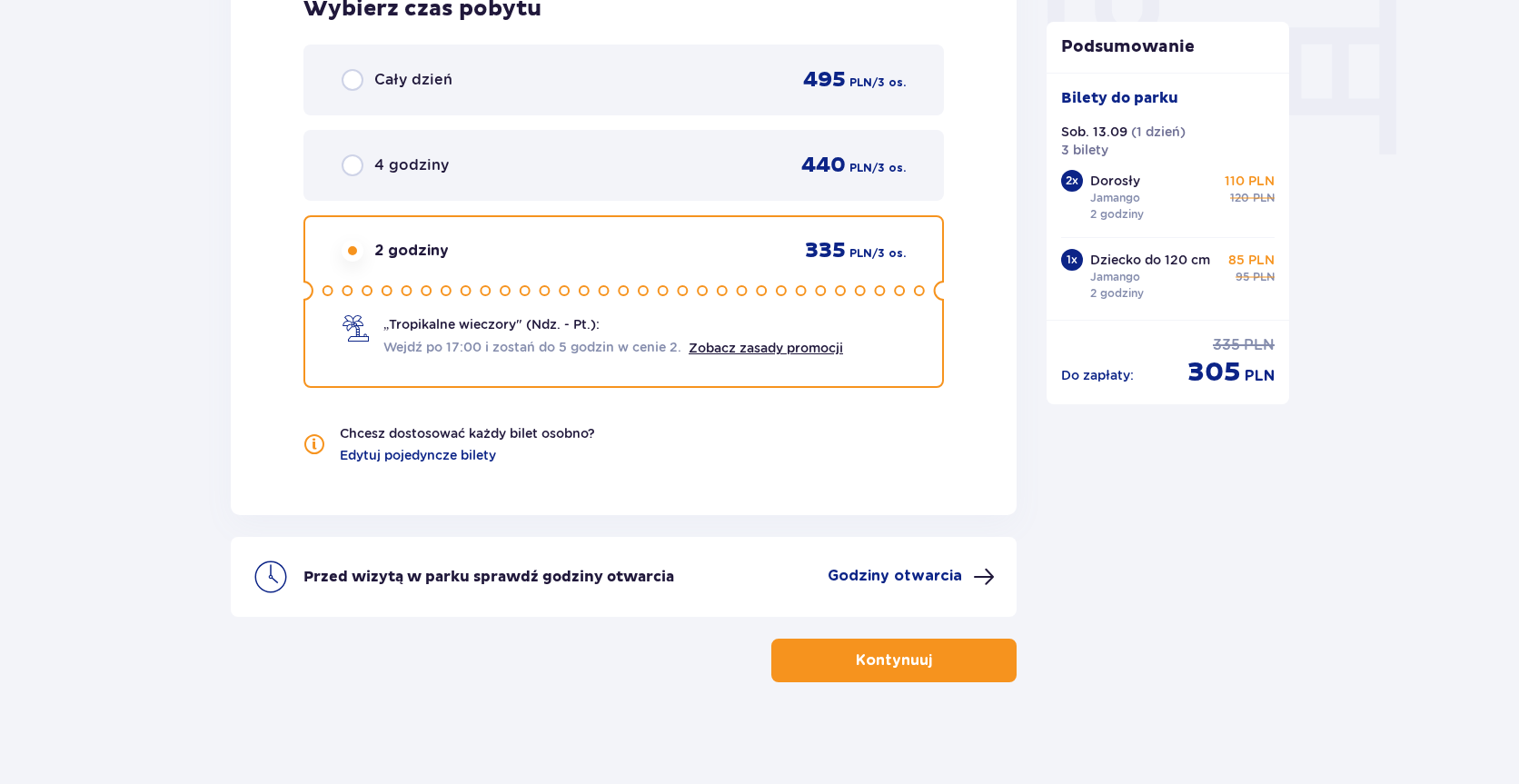
scroll to position [1812, 0]
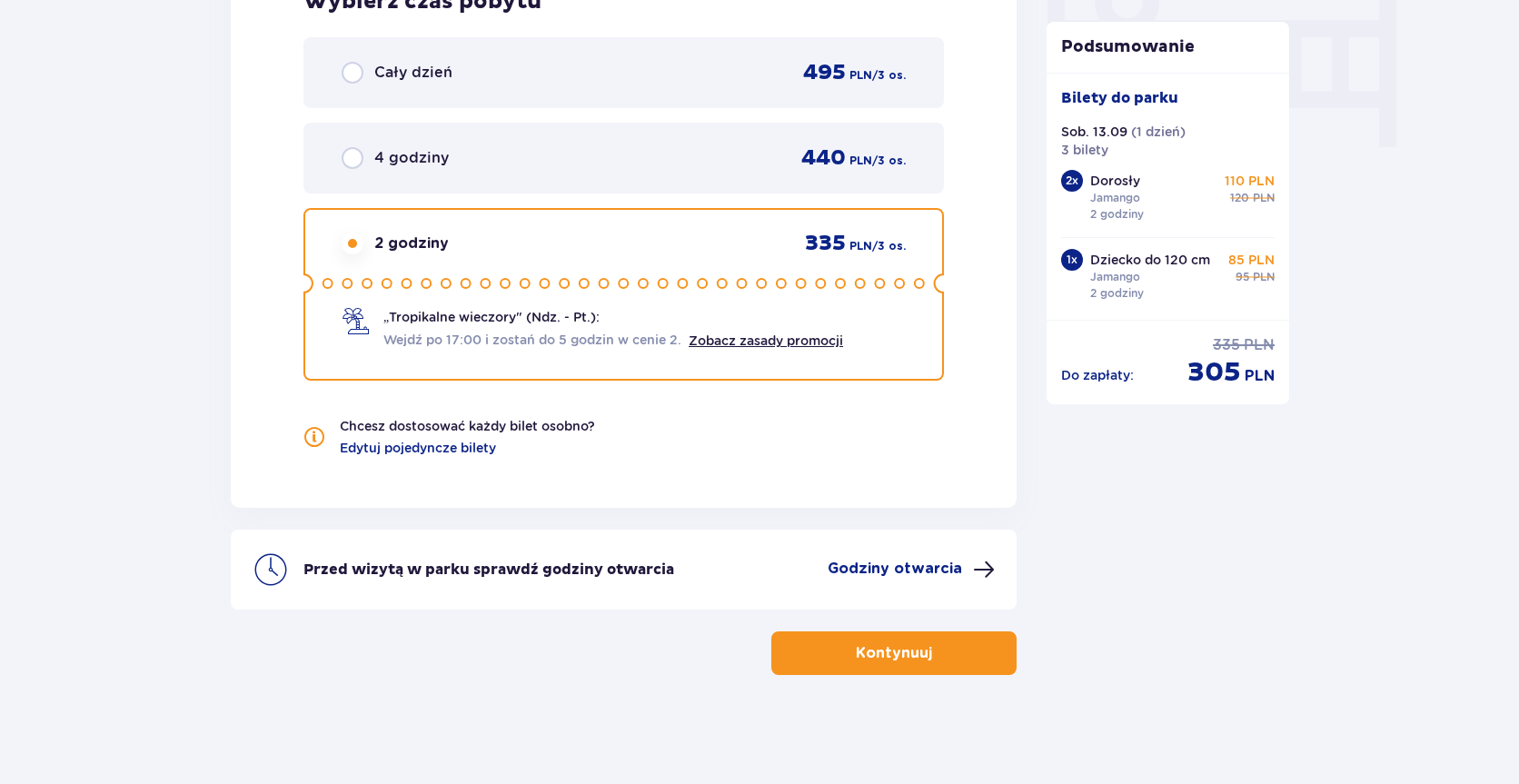
click at [548, 179] on div "4 godziny 440 PLN / 3 os." at bounding box center [624, 158] width 641 height 70
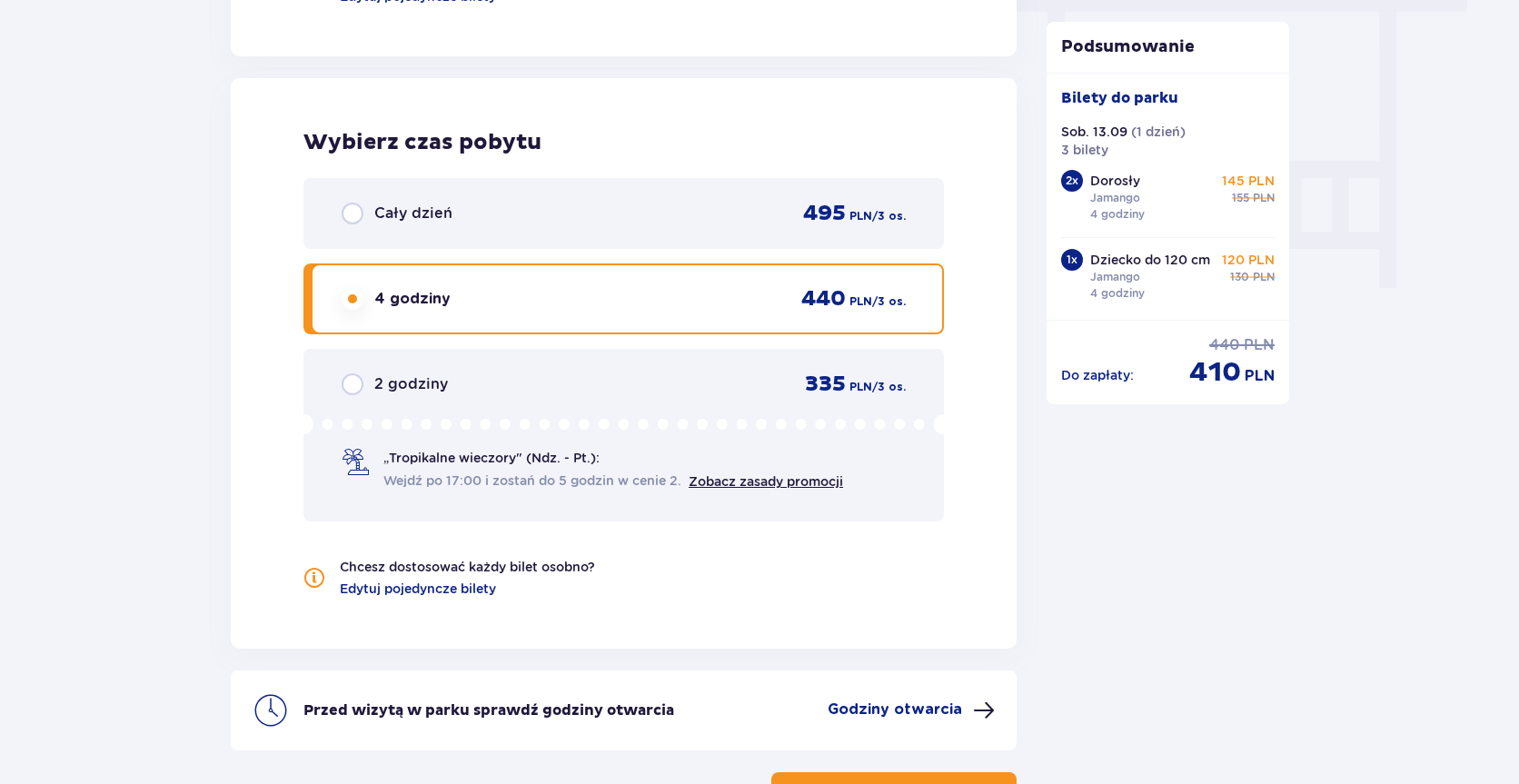
scroll to position [1630, 0]
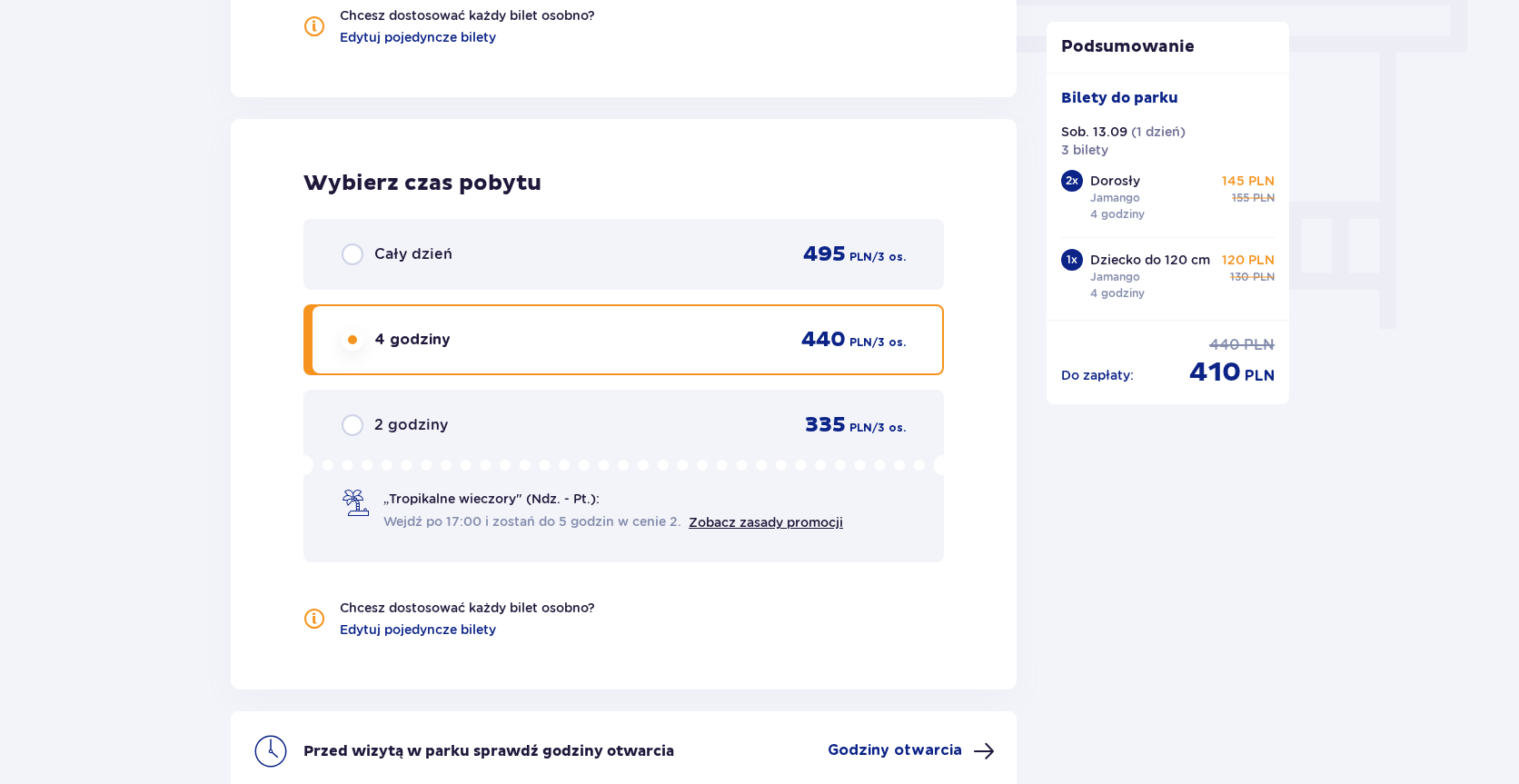
click at [731, 244] on div "Cały dzień 495 PLN / 3 os." at bounding box center [624, 254] width 564 height 27
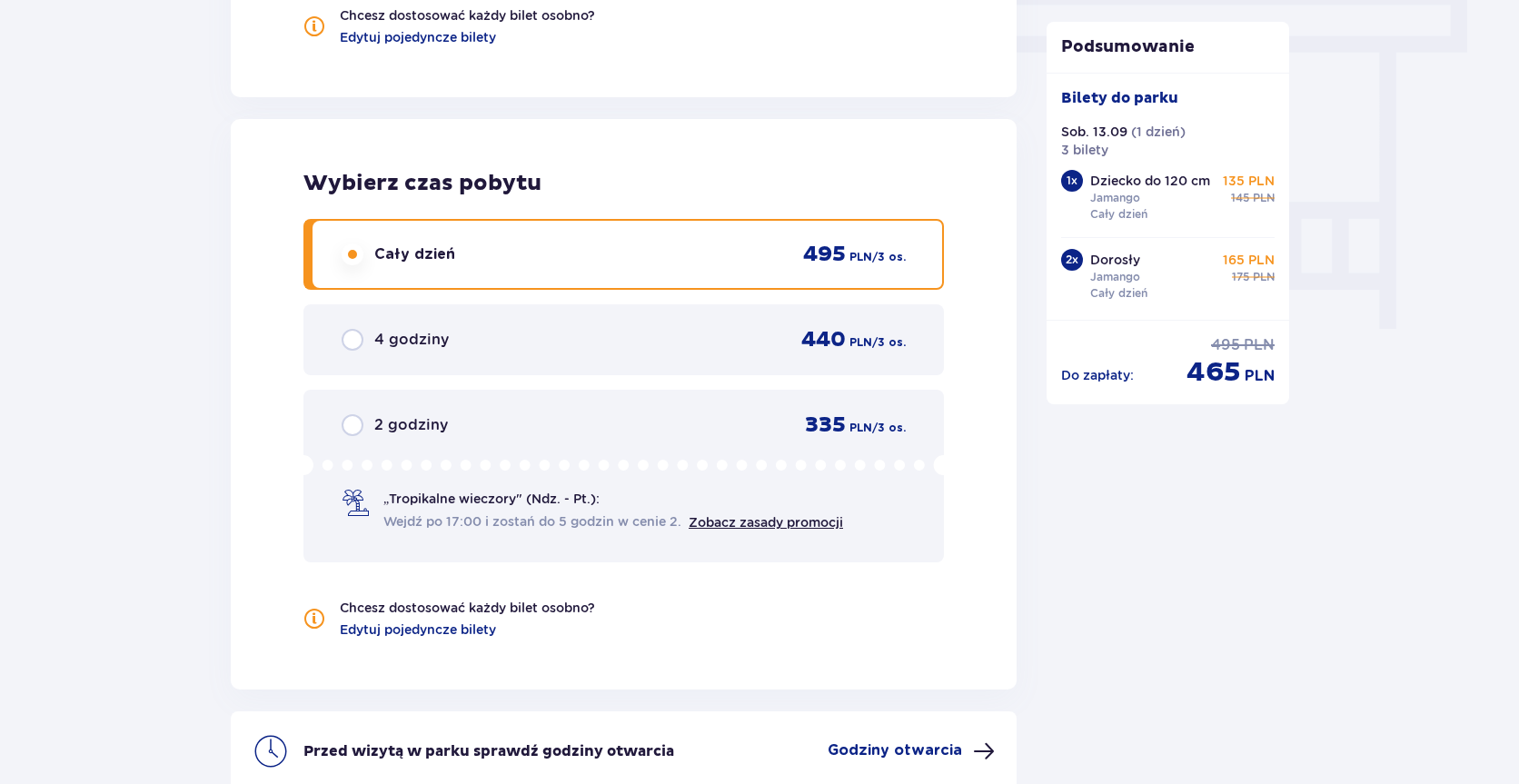
click at [735, 326] on div "4 godziny 440 PLN / 3 os." at bounding box center [624, 340] width 564 height 27
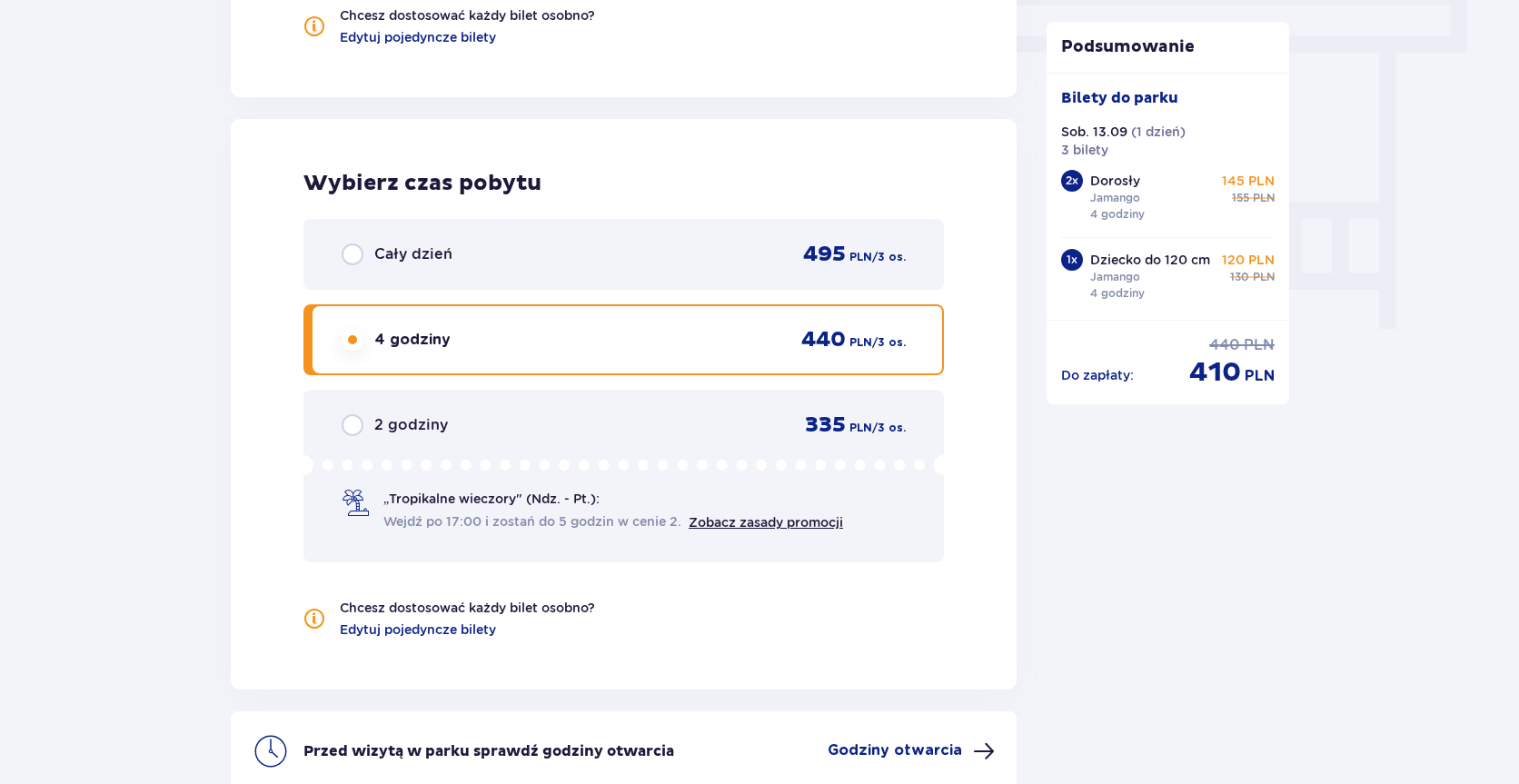
click at [735, 268] on div "Cały dzień 495 PLN / 3 os." at bounding box center [624, 254] width 564 height 27
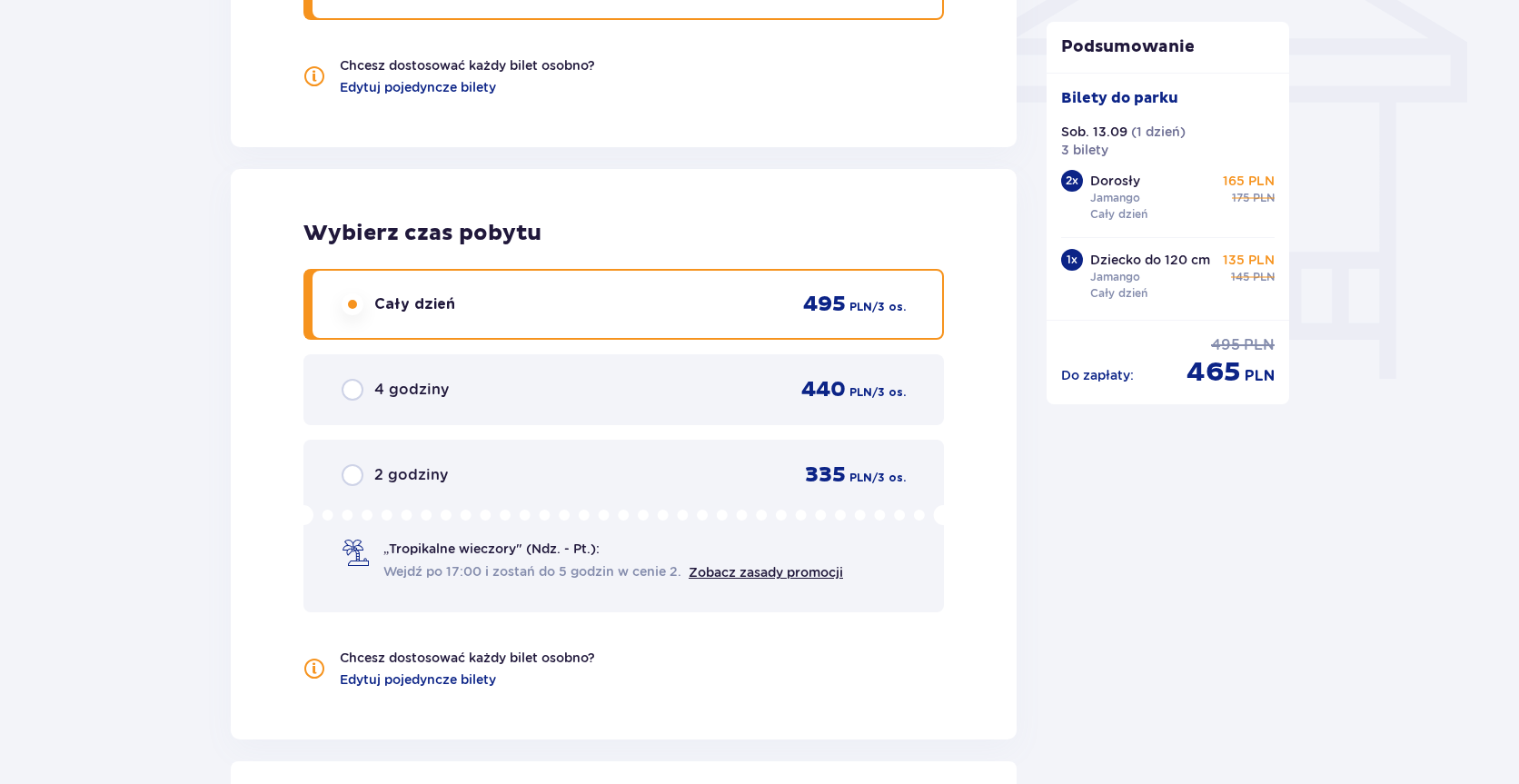
scroll to position [1540, 0]
